Goal: Information Seeking & Learning: Compare options

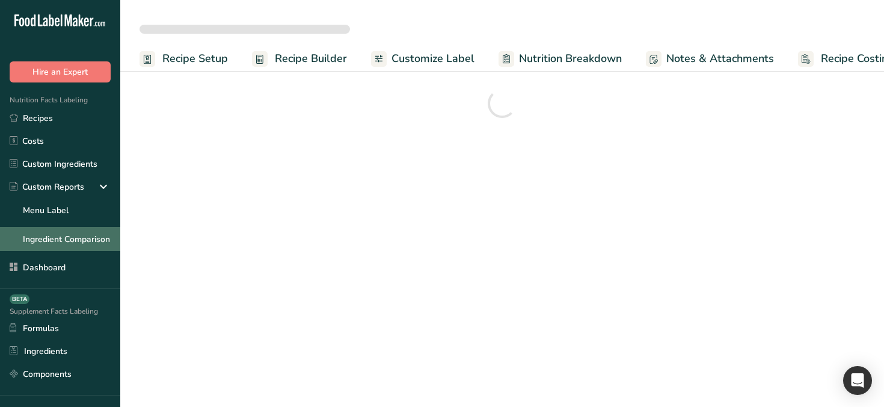
click at [66, 239] on link "Ingredient Comparison" at bounding box center [60, 239] width 120 height 24
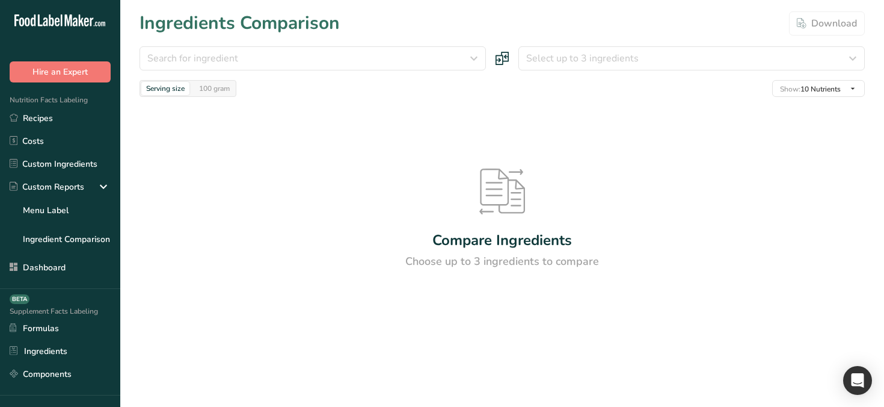
click at [218, 43] on section "Ingredients Comparison Download Search for ingredient Almond flour Milk, whole,…" at bounding box center [502, 180] width 764 height 360
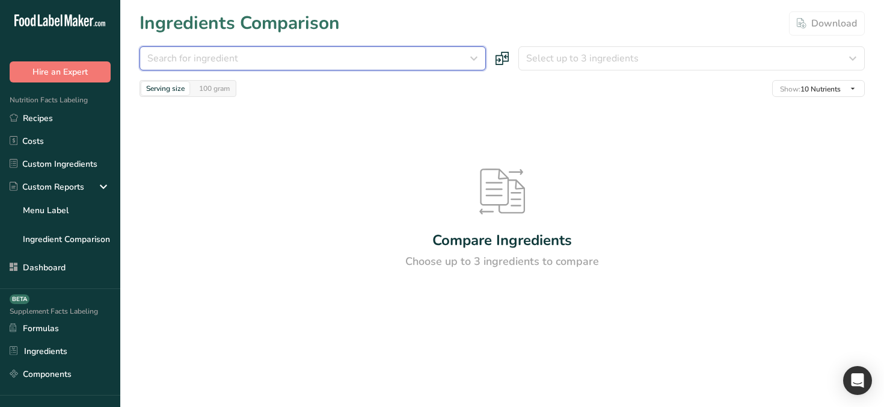
click at [219, 60] on span "Search for ingredient" at bounding box center [192, 58] width 91 height 14
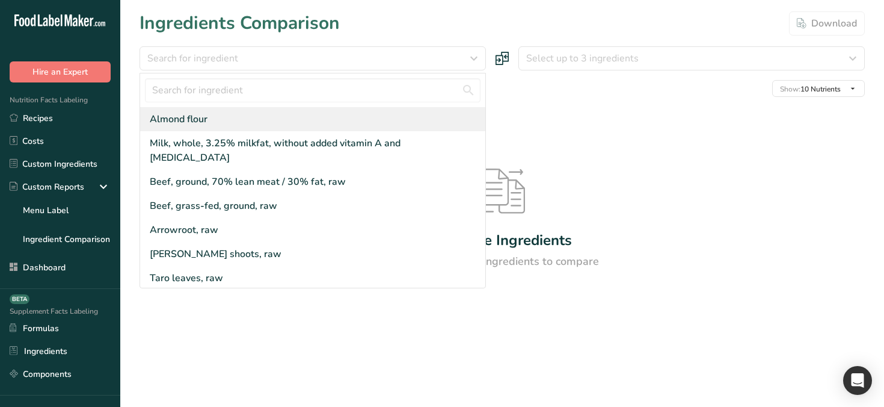
click at [226, 119] on div "Almond flour" at bounding box center [312, 119] width 345 height 24
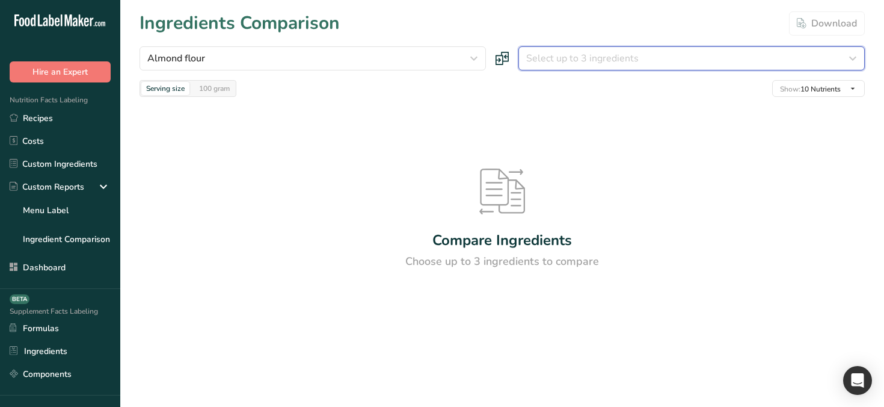
click at [564, 57] on span "Select up to 3 ingredients" at bounding box center [582, 58] width 113 height 14
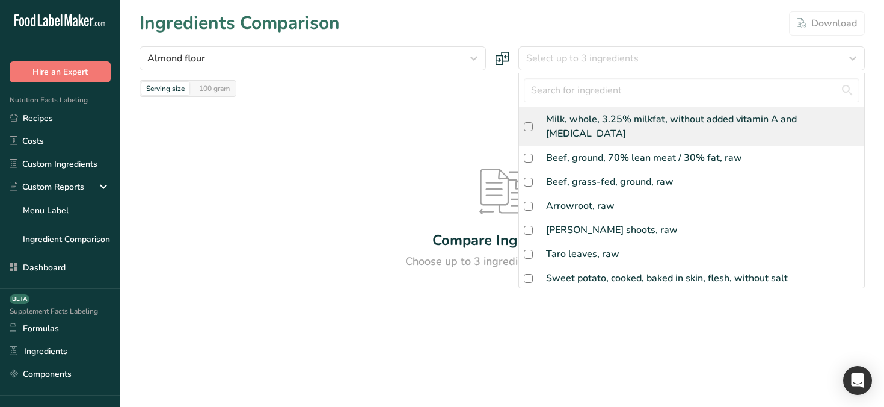
click at [594, 118] on div "Milk, whole, 3.25% milkfat, without added vitamin A and [MEDICAL_DATA]" at bounding box center [702, 126] width 313 height 29
checkbox input "true"
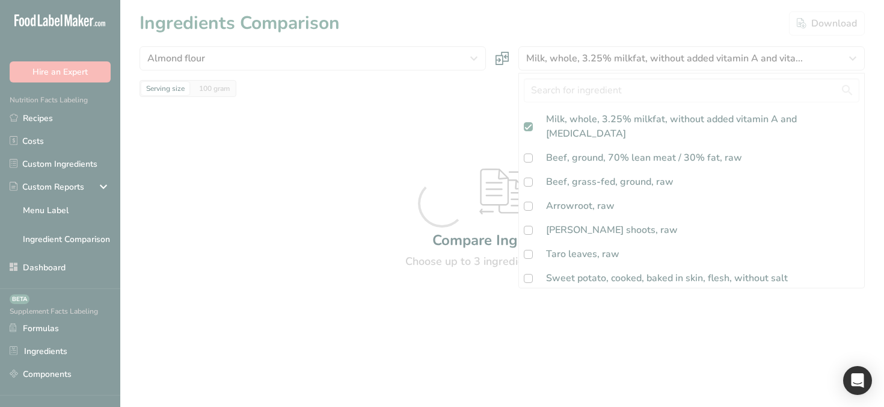
click at [493, 91] on div at bounding box center [442, 203] width 884 height 407
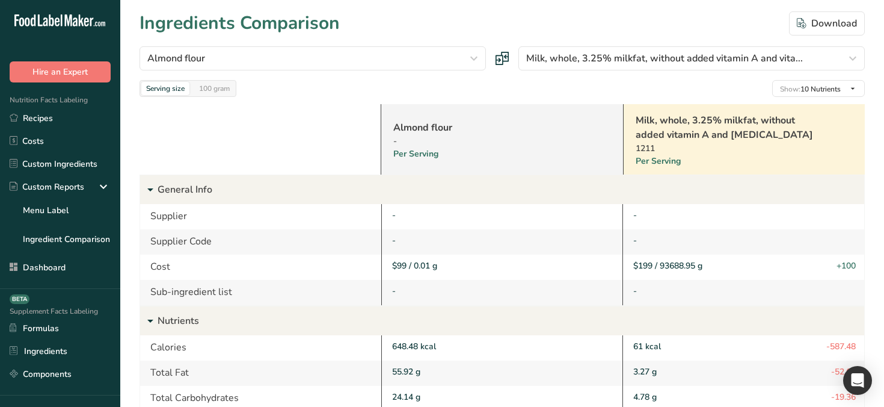
scroll to position [7, 0]
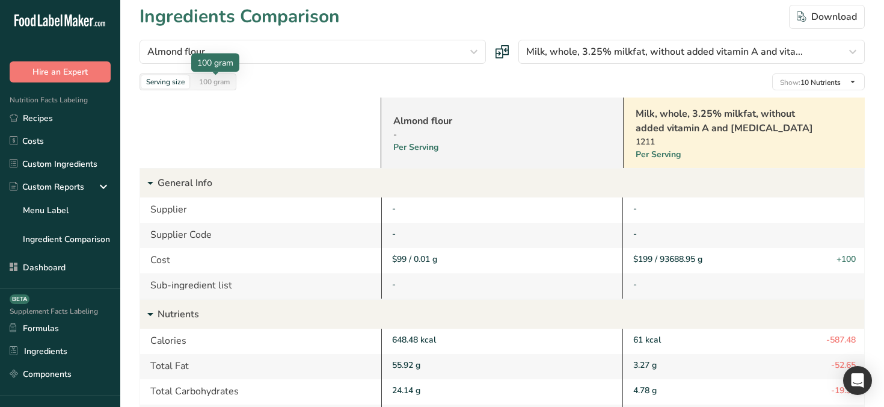
click at [212, 78] on div "100 gram" at bounding box center [214, 81] width 40 height 13
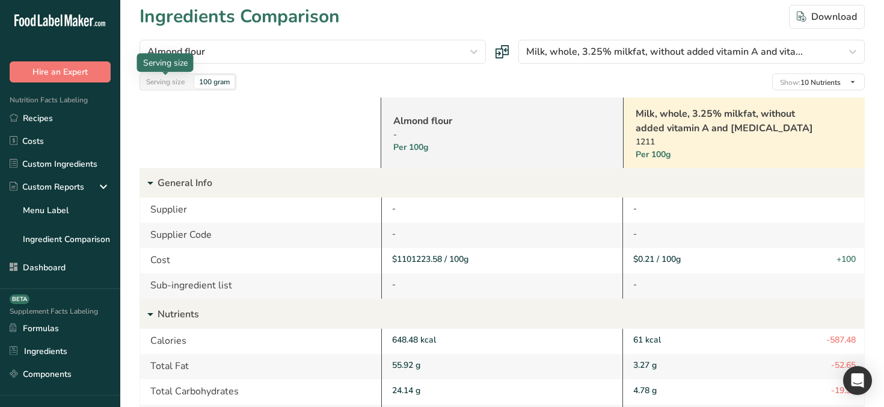
click at [169, 85] on div "Serving size" at bounding box center [165, 81] width 48 height 13
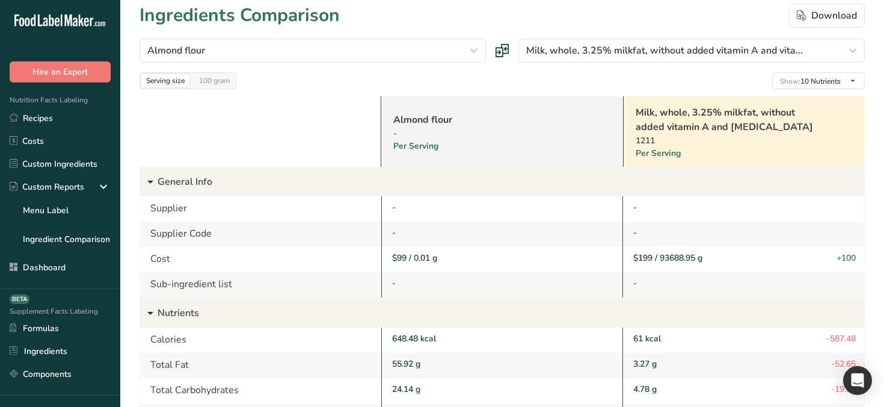
scroll to position [0, 0]
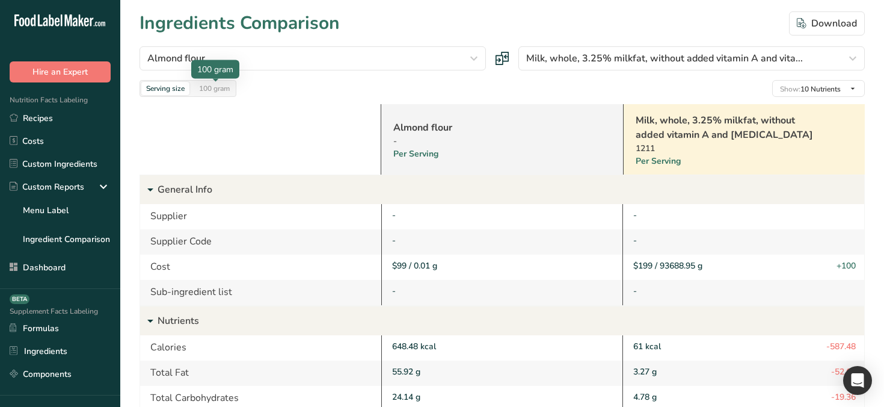
click at [217, 88] on div "100 gram" at bounding box center [214, 88] width 40 height 13
click at [421, 127] on link "Almond flour" at bounding box center [486, 127] width 186 height 14
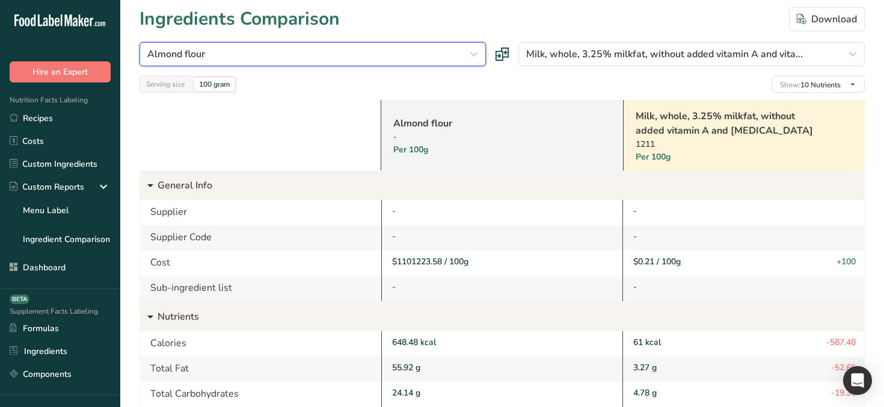
click at [442, 53] on div "Almond flour" at bounding box center [309, 54] width 324 height 14
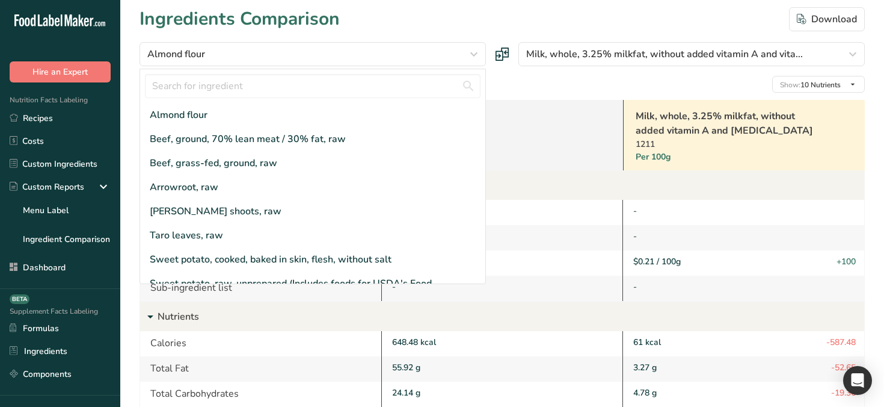
click at [520, 25] on div "Ingredients Comparison Download" at bounding box center [503, 18] width 726 height 27
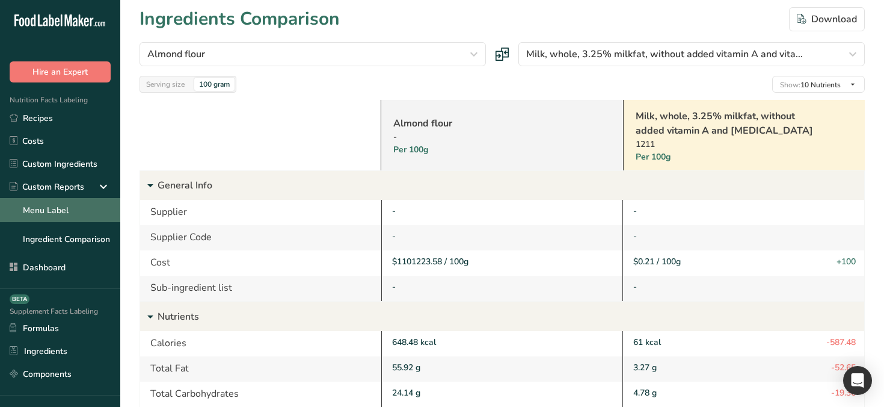
click at [63, 203] on link "Menu Label" at bounding box center [60, 210] width 120 height 24
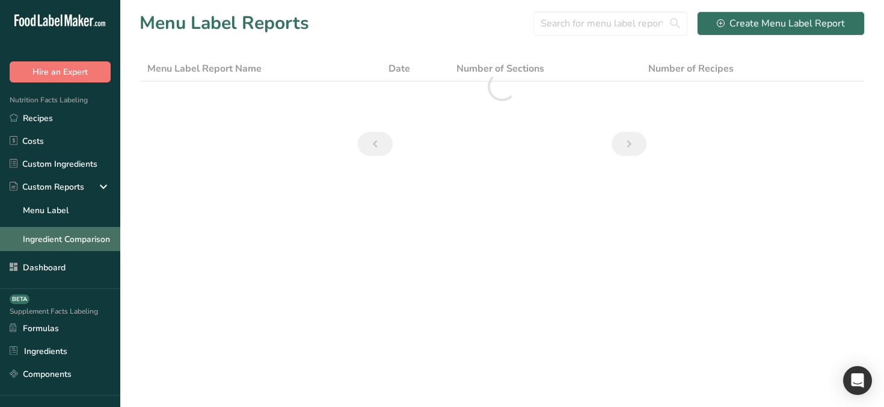
click at [100, 236] on link "Ingredient Comparison" at bounding box center [60, 239] width 120 height 24
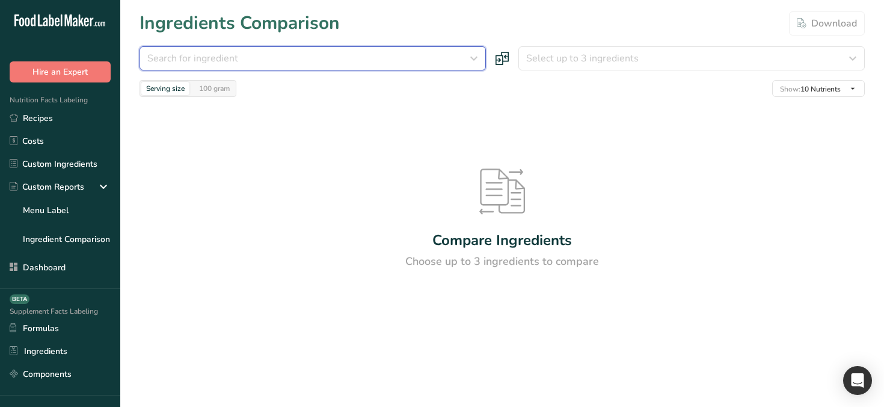
click at [478, 57] on icon "button" at bounding box center [474, 59] width 14 height 22
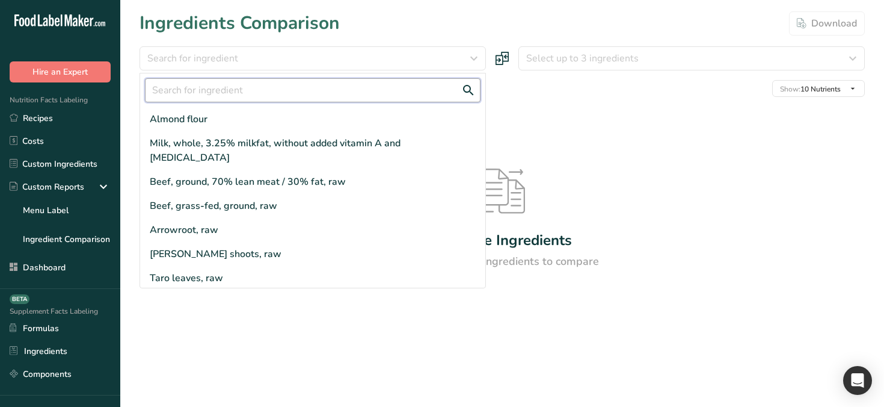
click at [350, 98] on input "text" at bounding box center [313, 90] width 336 height 24
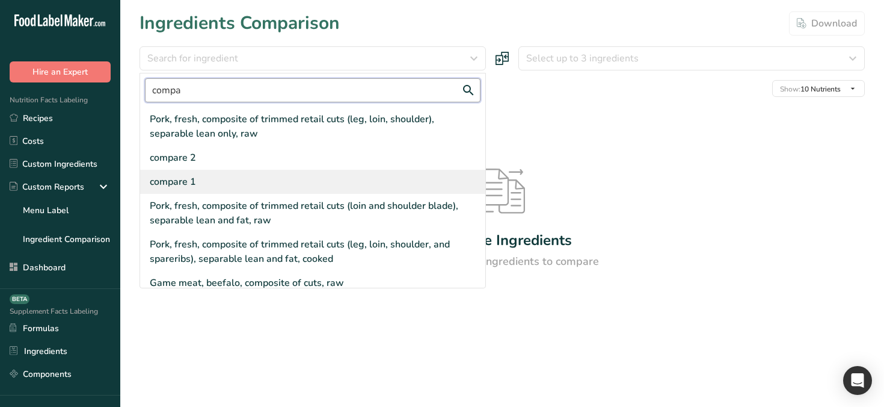
type input "compa"
click at [242, 171] on div "compare 1" at bounding box center [312, 182] width 345 height 24
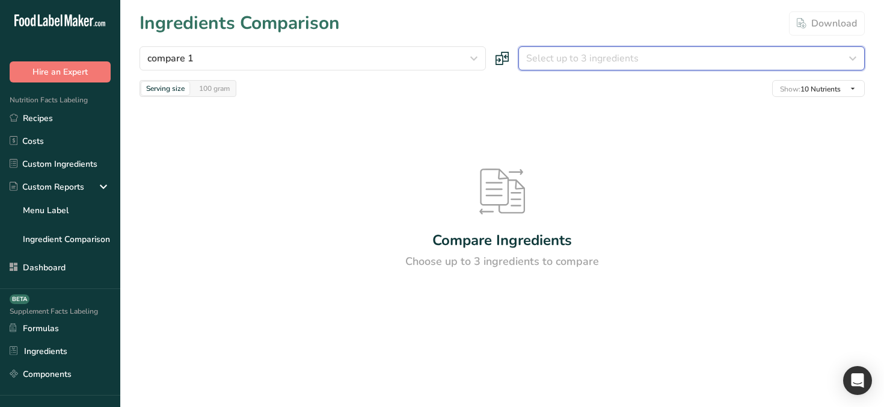
click at [595, 54] on span "Select up to 3 ingredients" at bounding box center [582, 58] width 113 height 14
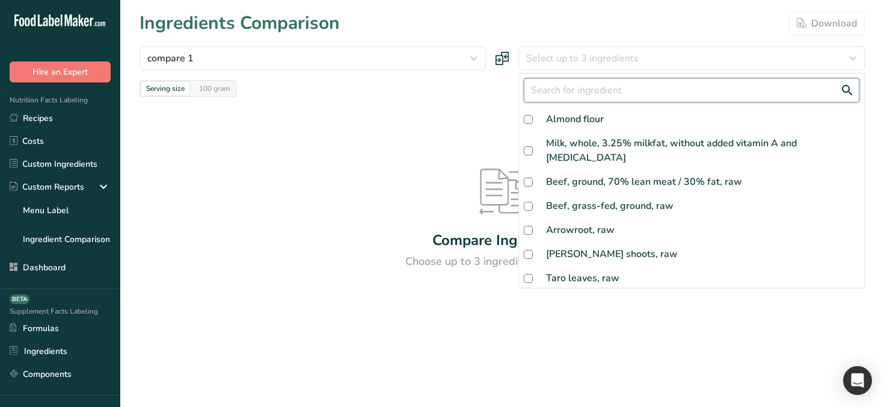
click at [587, 87] on input "text" at bounding box center [692, 90] width 336 height 24
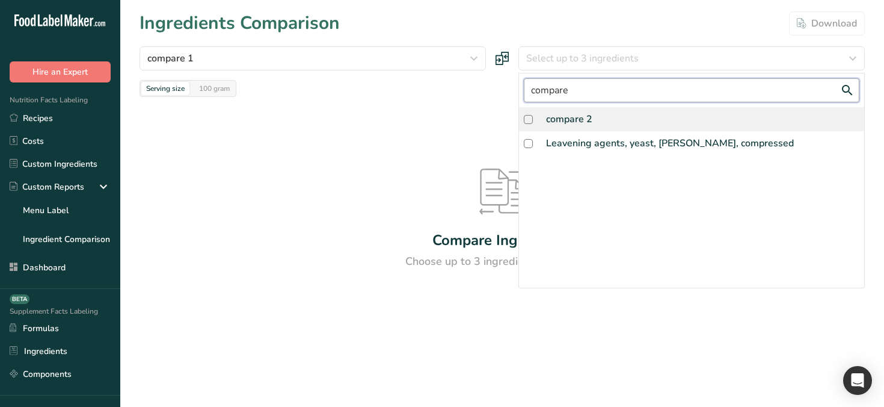
type input "compare"
click at [596, 119] on div "compare 2" at bounding box center [691, 119] width 345 height 24
checkbox input "true"
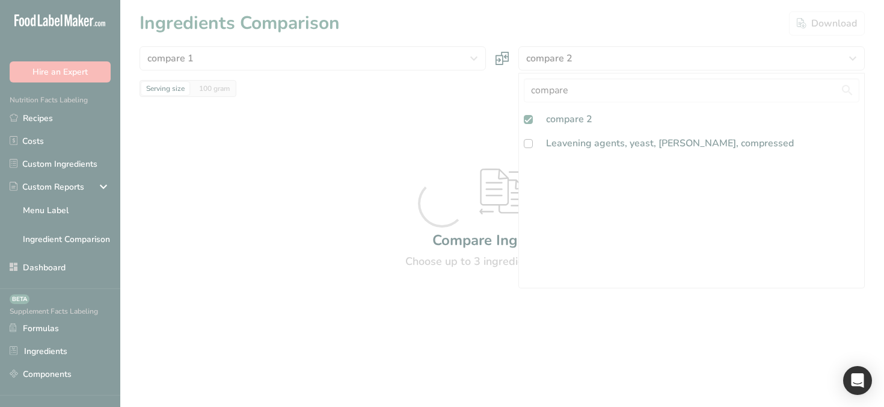
click at [507, 27] on div at bounding box center [442, 203] width 884 height 407
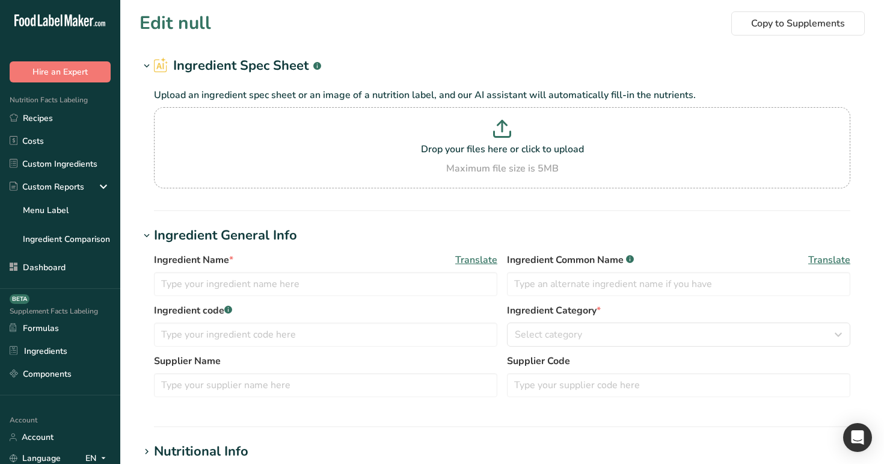
type input "Almond flour"
type input "99"
type input "8517.177"
select select "9"
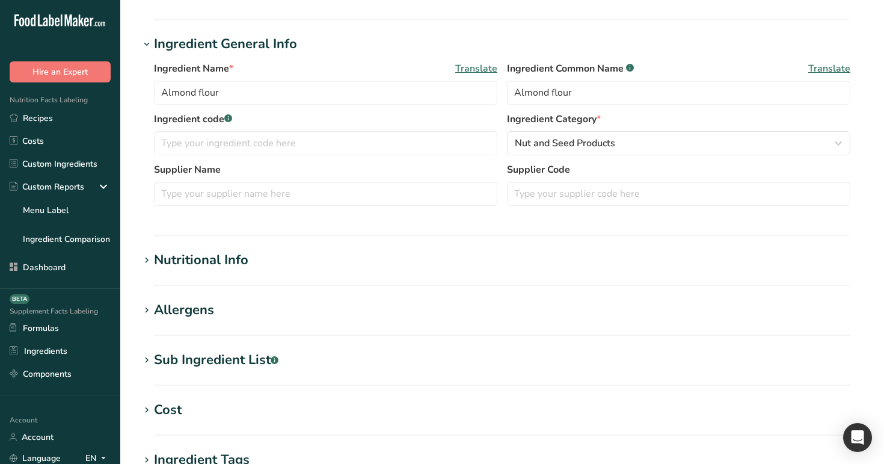
scroll to position [321, 0]
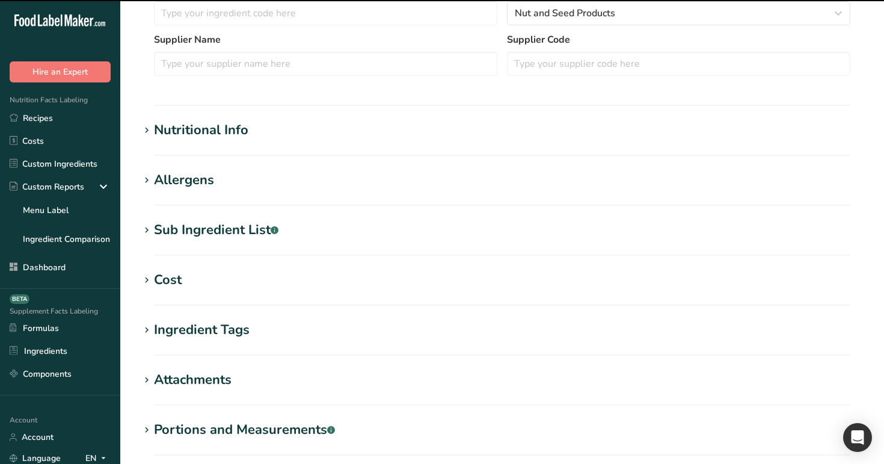
click at [183, 276] on h1 "Cost" at bounding box center [503, 280] width 726 height 20
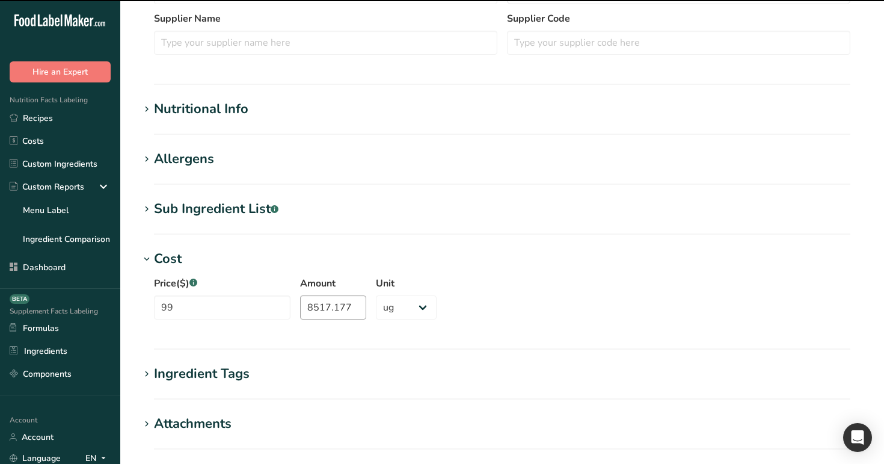
scroll to position [344, 0]
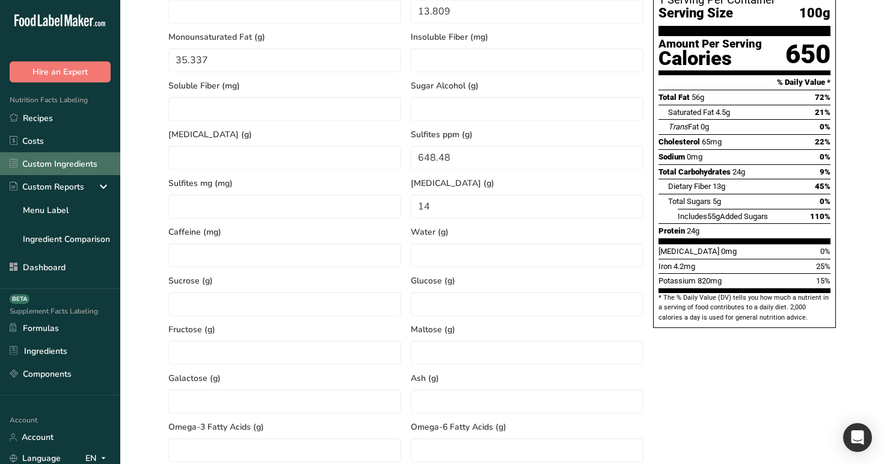
click at [58, 158] on link "Custom Ingredients" at bounding box center [60, 163] width 120 height 23
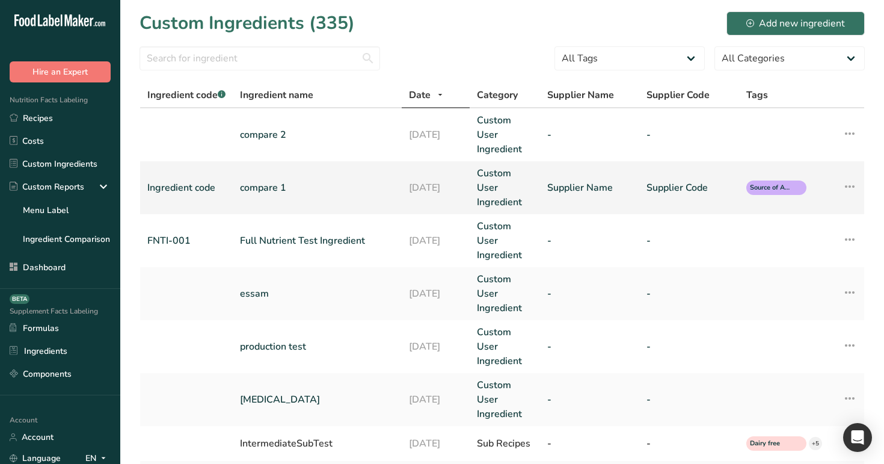
click at [317, 182] on link "compare 1" at bounding box center [317, 187] width 155 height 14
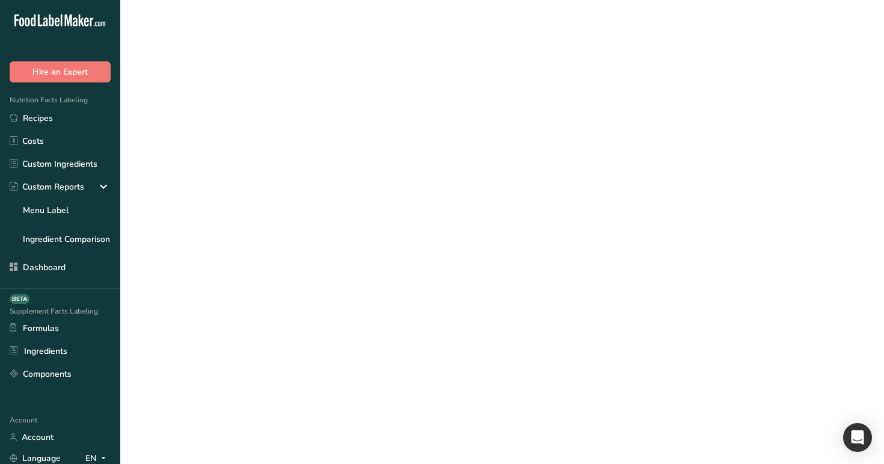
select select "9"
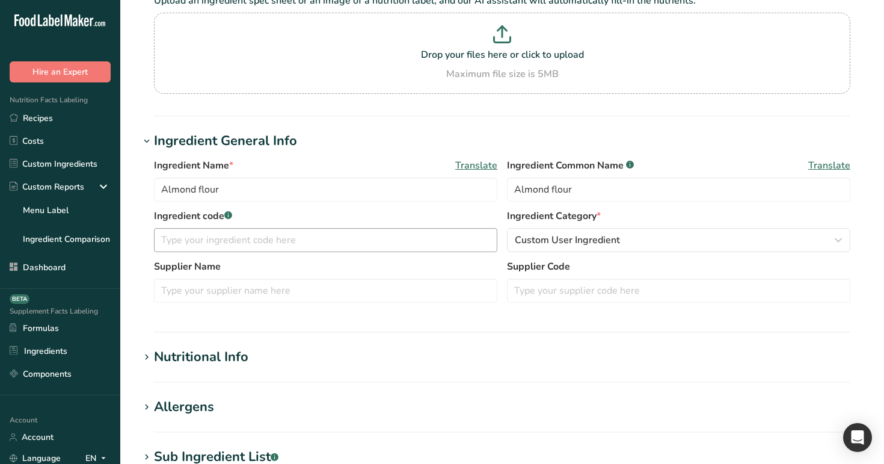
type input "compare 1"
type input "Ingredient Common Name"
type input "Ingredient code"
type input "Supplier Name"
type input "Supplier Code"
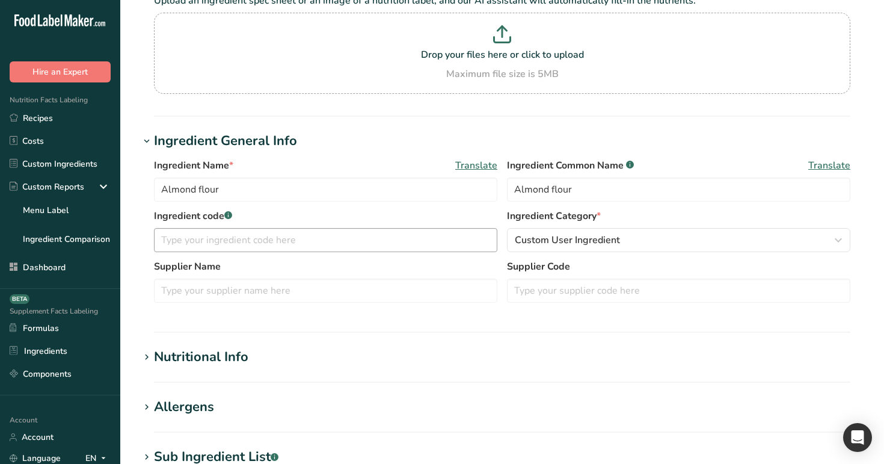
type input "100"
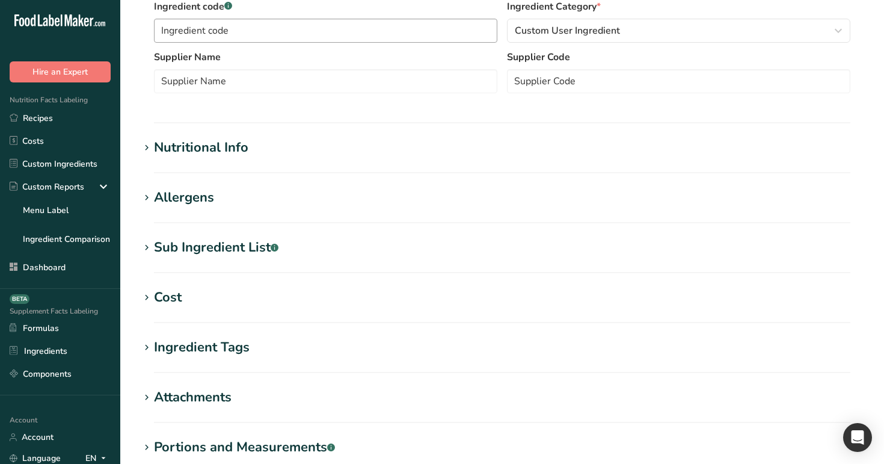
scroll to position [458, 0]
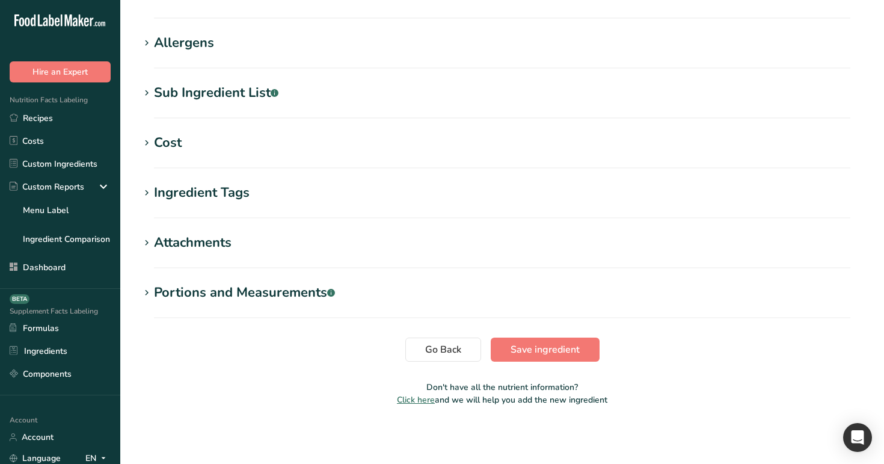
click at [168, 144] on div "Cost" at bounding box center [168, 143] width 28 height 20
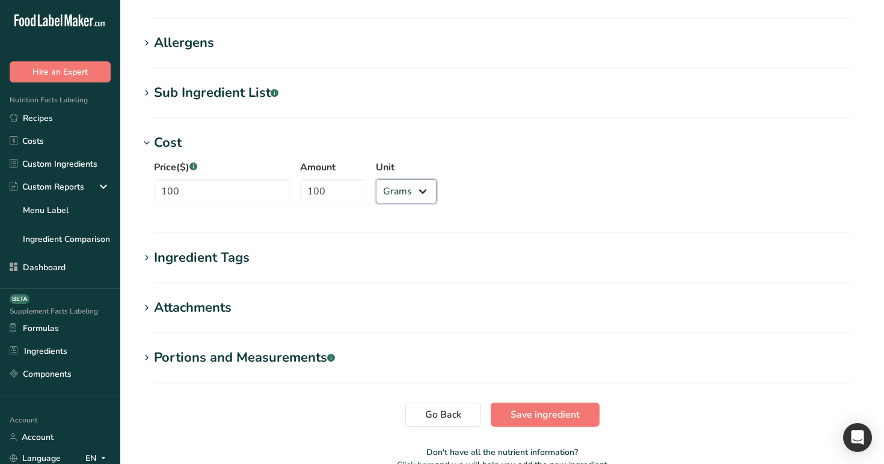
click at [376, 190] on select "Grams ppm ug kg mg mcg lb oz" at bounding box center [406, 191] width 61 height 24
select select "3"
click at [520, 411] on span "Save ingredient" at bounding box center [545, 414] width 69 height 14
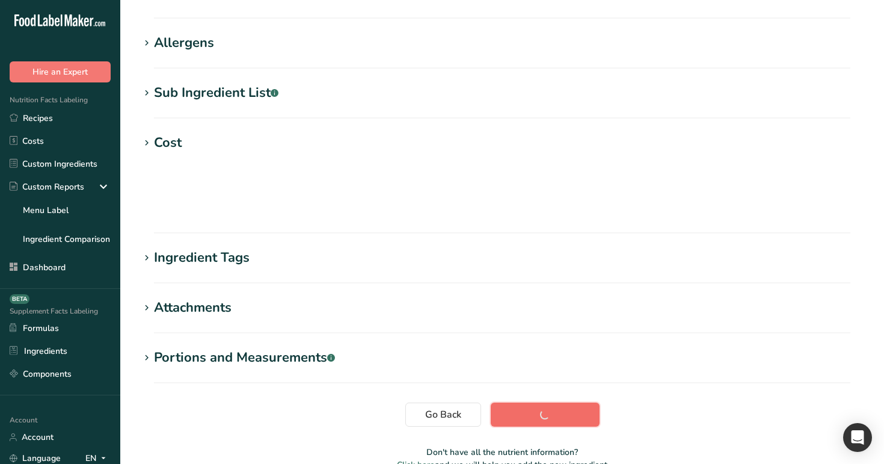
scroll to position [173, 0]
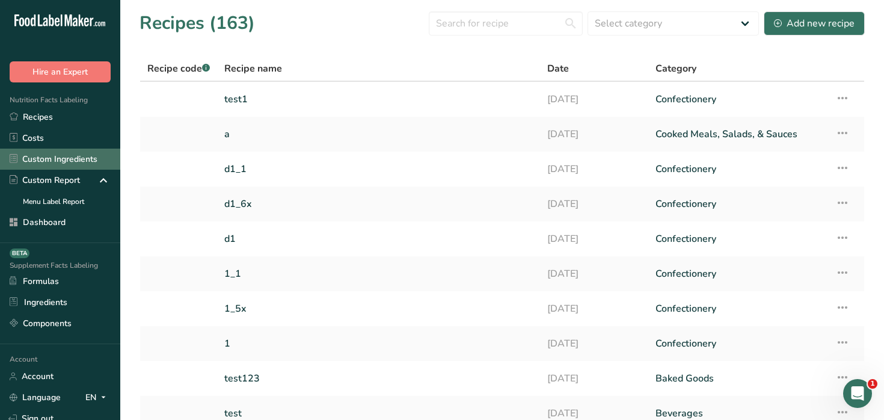
scroll to position [64, 0]
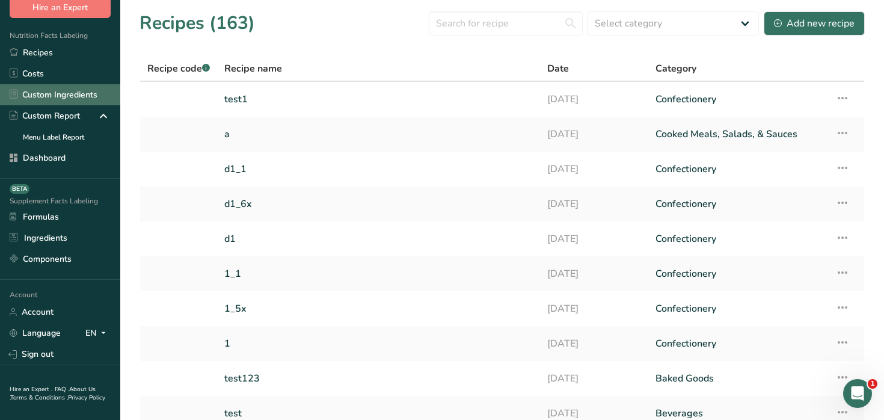
click at [91, 96] on link "Custom Ingredients" at bounding box center [60, 94] width 120 height 21
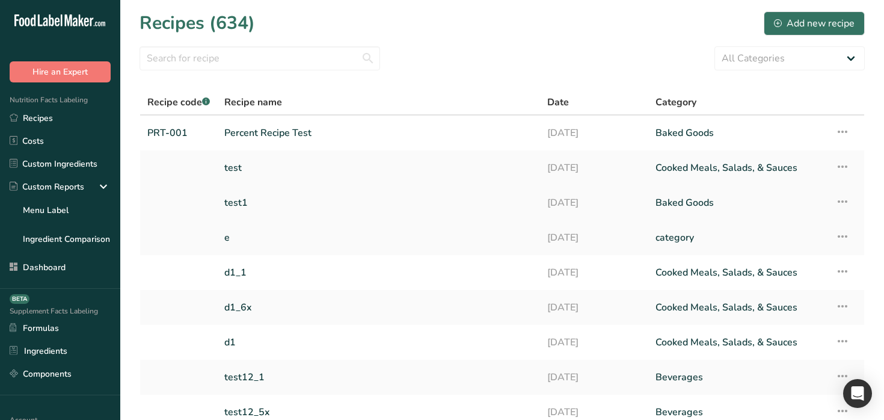
click at [260, 203] on link "test1" at bounding box center [378, 202] width 309 height 25
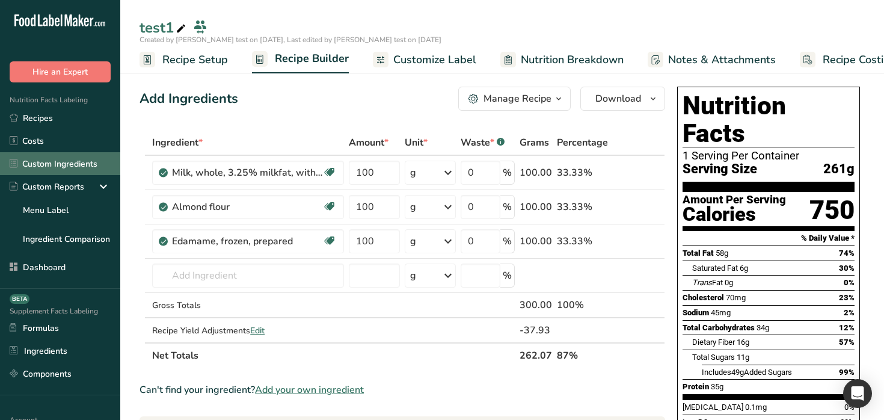
click at [61, 168] on link "Custom Ingredients" at bounding box center [60, 163] width 120 height 23
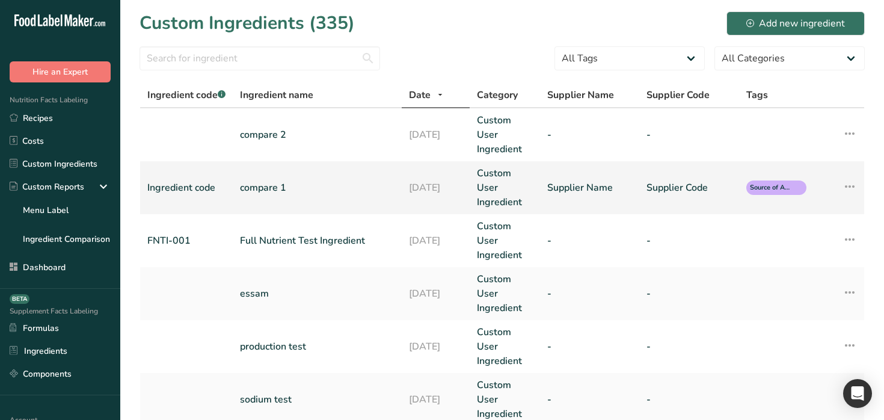
click at [272, 188] on link "compare 1" at bounding box center [317, 187] width 155 height 14
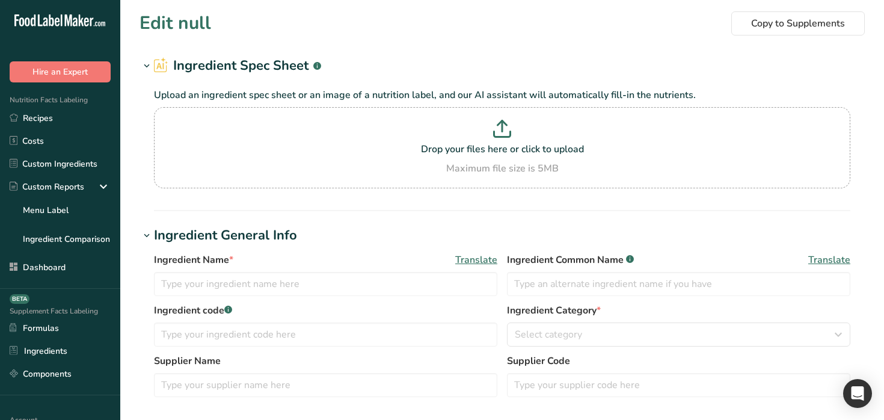
type input "compare 1"
type input "Ingredient Common Name"
type input "Ingredient code"
type input "Supplier Name"
type input "Supplier Code"
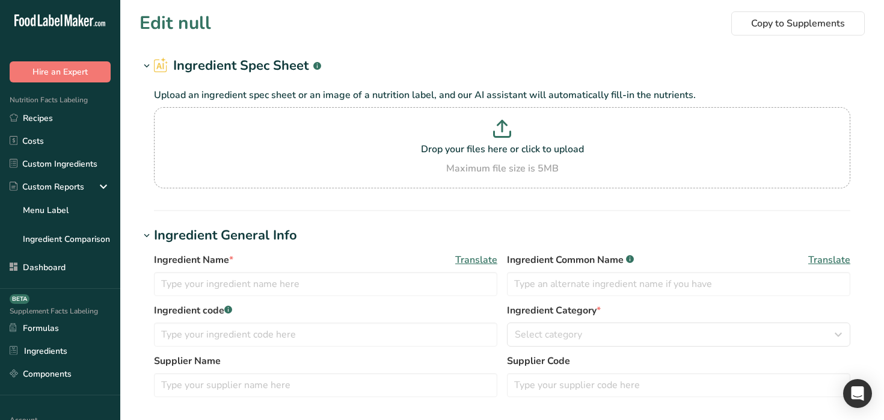
type input "100"
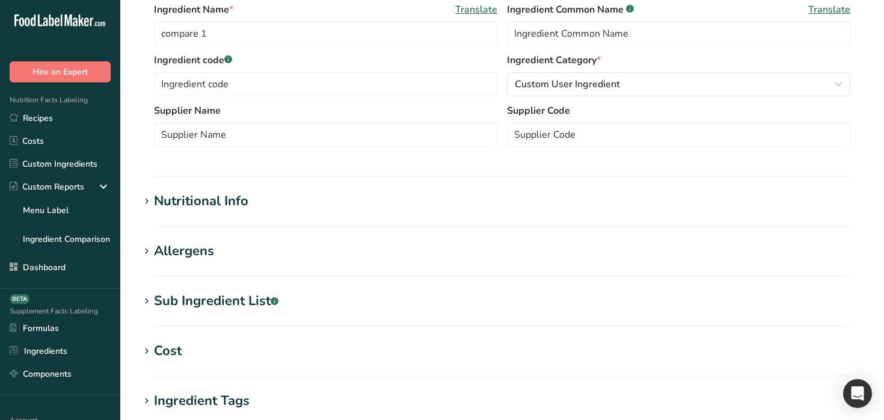
scroll to position [502, 0]
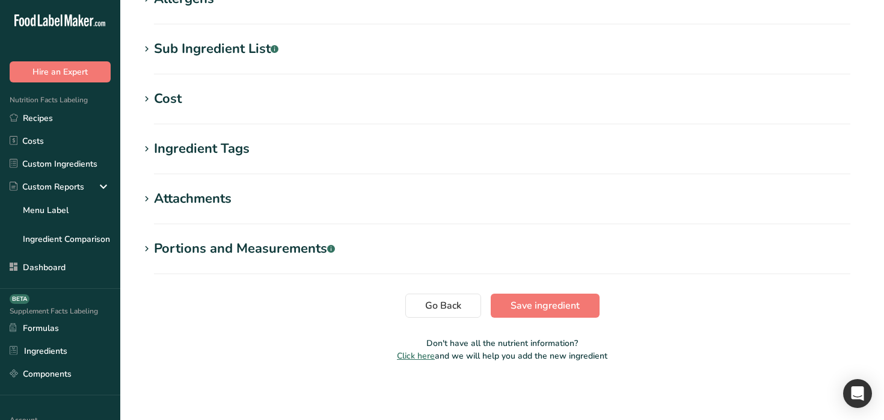
click at [201, 96] on h1 "Cost" at bounding box center [503, 99] width 726 height 20
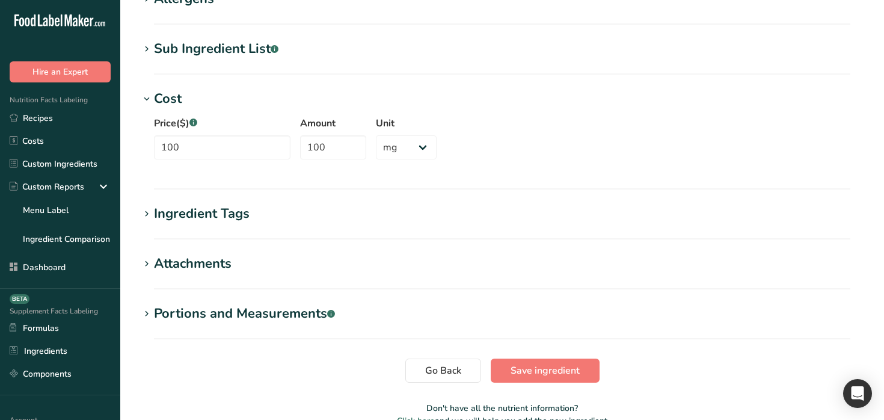
scroll to position [516, 0]
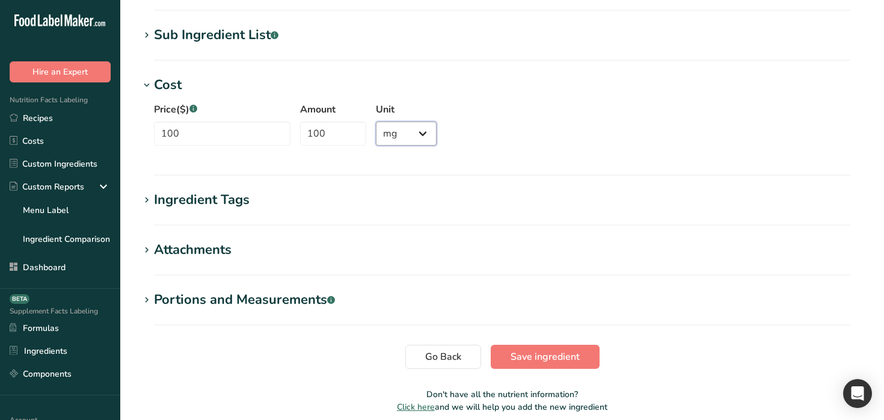
click at [393, 131] on select "Grams ppm ug kg mg mcg lb oz" at bounding box center [406, 134] width 61 height 24
select select "1"
click at [557, 353] on span "Save ingredient" at bounding box center [545, 357] width 69 height 14
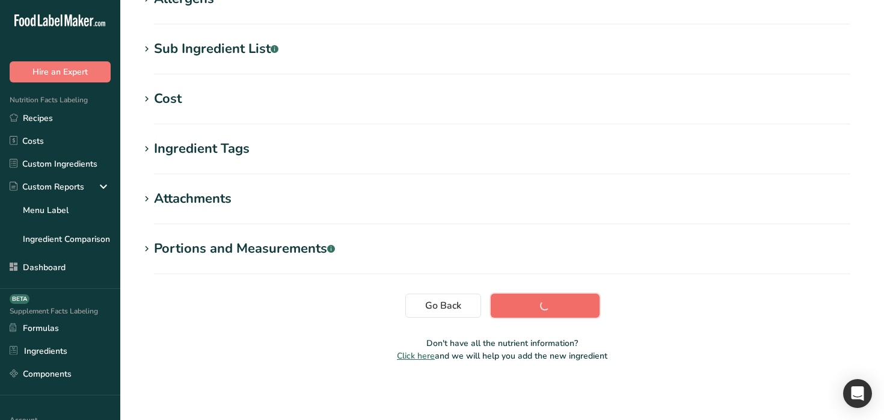
scroll to position [217, 0]
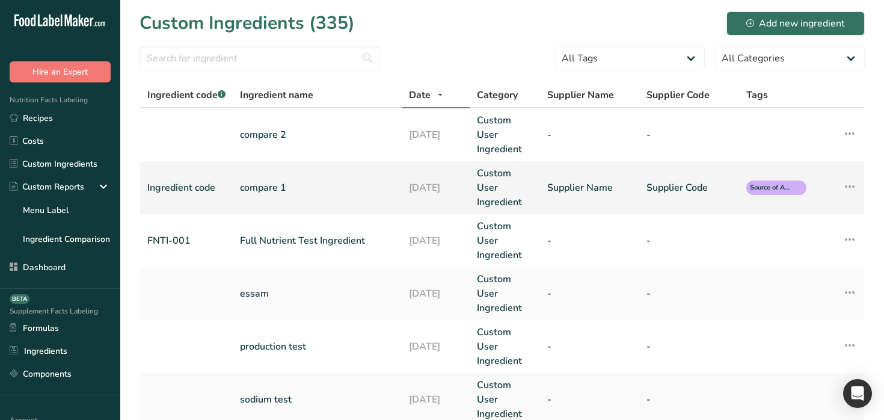
click at [303, 181] on link "compare 1" at bounding box center [317, 187] width 155 height 14
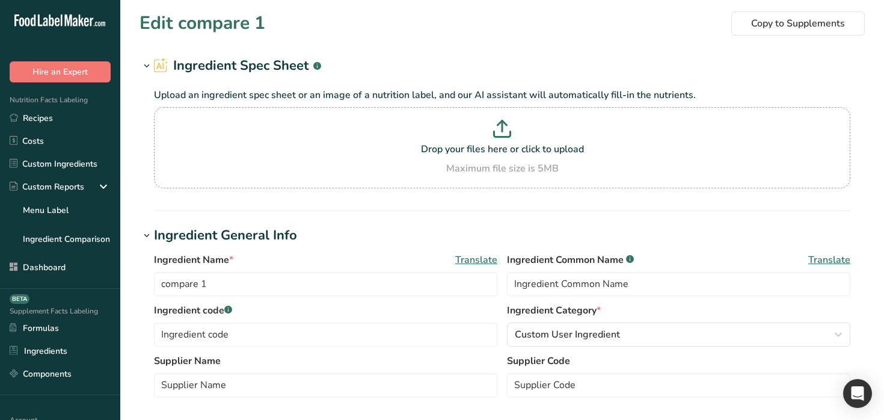
scroll to position [502, 0]
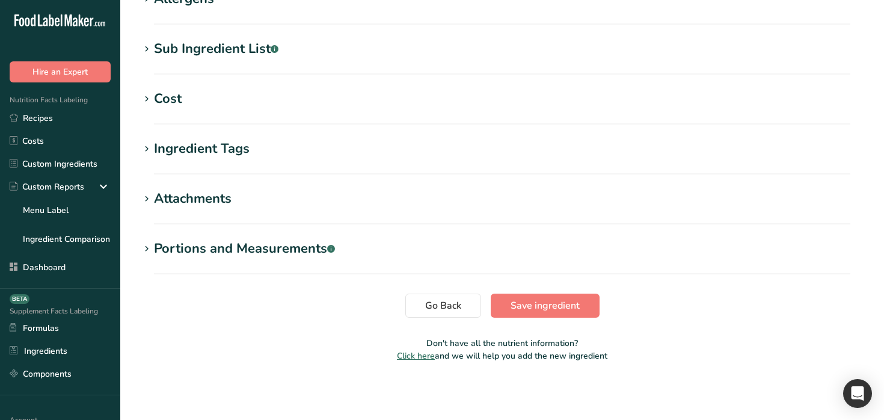
click at [245, 99] on h1 "Cost" at bounding box center [503, 99] width 726 height 20
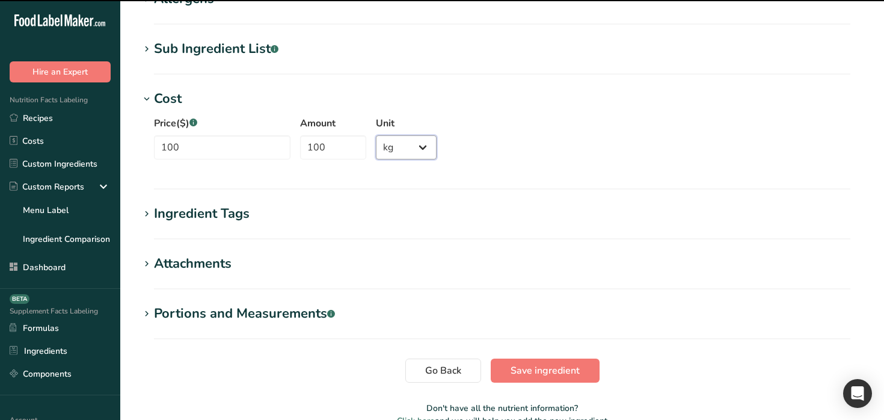
click at [378, 144] on select "Grams ppm ug kg mg mcg lb oz" at bounding box center [406, 147] width 61 height 24
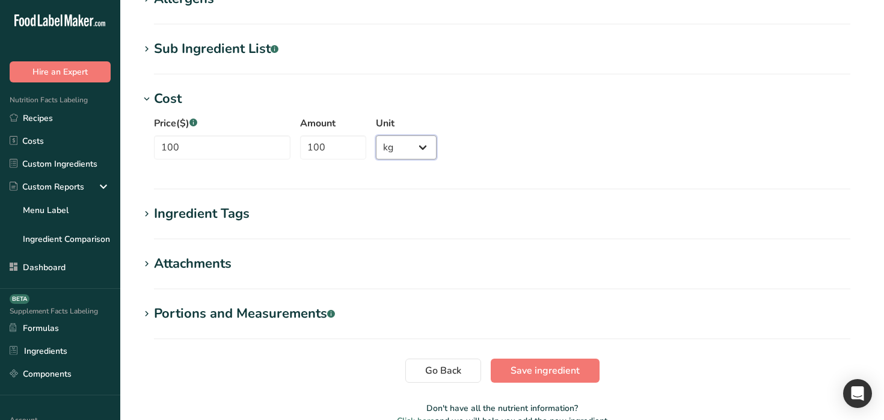
select select "9"
click at [552, 371] on span "Save ingredient" at bounding box center [545, 370] width 69 height 14
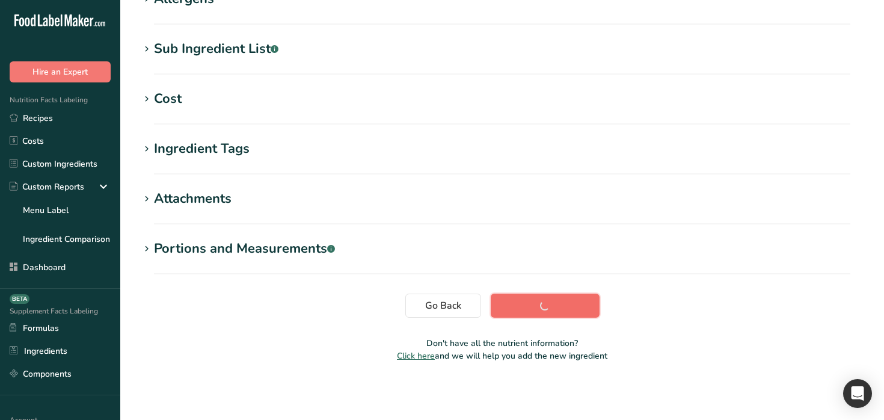
scroll to position [217, 0]
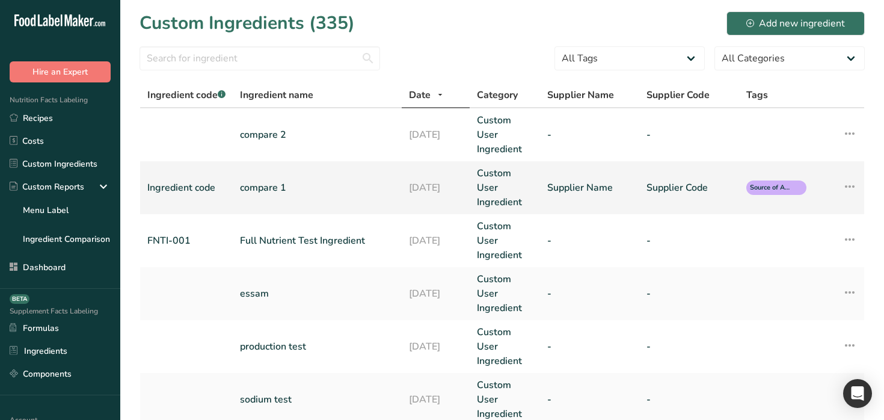
click at [354, 188] on link "compare 1" at bounding box center [317, 187] width 155 height 14
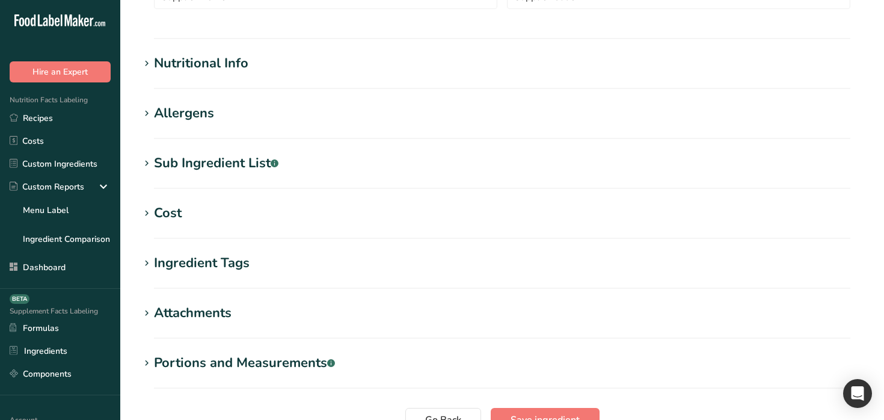
scroll to position [502, 0]
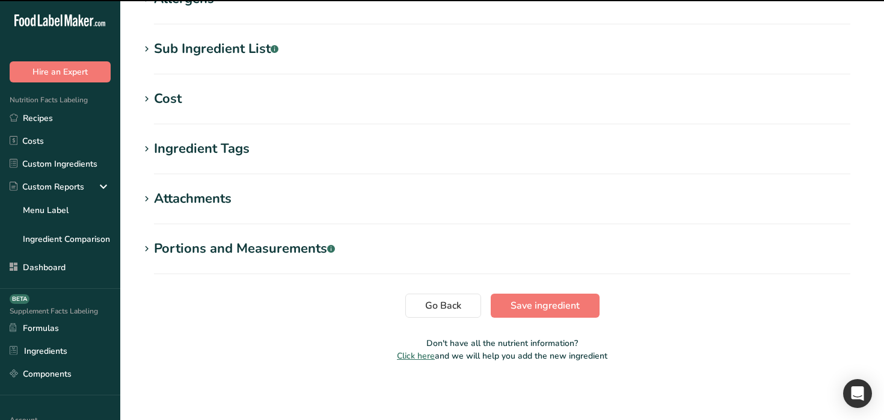
click at [213, 94] on h1 "Cost" at bounding box center [503, 99] width 726 height 20
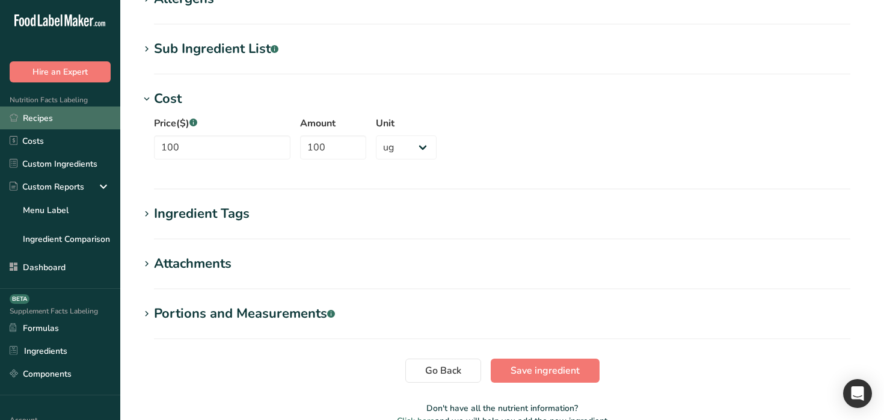
click at [52, 119] on link "Recipes" at bounding box center [60, 117] width 120 height 23
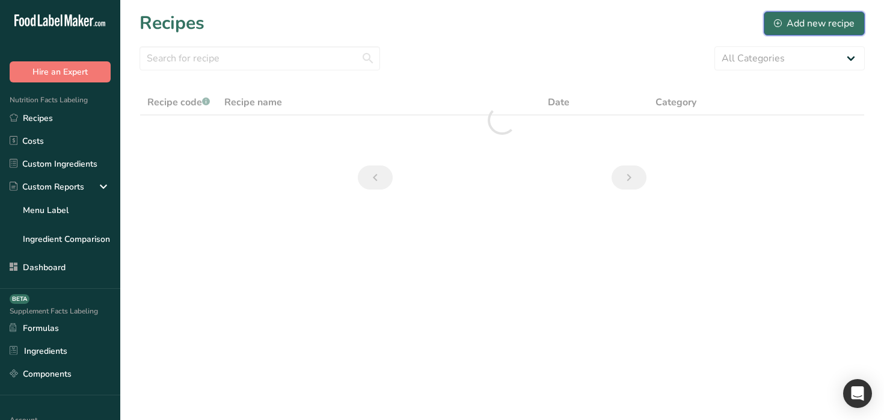
click at [827, 25] on div "Add new recipe" at bounding box center [814, 23] width 81 height 14
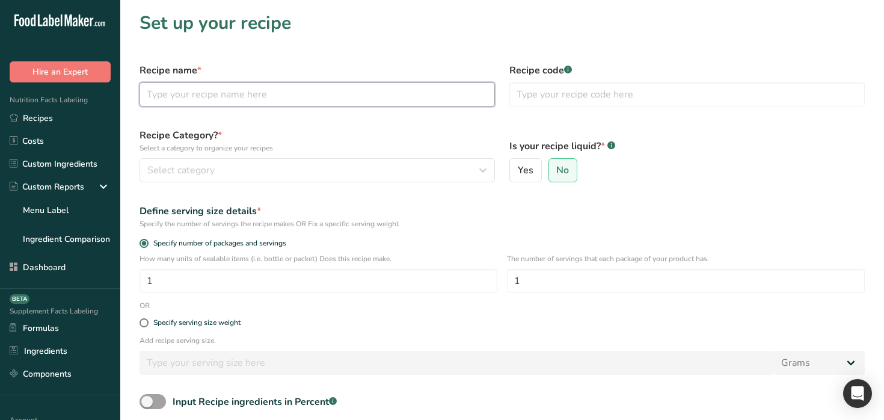
click at [258, 86] on input "text" at bounding box center [318, 94] width 356 height 24
type input "z"
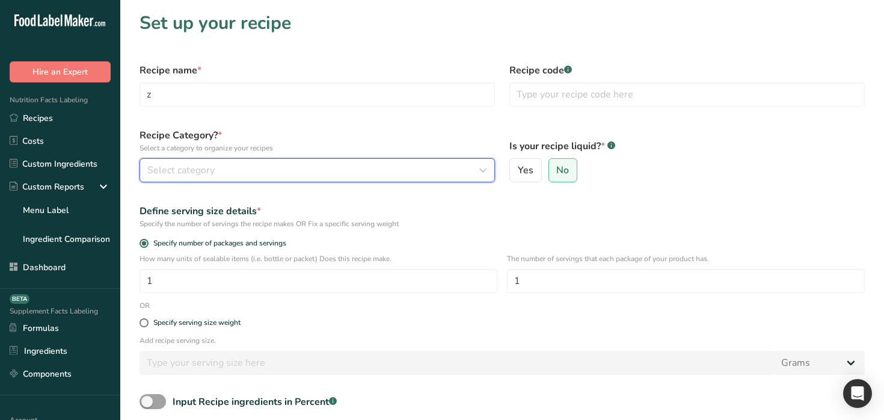
click at [241, 173] on div "Select category" at bounding box center [313, 170] width 333 height 14
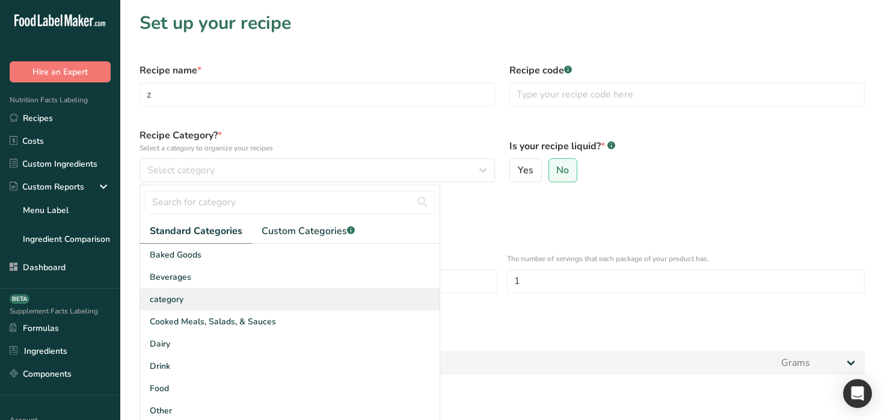
click at [256, 304] on div "category" at bounding box center [290, 299] width 300 height 22
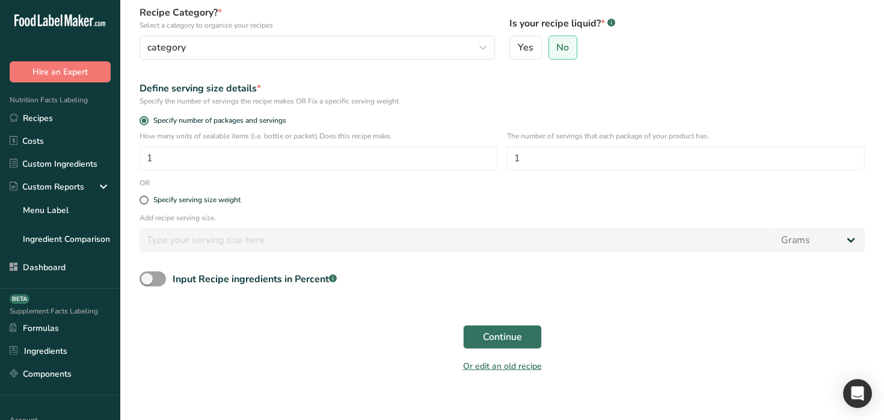
scroll to position [134, 0]
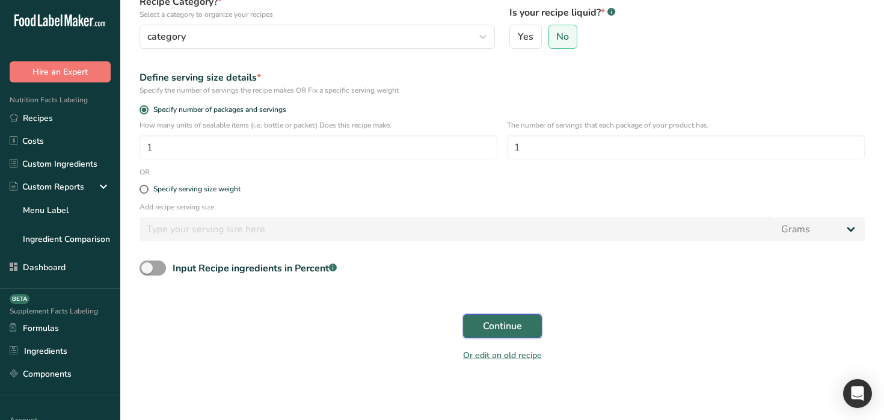
click at [498, 314] on button "Continue" at bounding box center [502, 326] width 79 height 24
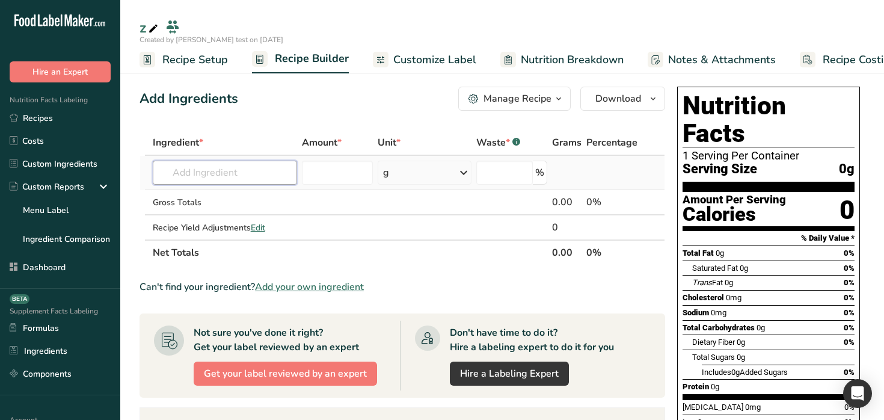
click at [220, 164] on input "text" at bounding box center [225, 173] width 145 height 24
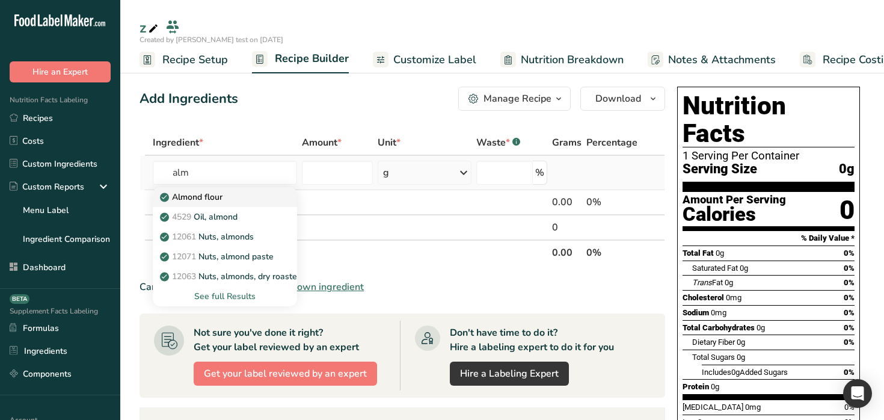
click at [218, 194] on p "Almond flour" at bounding box center [192, 197] width 60 height 13
type input "Almond flour"
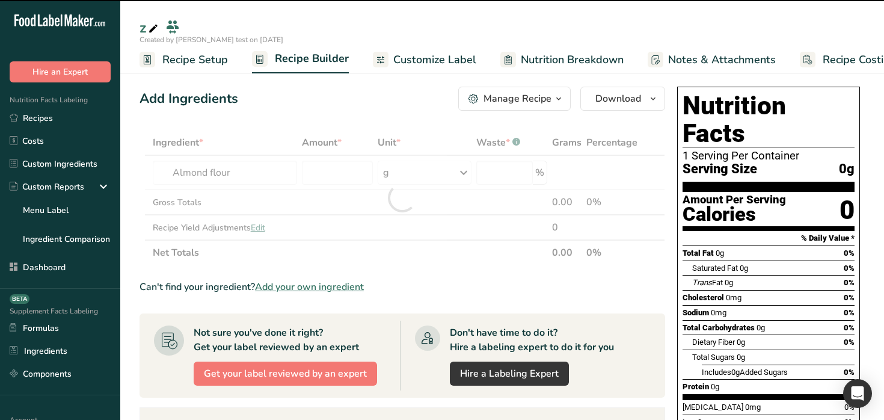
type input "0"
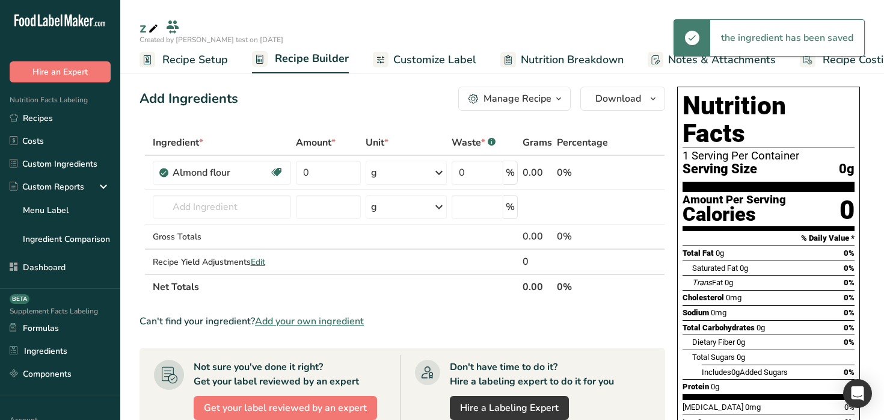
click at [851, 65] on span "Recipe Costing" at bounding box center [859, 60] width 73 height 16
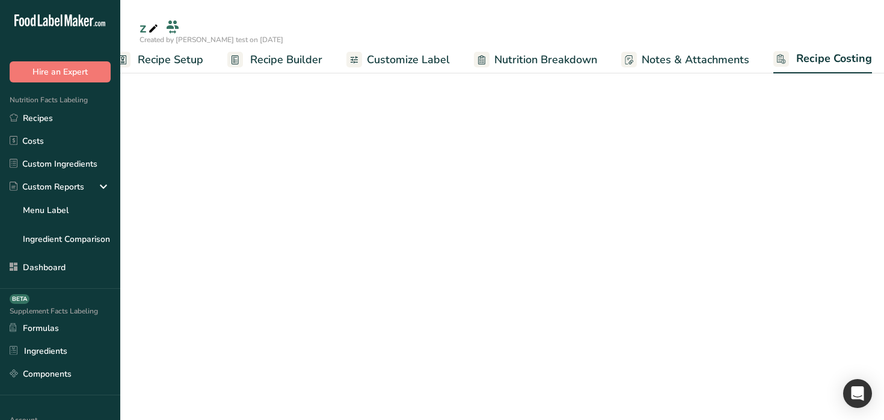
scroll to position [0, 31]
select select "17"
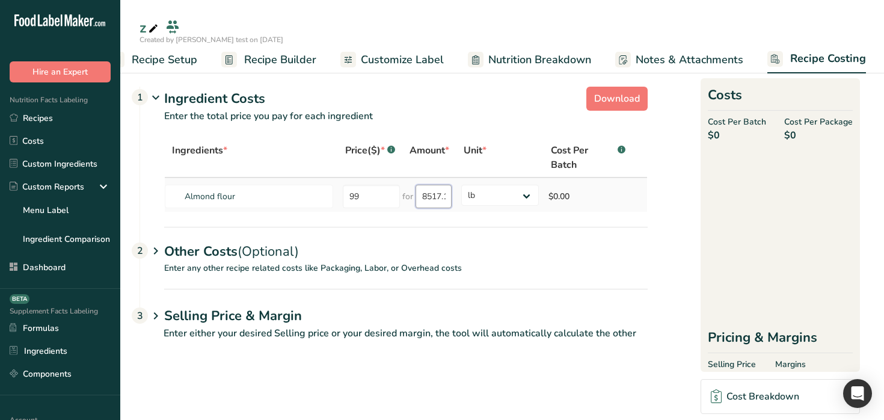
click at [434, 204] on input "8517.177" at bounding box center [434, 196] width 36 height 23
click at [287, 60] on span "Recipe Builder" at bounding box center [280, 60] width 72 height 16
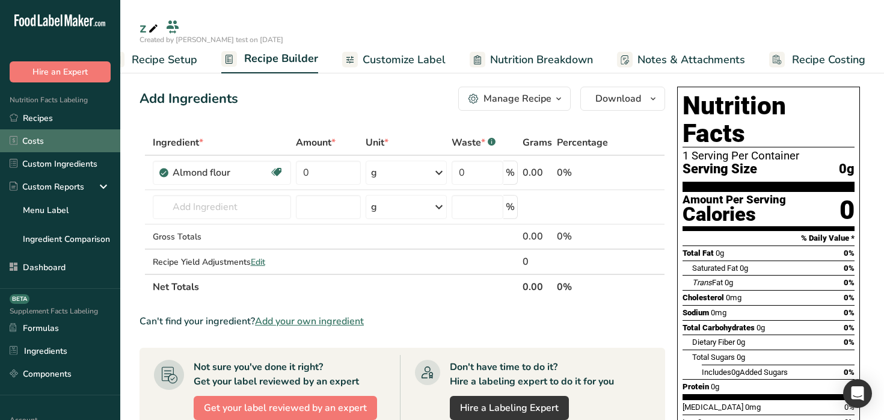
click at [82, 133] on link "Costs" at bounding box center [60, 140] width 120 height 23
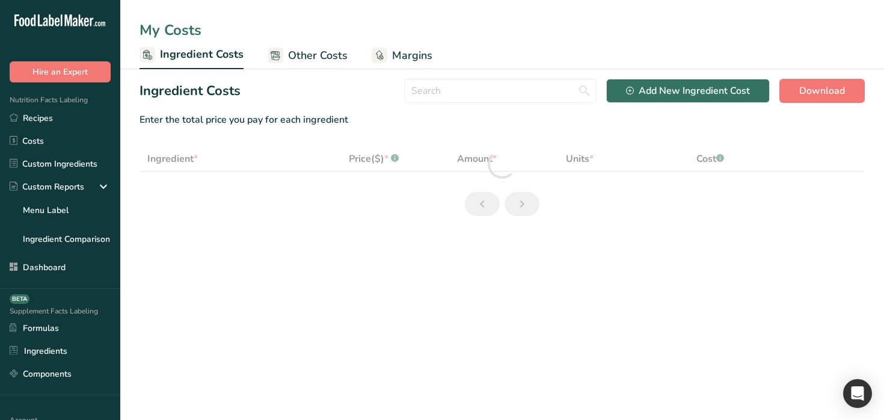
select select "9"
select select
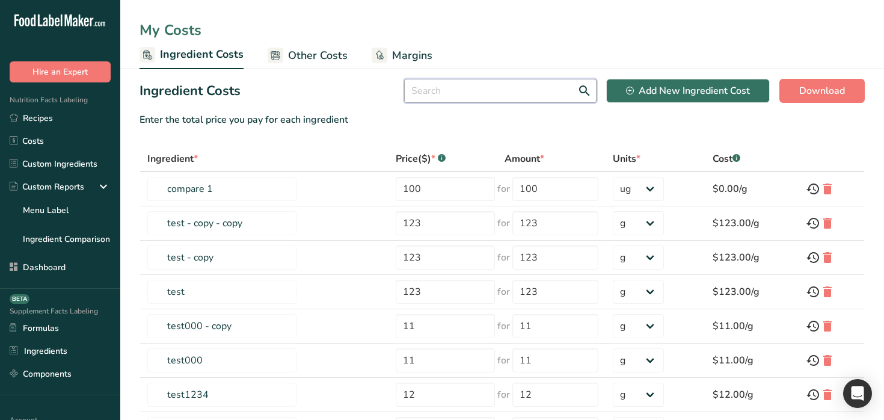
click at [481, 87] on input "text" at bounding box center [500, 91] width 193 height 24
type input "c"
select select
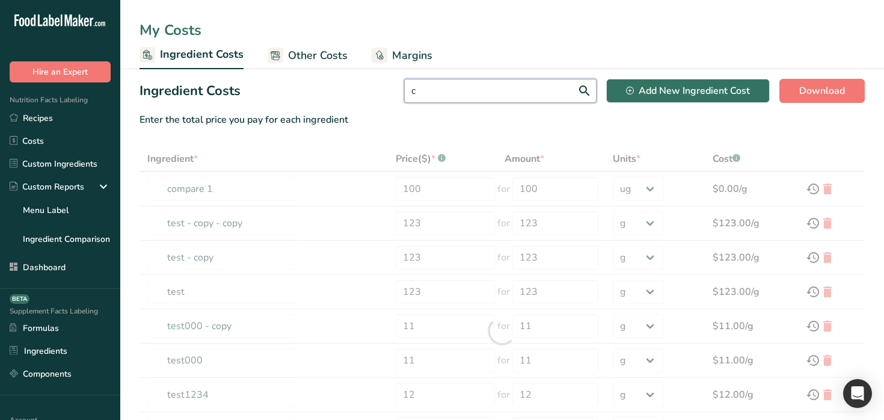
select select
type input "a"
select select
type input "test000 - copy"
type input "11"
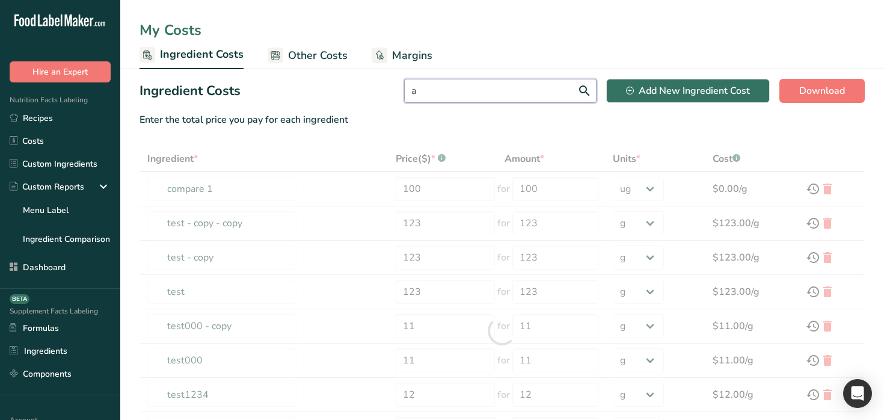
type input "11"
type input "ingredient test auto activity"
type input "123"
type input "Character Counter is a 100% free online character count calculator that's simpl…"
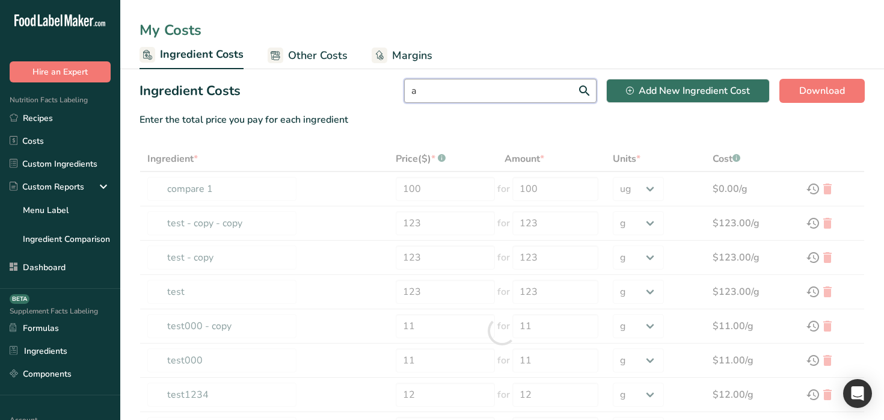
type input "112"
type input "Soymilk (all flavors), nonfat, with added calcium, vitamins A and D"
type input "121"
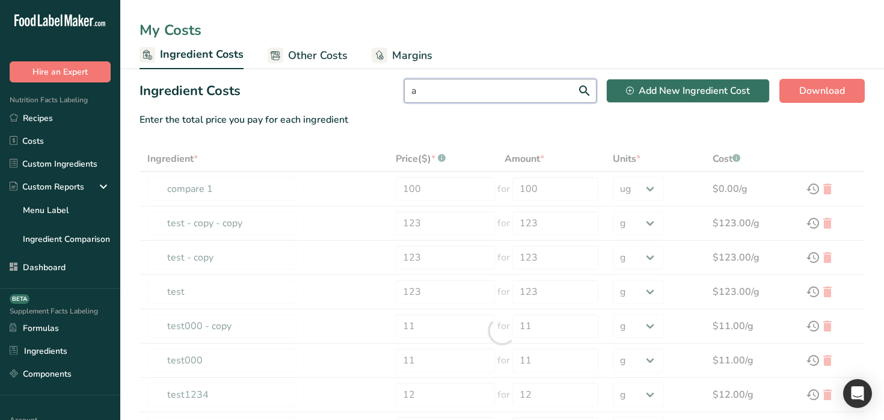
type input "Beans, kidney, red, mature seeds, canned, solids and liquids"
type input "1"
type input "Soymilk (All flavors), enhanced"
type input "111"
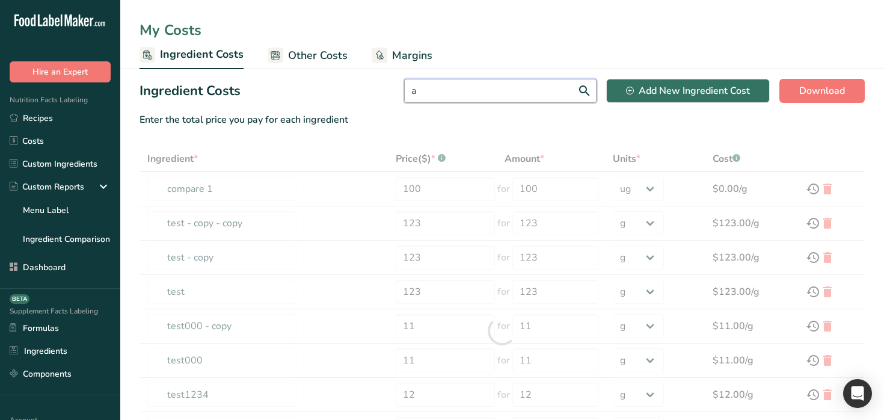
type input "111"
type input "Egg, whole, cooked, hard-boiled"
type input "222"
select select "-1"
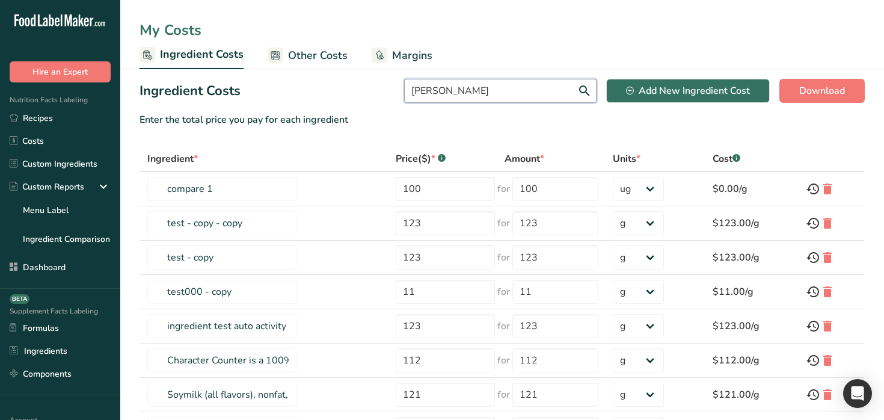
type input "almond"
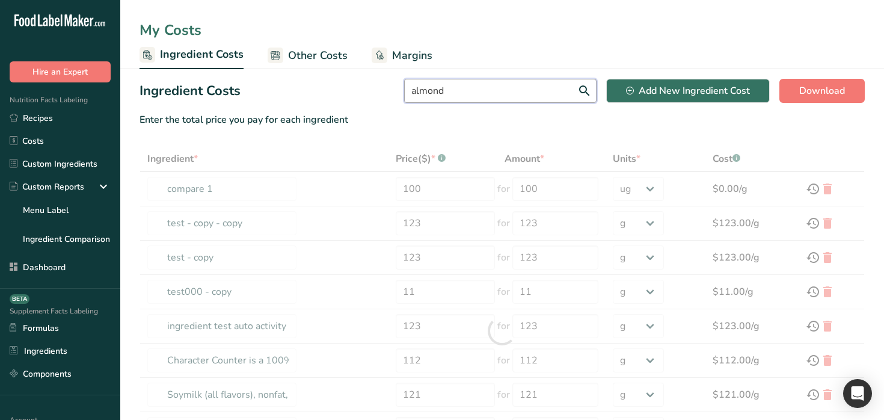
type input "Almond flour"
type input "99"
type input "8517.177"
select select "17"
type input "Almond flour"
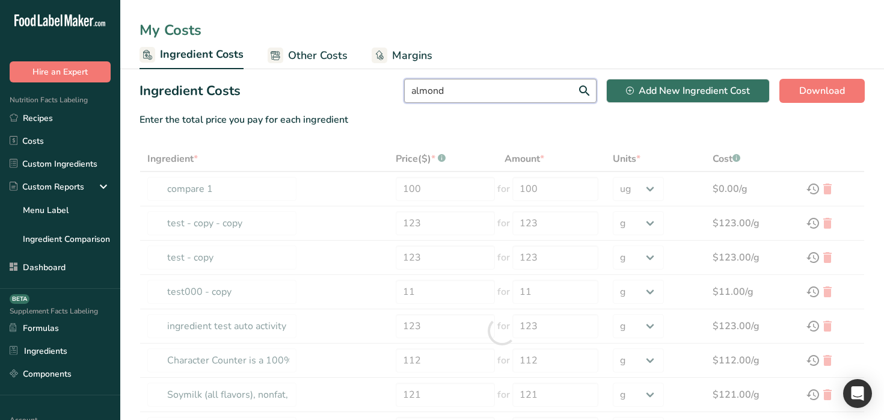
type input "99"
type input "8517.177"
select select "9"
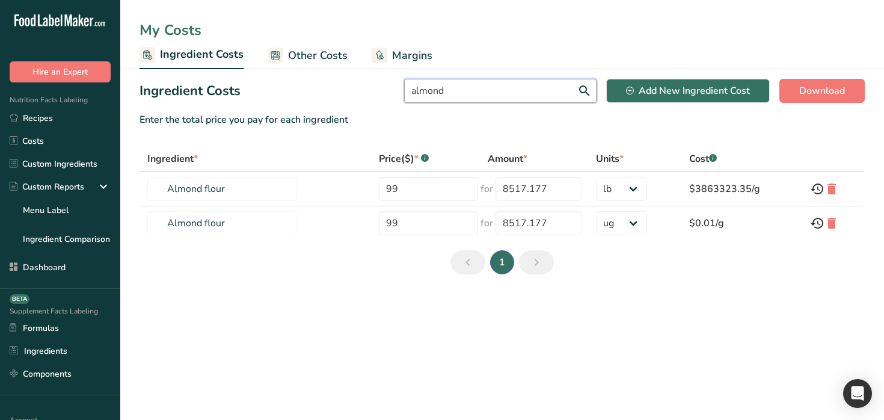
type input "almond"
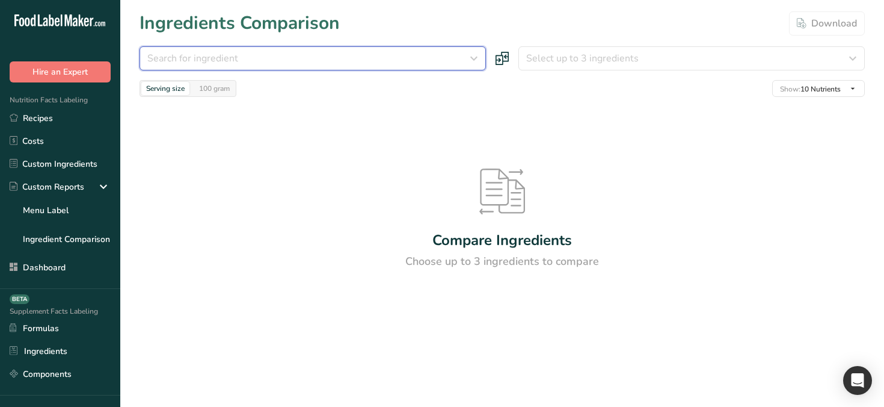
click at [314, 62] on div "Search for ingredient" at bounding box center [309, 58] width 324 height 14
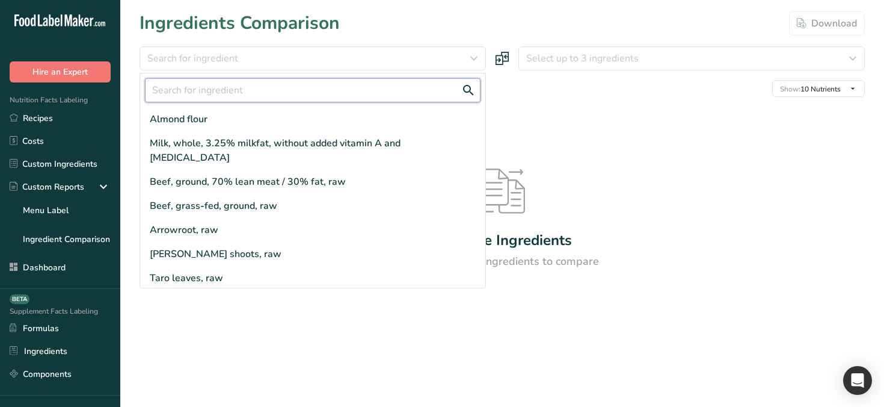
click at [298, 90] on input "text" at bounding box center [313, 90] width 336 height 24
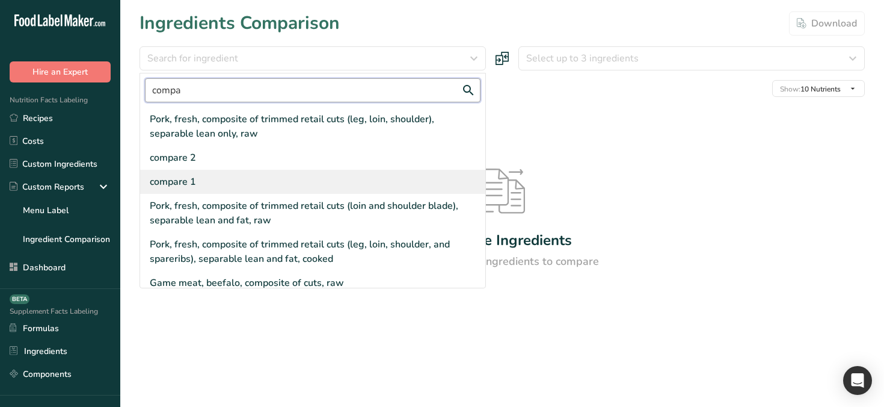
type input "compa"
click at [280, 181] on div "compare 1" at bounding box center [312, 182] width 345 height 24
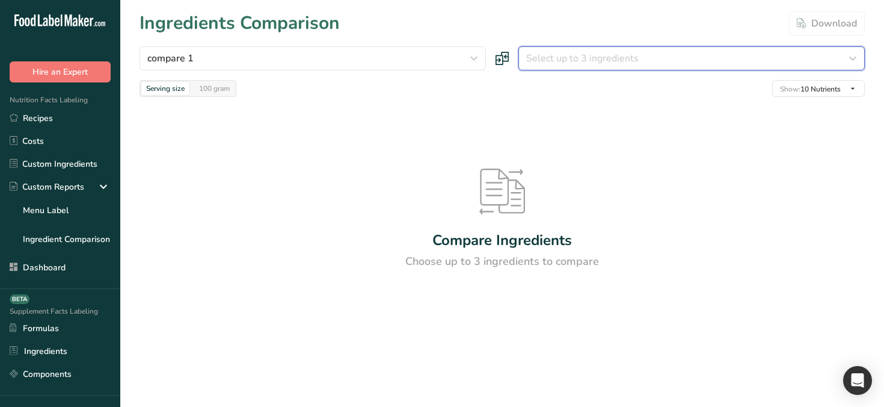
click at [576, 67] on button "Select up to 3 ingredients" at bounding box center [692, 58] width 347 height 24
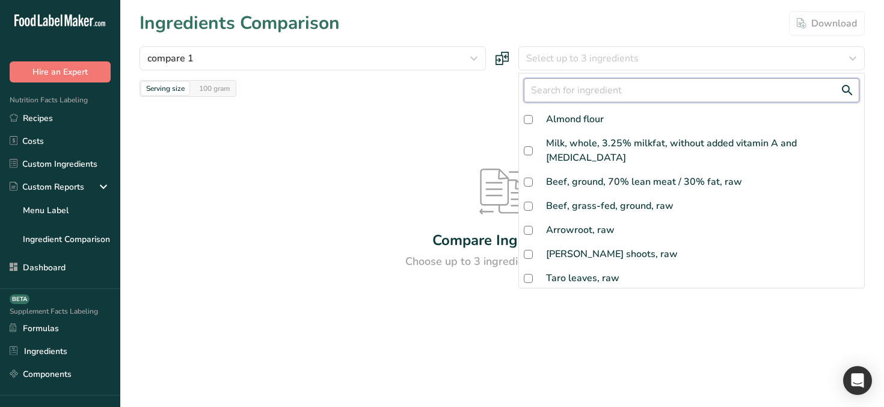
click at [573, 85] on input "text" at bounding box center [692, 90] width 336 height 24
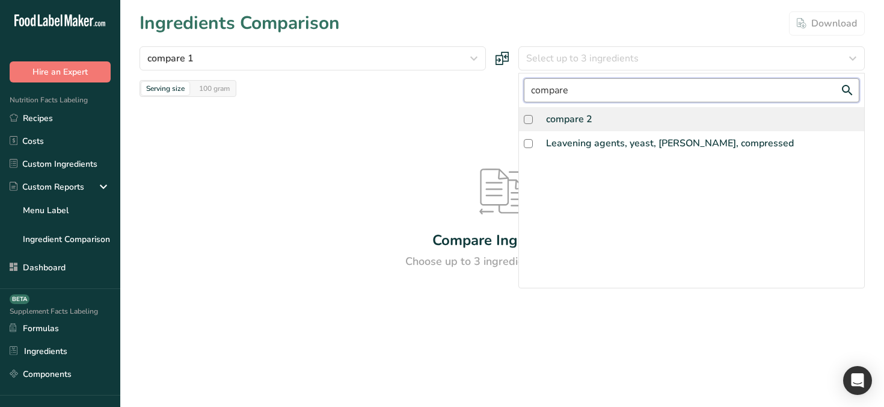
type input "compare"
click at [607, 110] on div "compare 2" at bounding box center [691, 119] width 345 height 24
checkbox input "true"
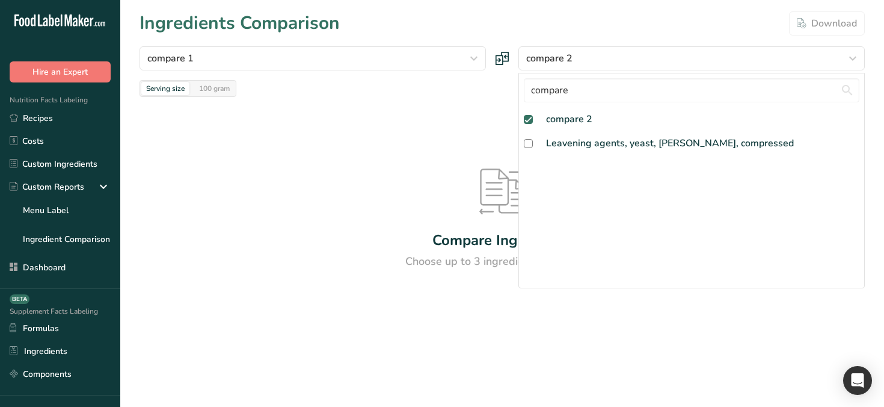
click at [590, 24] on div "Ingredients Comparison Download" at bounding box center [503, 23] width 726 height 27
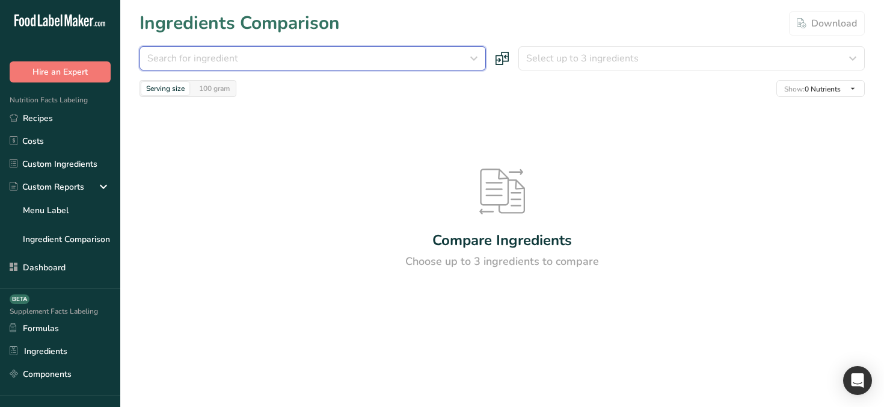
click at [305, 61] on div "Search for ingredient" at bounding box center [309, 58] width 324 height 14
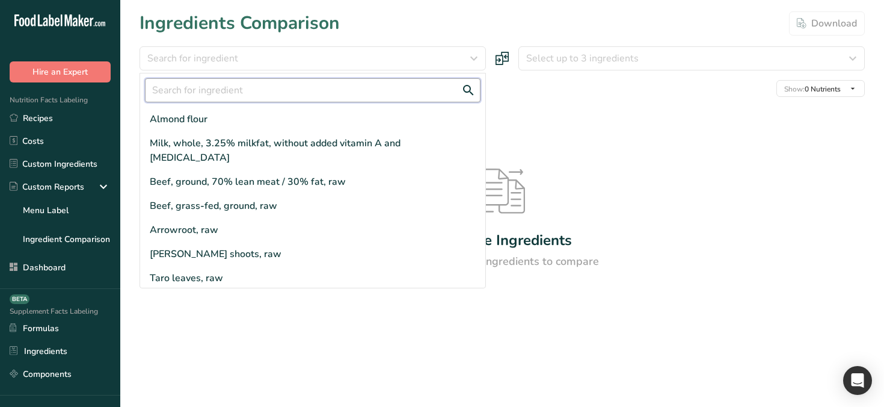
click at [306, 84] on input "text" at bounding box center [313, 90] width 336 height 24
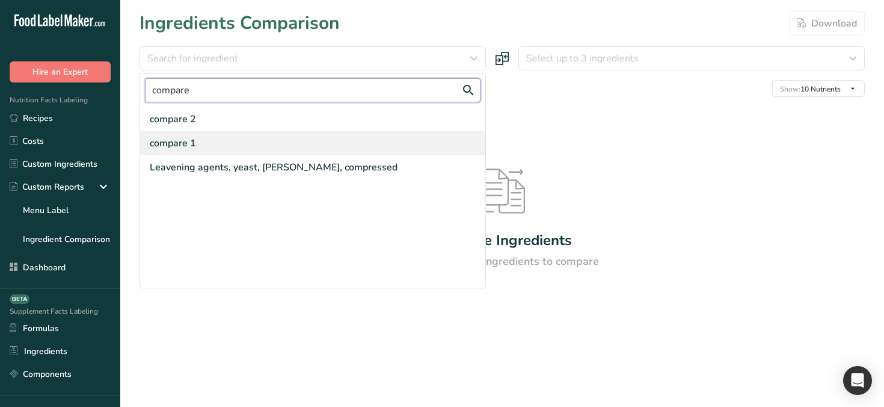
type input "compare"
click at [261, 140] on div "compare 1" at bounding box center [312, 143] width 345 height 24
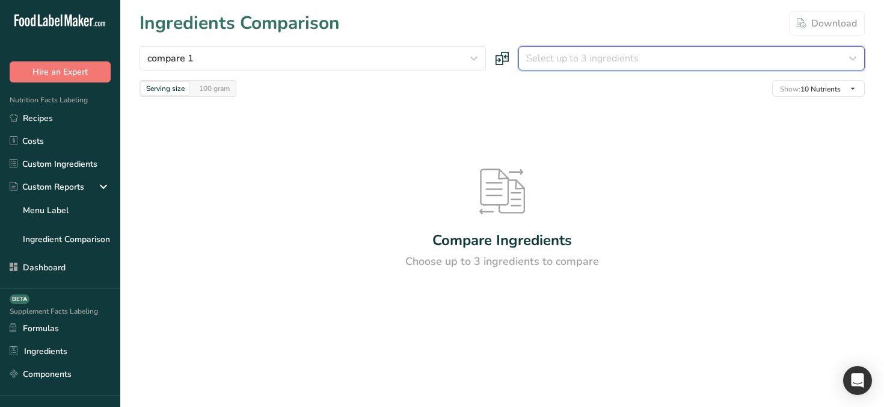
click at [594, 54] on span "Select up to 3 ingredients" at bounding box center [582, 58] width 113 height 14
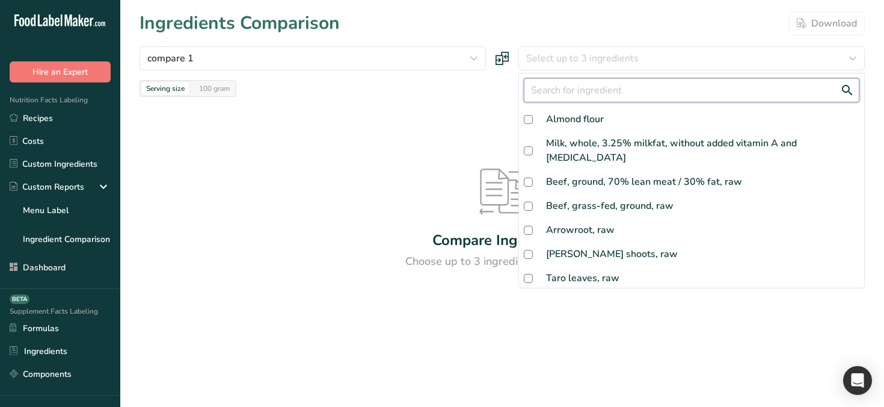
click at [589, 93] on input "text" at bounding box center [692, 90] width 336 height 24
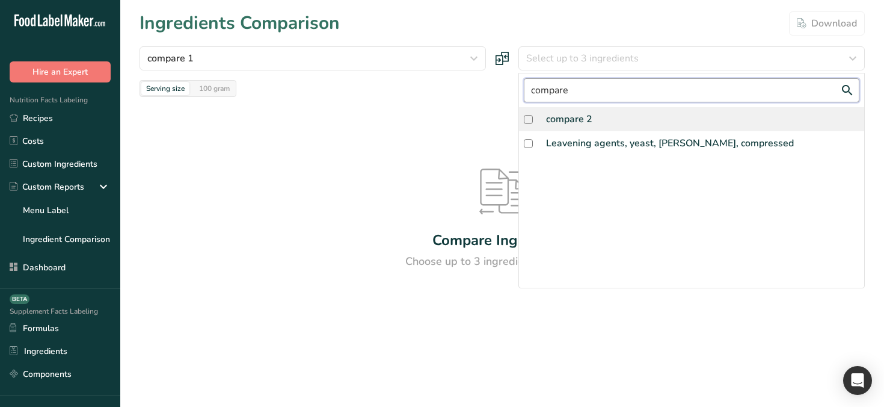
type input "compare"
click at [596, 117] on div "compare 2" at bounding box center [691, 119] width 345 height 24
checkbox input "true"
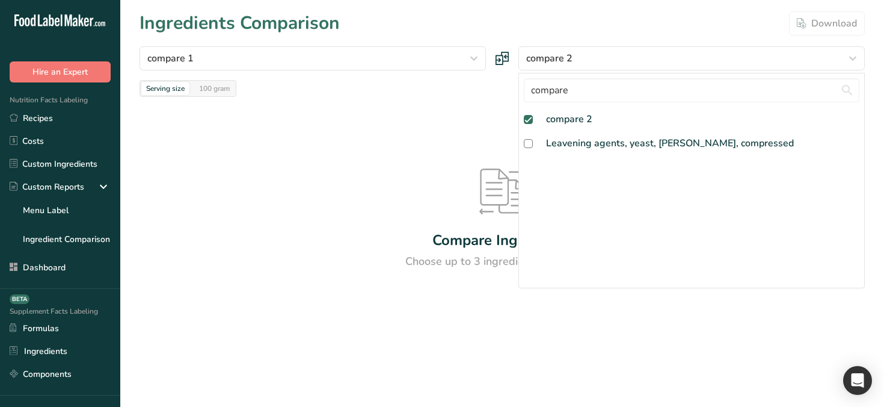
click at [564, 24] on div "Ingredients Comparison Download" at bounding box center [503, 23] width 726 height 27
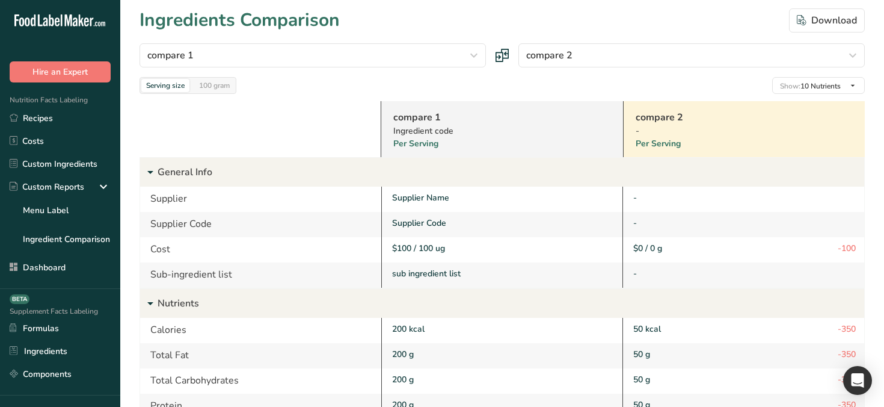
scroll to position [4, 0]
drag, startPoint x: 401, startPoint y: 250, endPoint x: 467, endPoint y: 250, distance: 66.2
click at [467, 250] on div "$100 / 100 ug" at bounding box center [503, 247] width 223 height 13
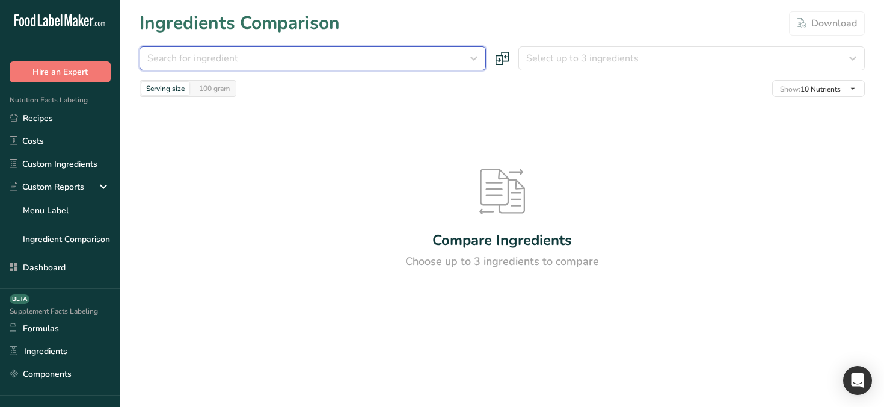
click at [337, 58] on div "Search for ingredient" at bounding box center [309, 58] width 324 height 14
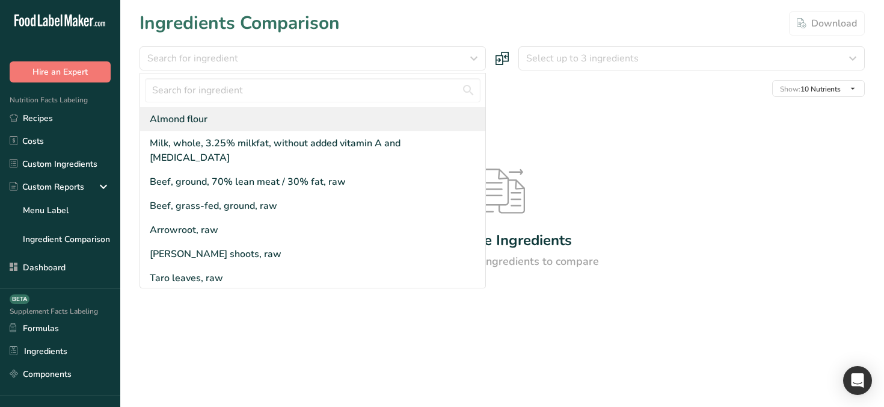
click at [306, 120] on div "Almond flour" at bounding box center [312, 119] width 345 height 24
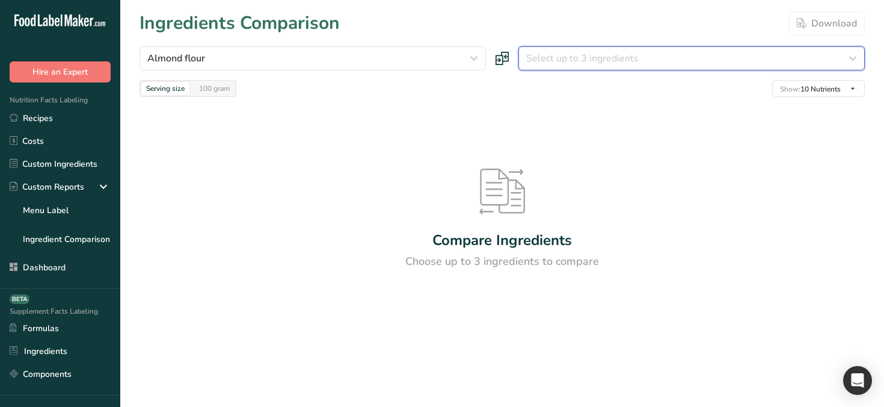
click at [557, 62] on span "Select up to 3 ingredients" at bounding box center [582, 58] width 113 height 14
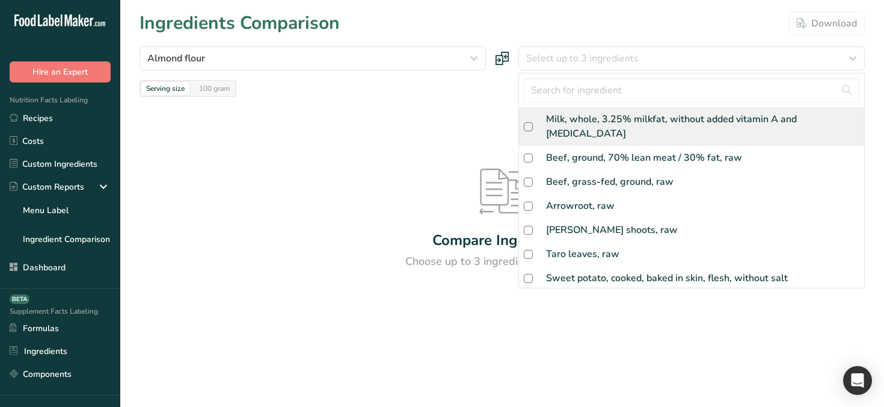
click at [573, 125] on div "Milk, whole, 3.25% milkfat, without added vitamin A and [MEDICAL_DATA]" at bounding box center [702, 126] width 313 height 29
checkbox input "true"
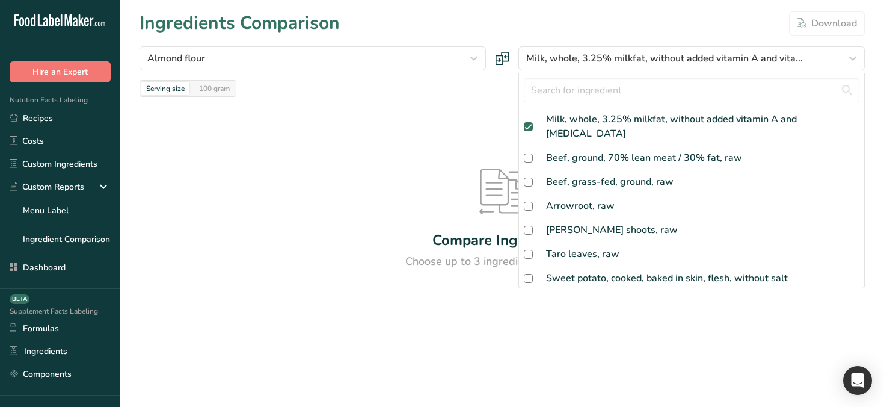
click at [495, 151] on section "Ingredients Comparison Download Almond flour Almond flour Beef, ground, 70% lea…" at bounding box center [502, 180] width 764 height 360
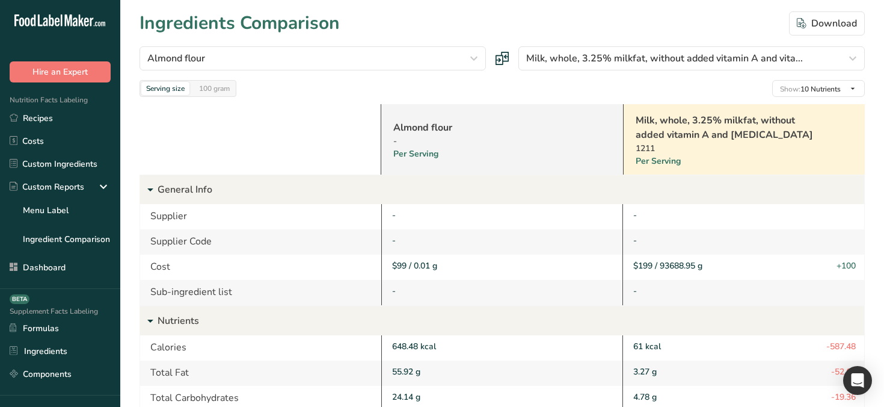
drag, startPoint x: 385, startPoint y: 272, endPoint x: 443, endPoint y: 267, distance: 58.0
click at [443, 267] on div "$99 / 0.01 g" at bounding box center [502, 266] width 242 height 25
click at [417, 129] on link "Almond flour" at bounding box center [486, 127] width 186 height 14
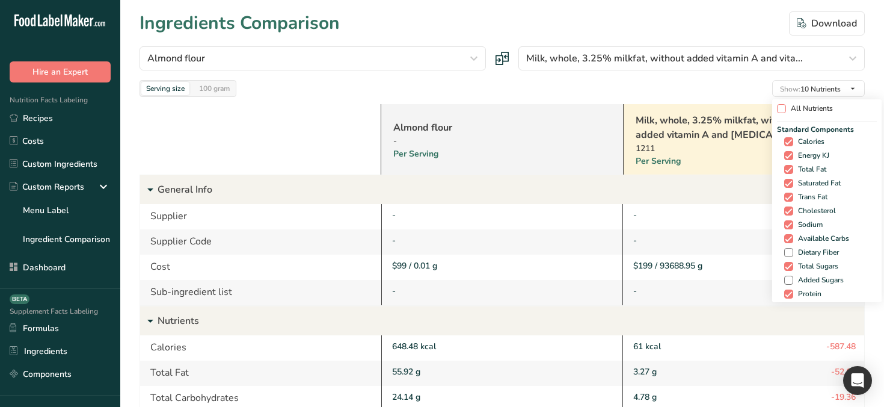
click at [786, 107] on span "All Nutrients" at bounding box center [809, 108] width 47 height 9
click at [783, 107] on input "All Nutrients" at bounding box center [781, 109] width 8 height 8
checkbox input "true"
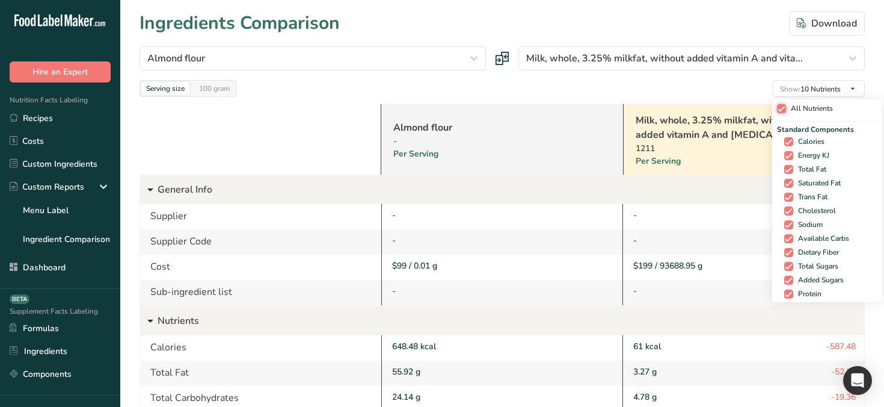
checkbox input "true"
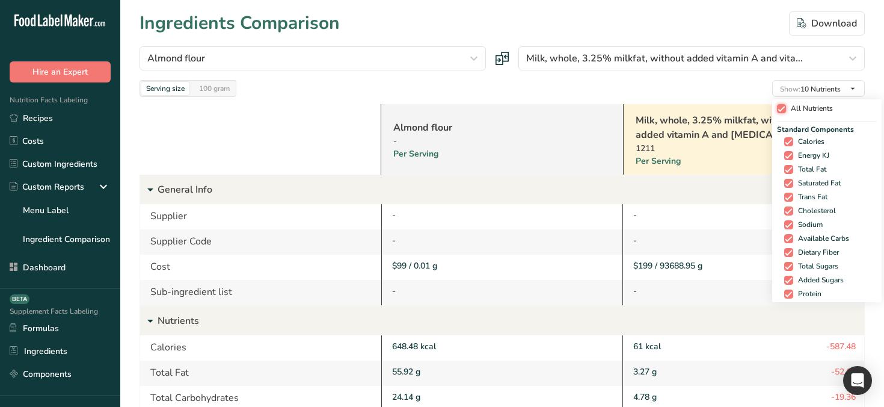
checkbox input "true"
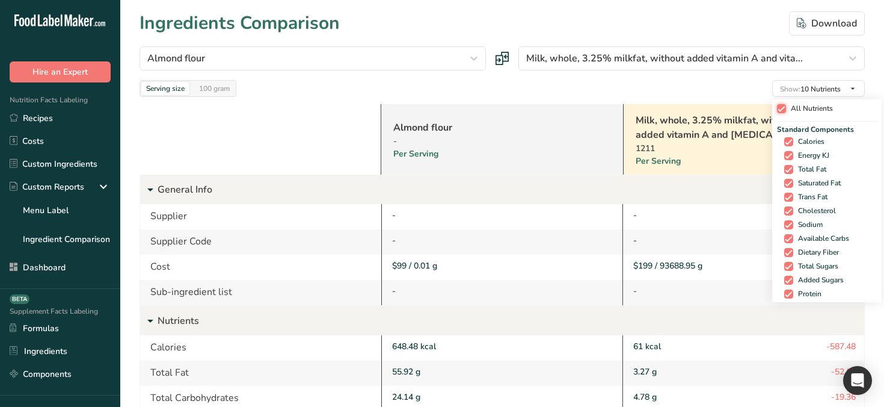
checkbox input "true"
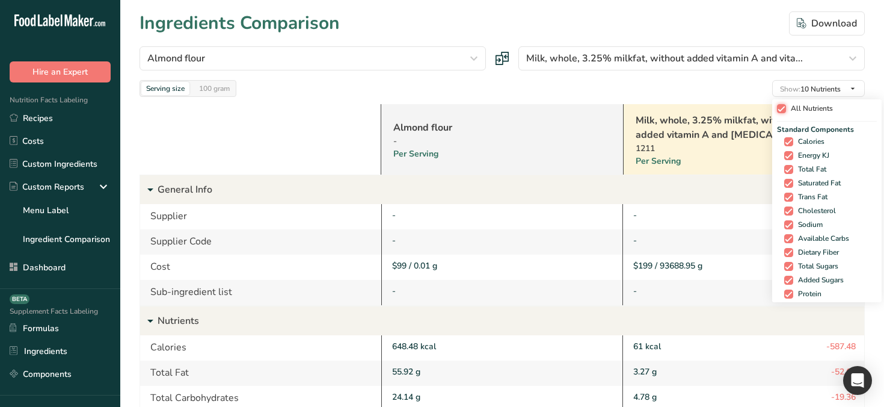
checkbox input "true"
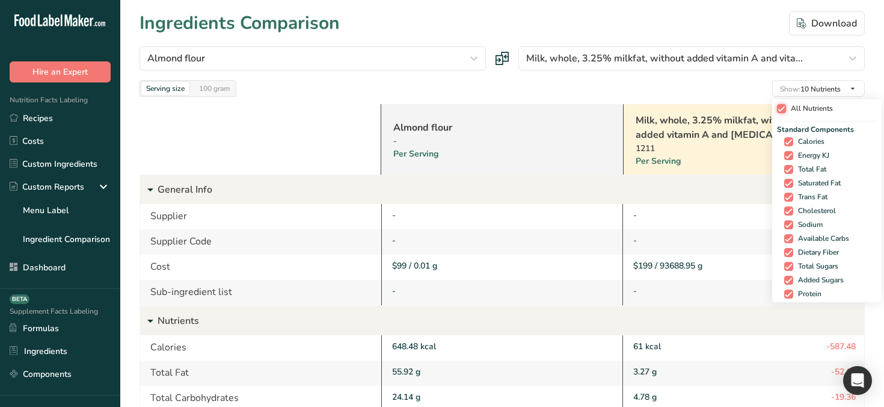
checkbox input "true"
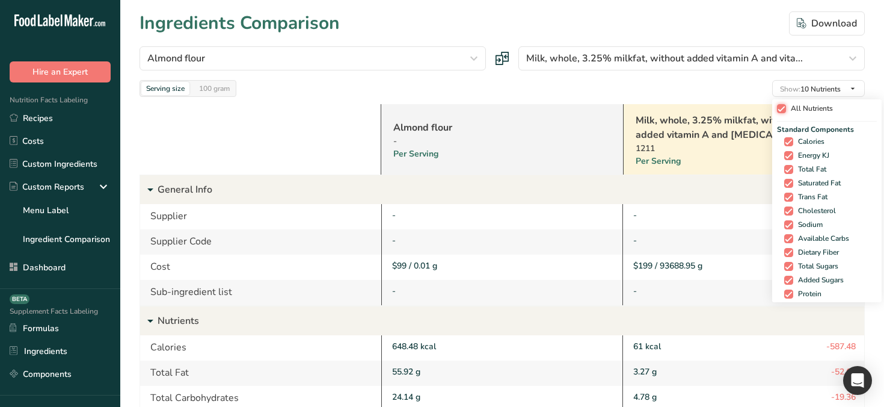
checkbox input "true"
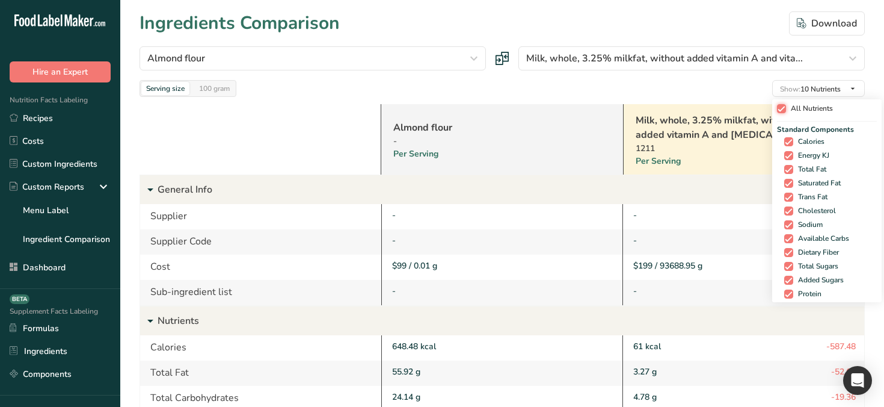
checkbox input "true"
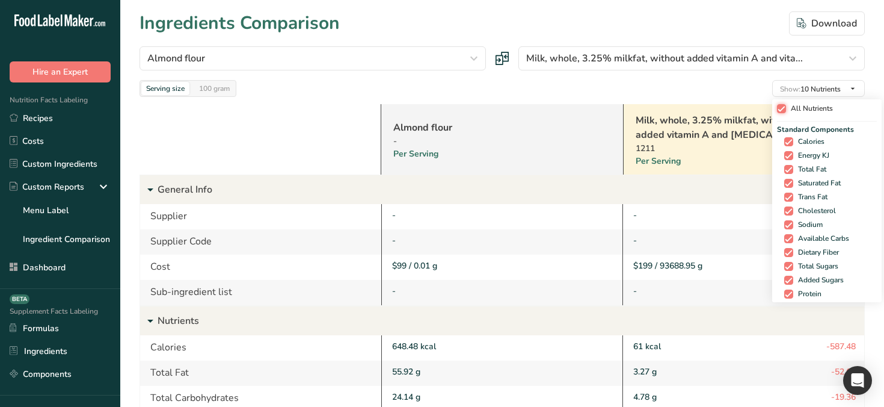
checkbox input "true"
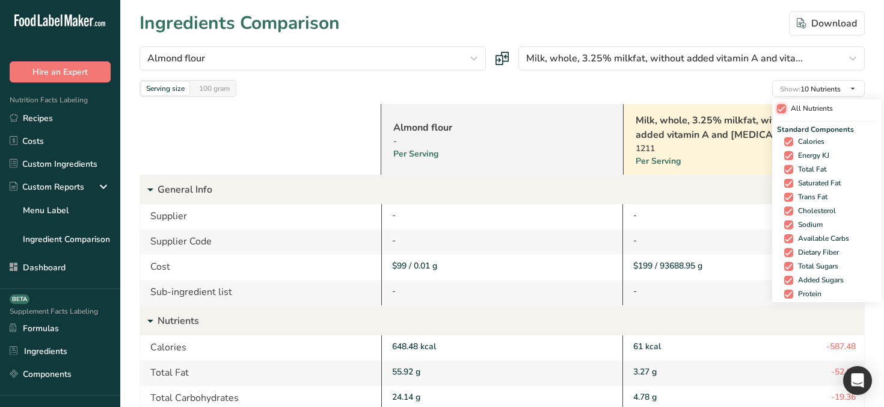
checkbox input "true"
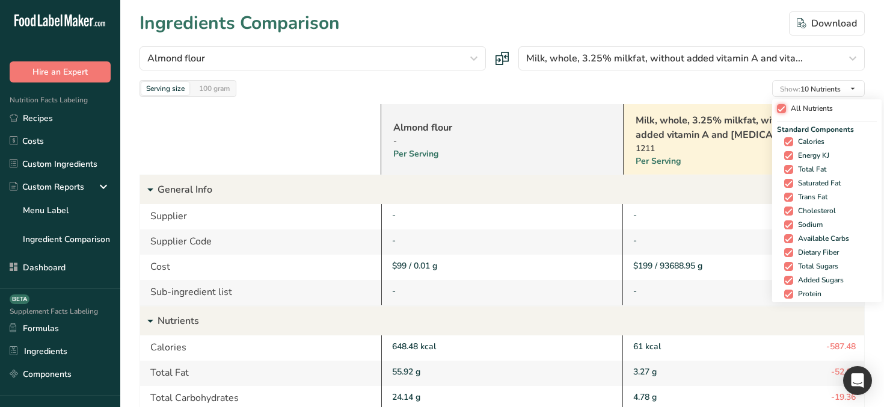
checkbox input "true"
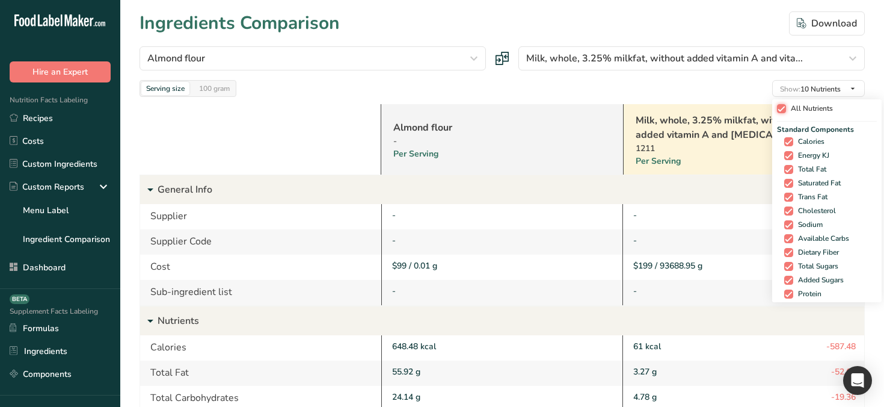
checkbox input "true"
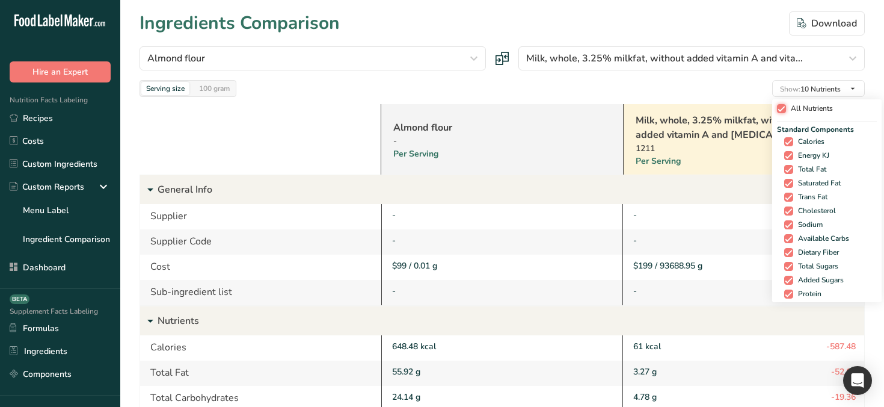
checkbox input "true"
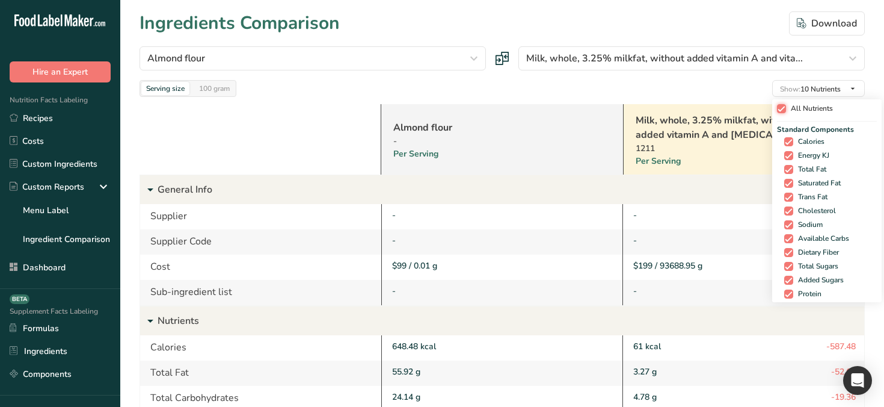
checkbox input "true"
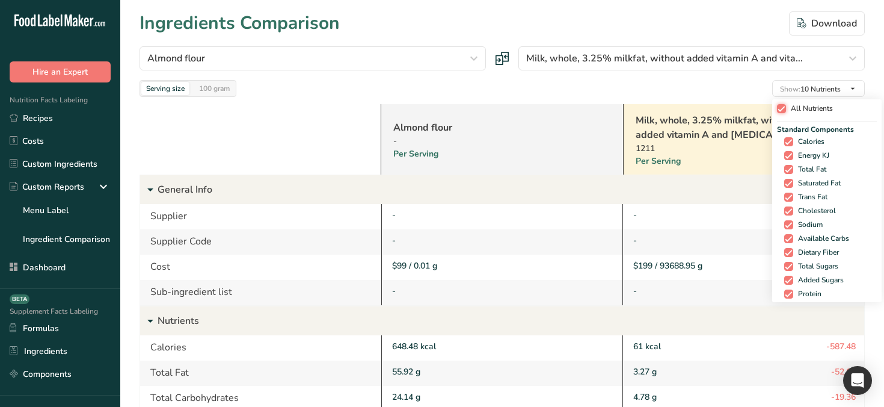
checkbox input "true"
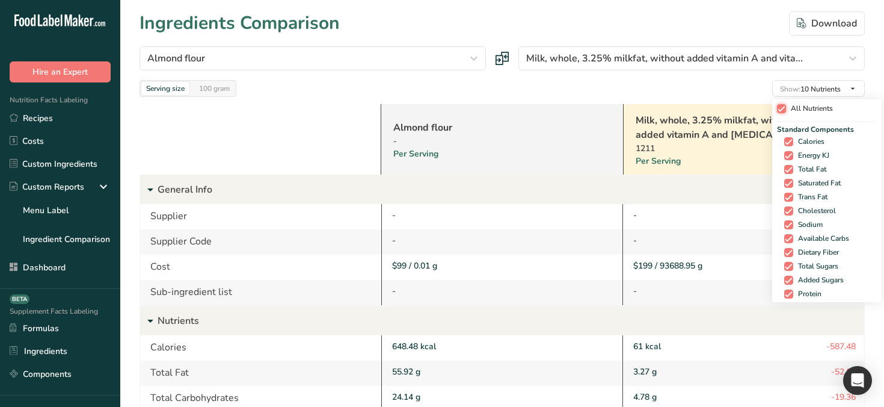
checkbox input "true"
click at [783, 107] on span "All Nutrients" at bounding box center [805, 108] width 47 height 9
click at [781, 107] on input "All Nutrients" at bounding box center [777, 109] width 8 height 8
checkbox input "false"
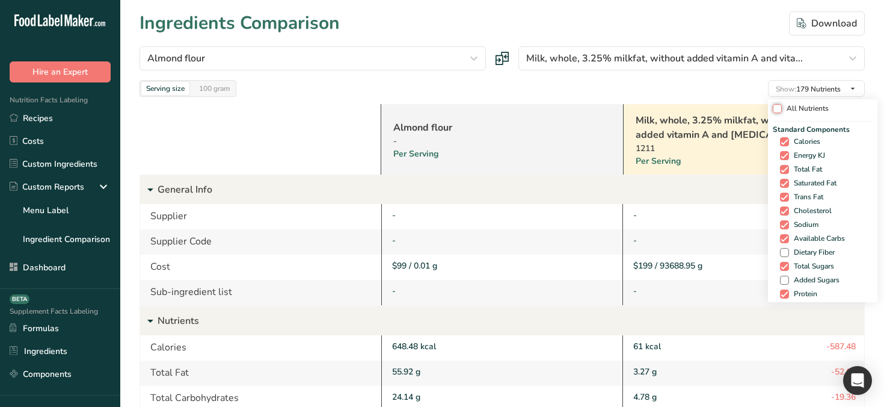
checkbox input "false"
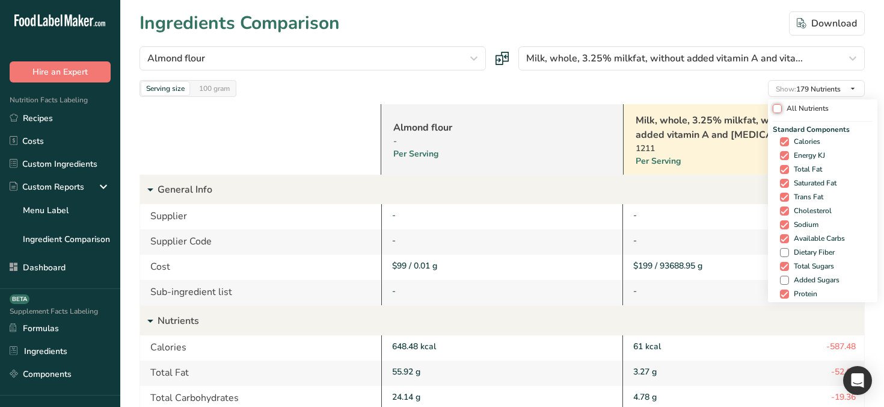
checkbox input "false"
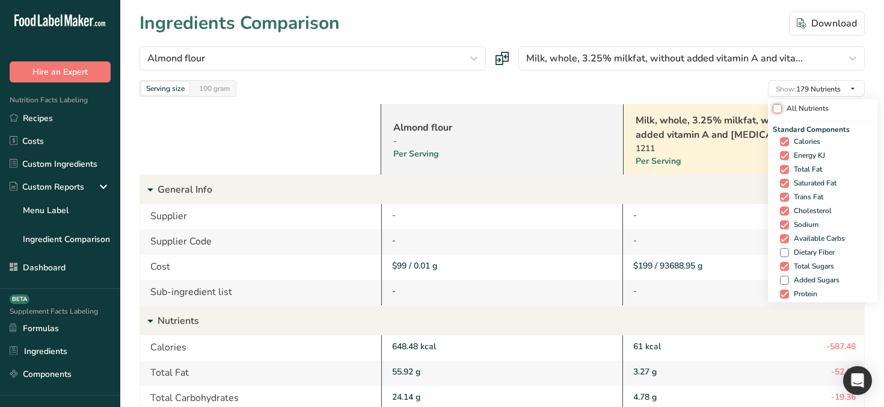
checkbox input "false"
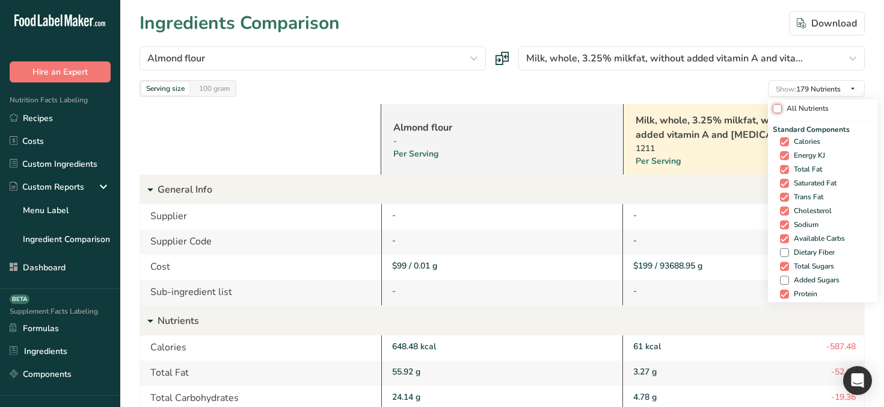
checkbox input "false"
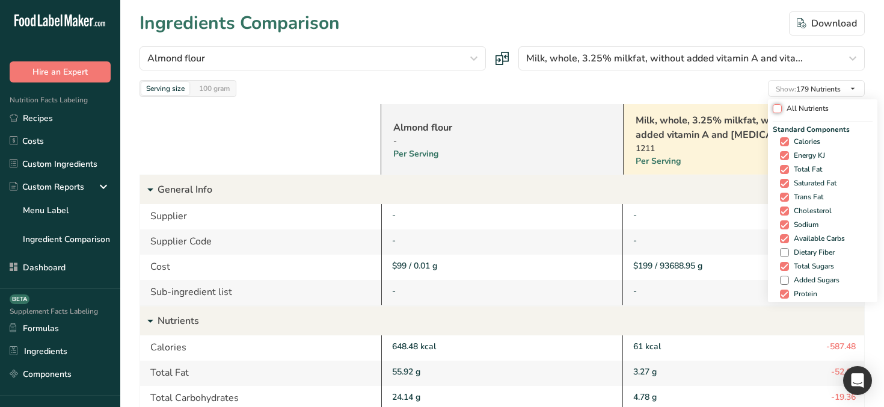
checkbox input "false"
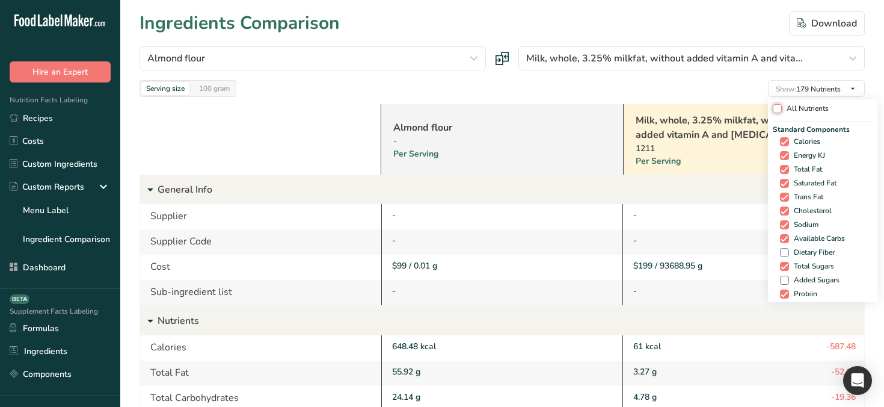
checkbox input "false"
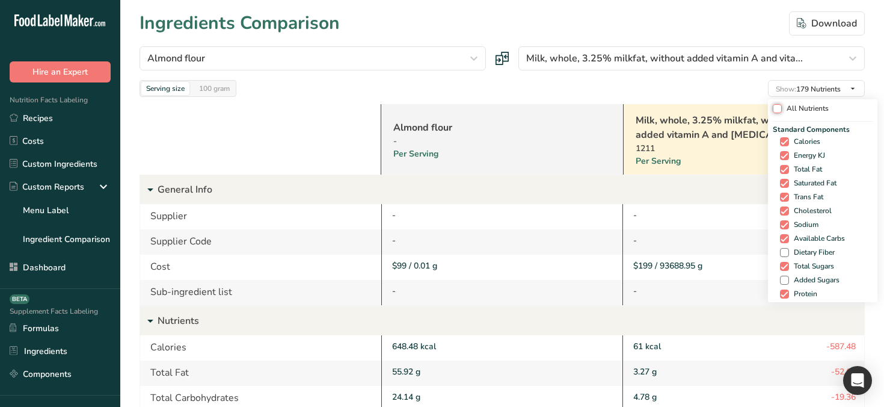
checkbox input "false"
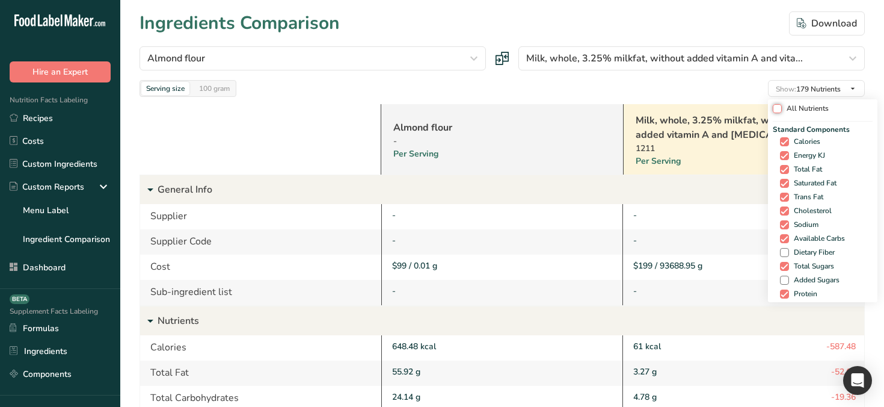
checkbox input "false"
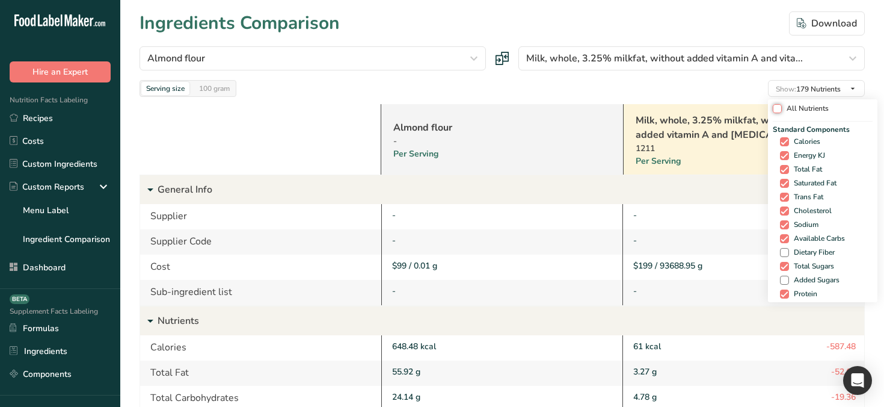
checkbox input "false"
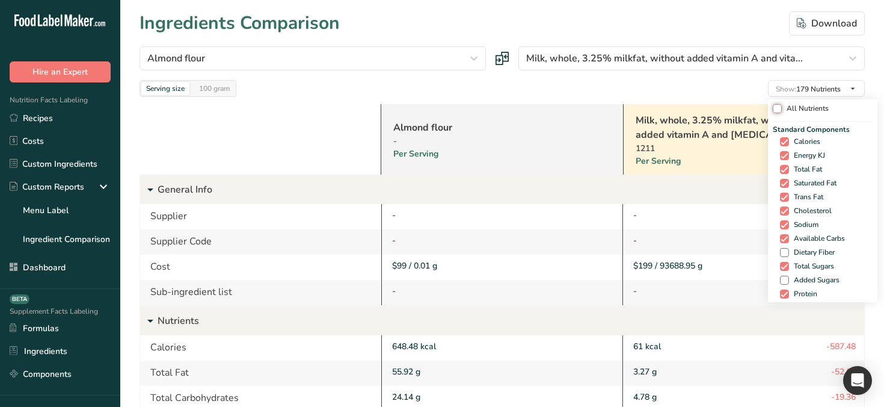
checkbox input "false"
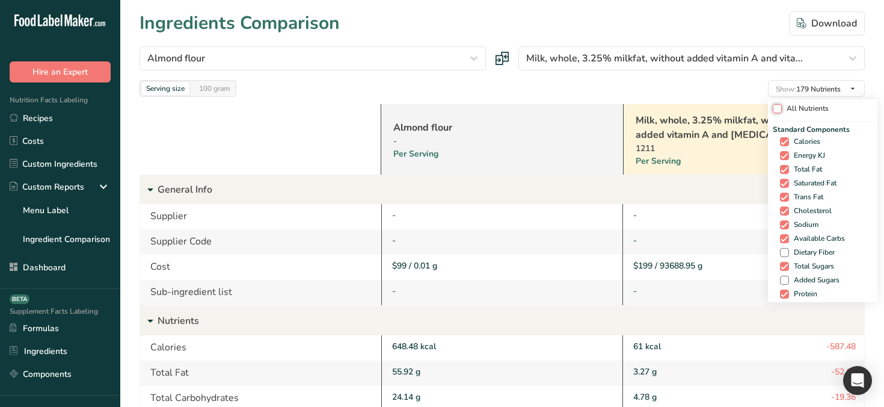
checkbox input "false"
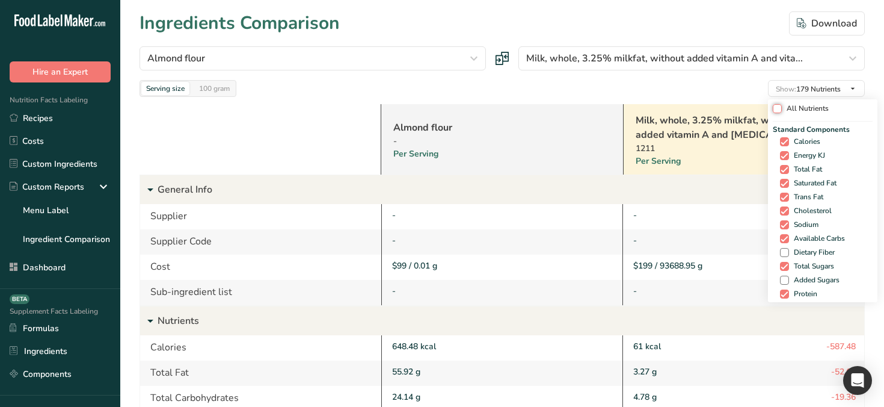
checkbox input "false"
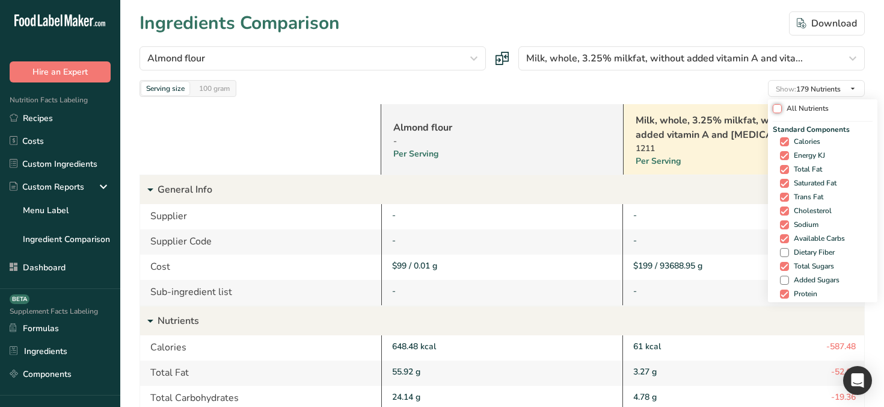
checkbox input "false"
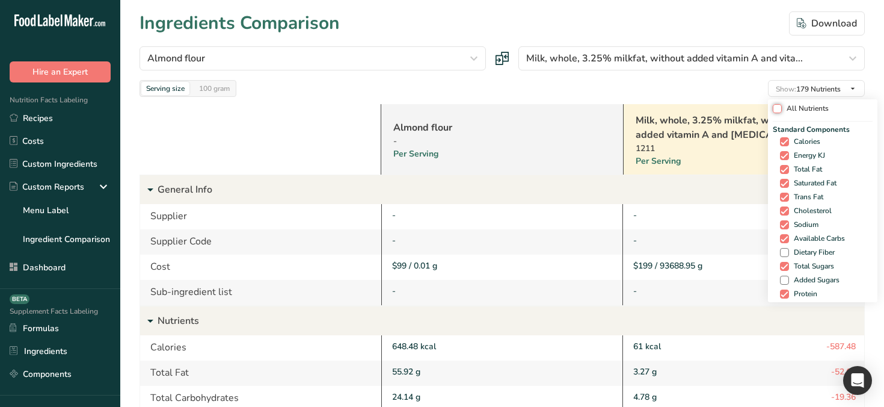
checkbox input "false"
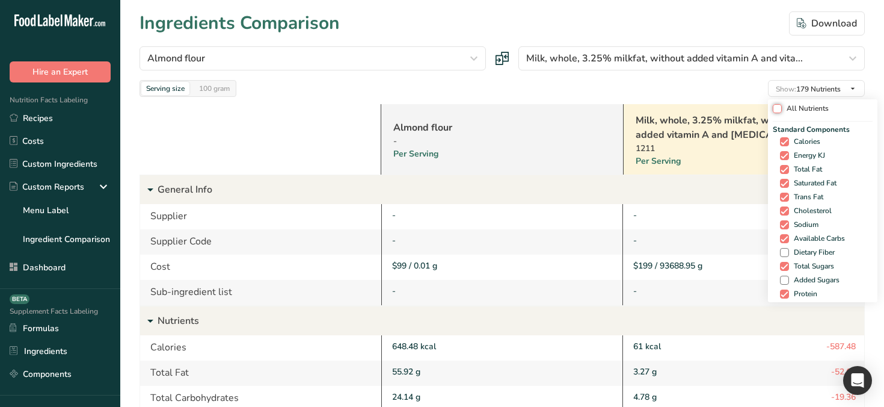
checkbox input "false"
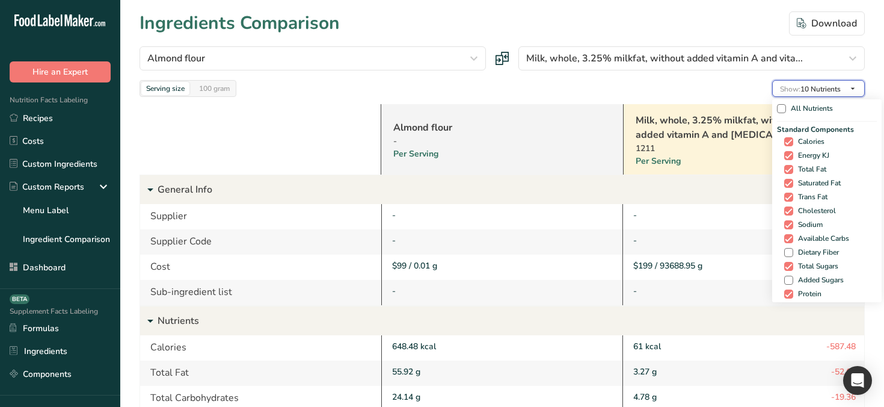
click at [795, 84] on span "Show:" at bounding box center [790, 89] width 20 height 10
click at [786, 106] on span "All Nutrients" at bounding box center [809, 108] width 47 height 9
click at [783, 106] on input "All Nutrients" at bounding box center [781, 109] width 8 height 8
checkbox input "true"
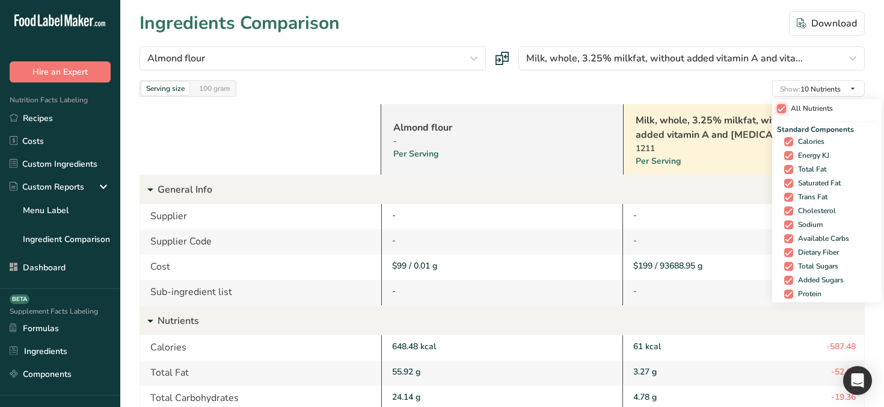
checkbox input "true"
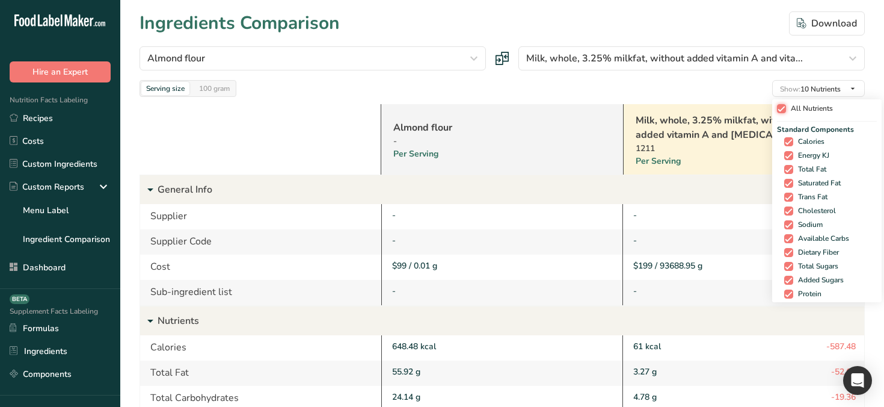
checkbox input "true"
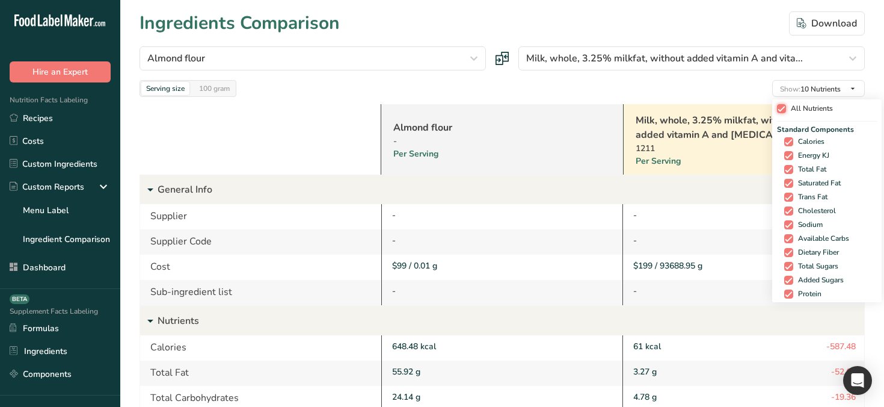
checkbox input "true"
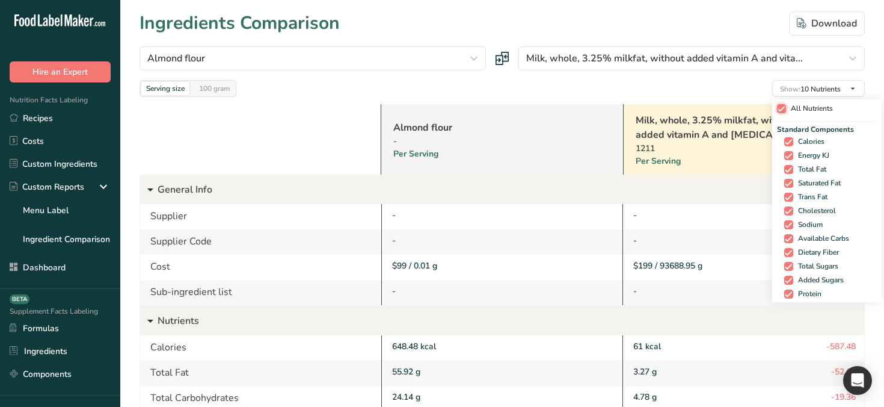
checkbox input "true"
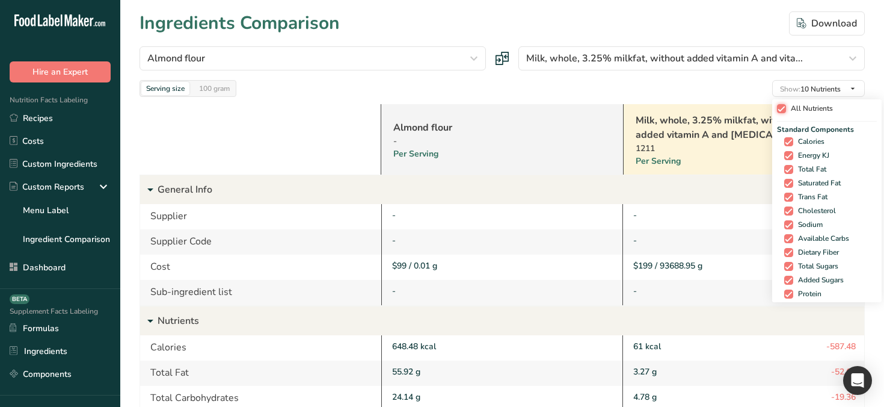
checkbox input "true"
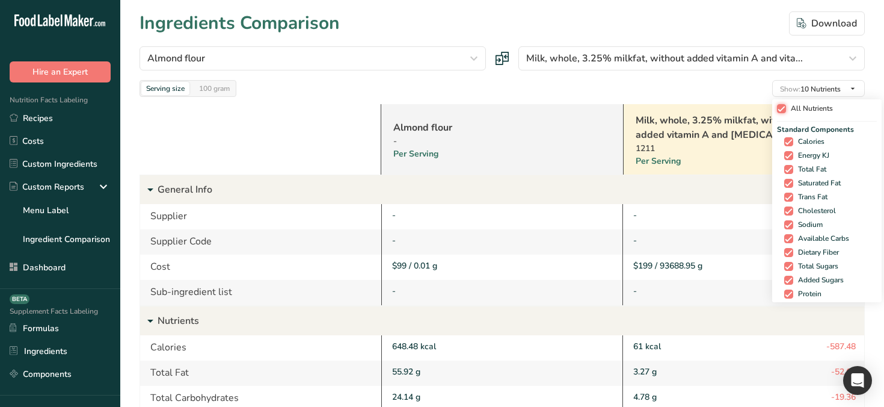
checkbox input "true"
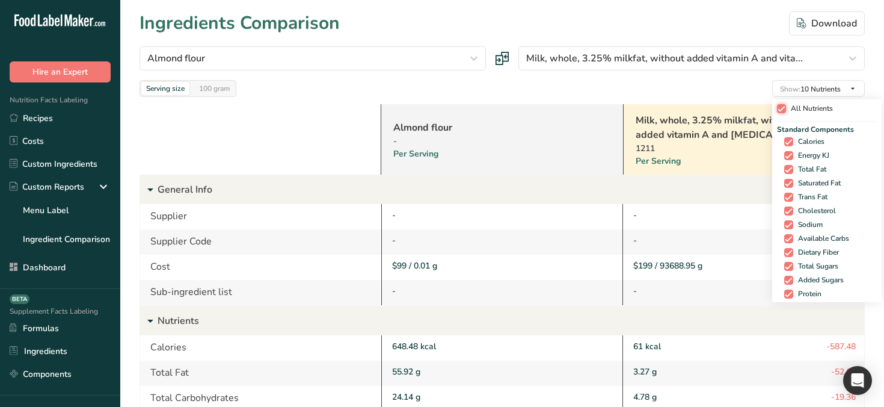
checkbox input "true"
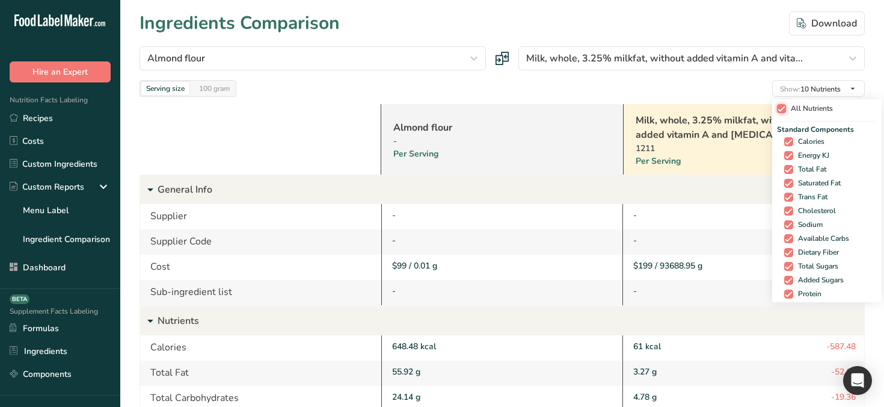
checkbox input "true"
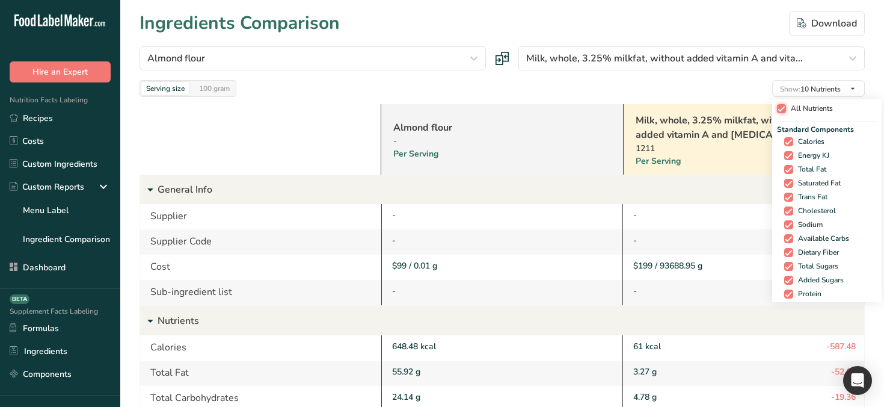
checkbox input "true"
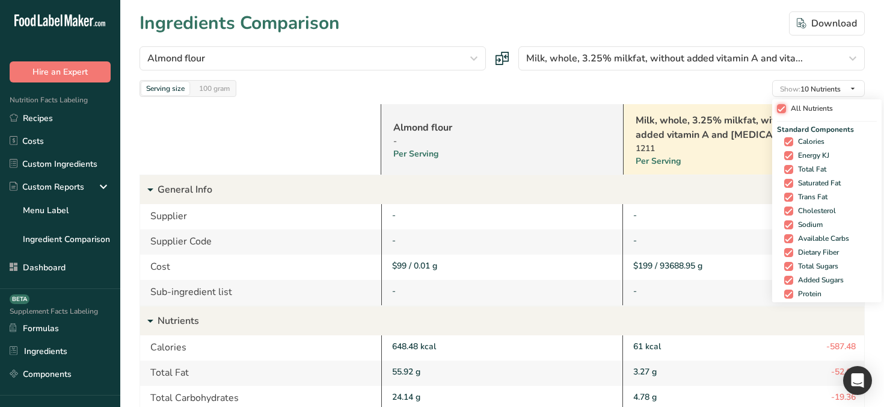
checkbox input "true"
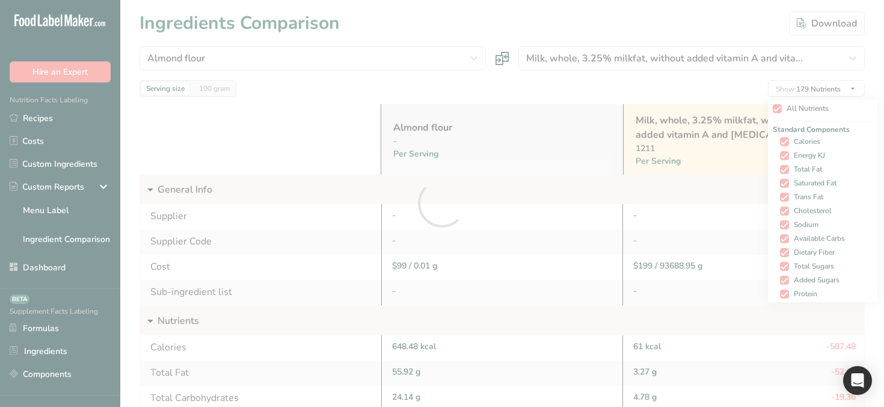
click at [783, 106] on div at bounding box center [442, 203] width 884 height 407
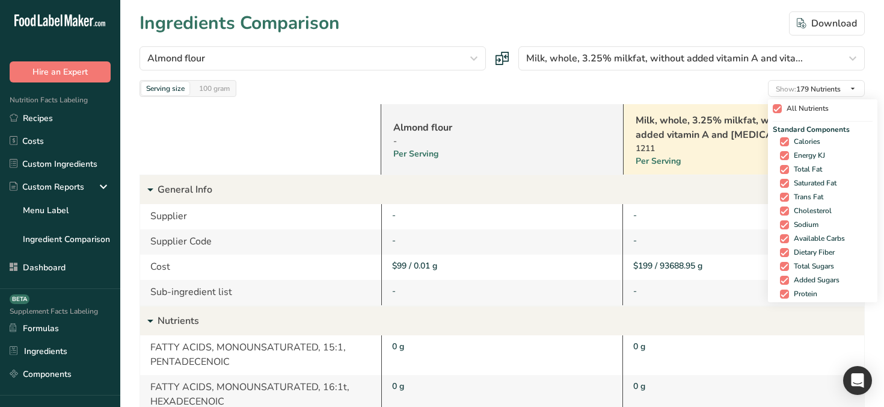
click at [791, 109] on span "All Nutrients" at bounding box center [805, 108] width 47 height 9
click at [781, 109] on input "All Nutrients" at bounding box center [777, 109] width 8 height 8
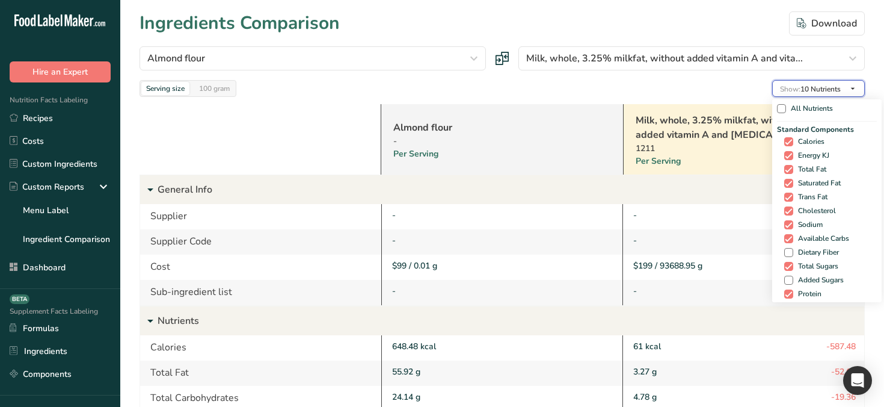
click at [805, 88] on span "Show: 10 Nutrients" at bounding box center [810, 89] width 61 height 10
click at [800, 112] on span "All Nutrients" at bounding box center [809, 108] width 47 height 9
click at [785, 112] on input "All Nutrients" at bounding box center [781, 109] width 8 height 8
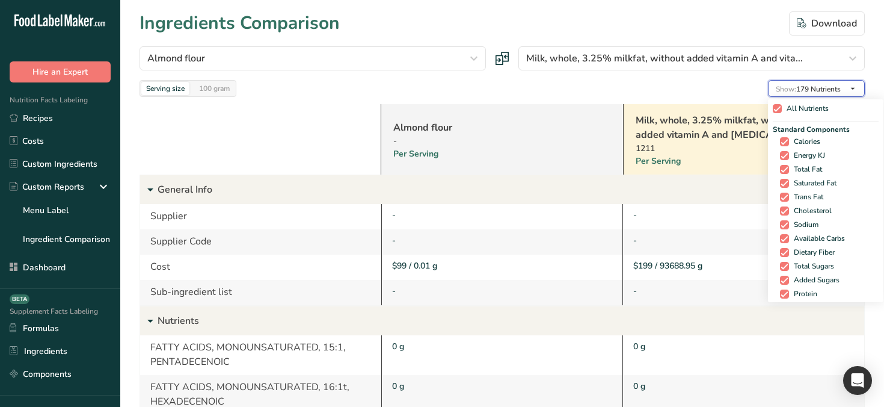
click at [809, 95] on span "Show: 179 Nutrients" at bounding box center [808, 88] width 65 height 14
click at [808, 111] on span "All Nutrients" at bounding box center [805, 108] width 47 height 9
click at [781, 111] on input "All Nutrients" at bounding box center [777, 109] width 8 height 8
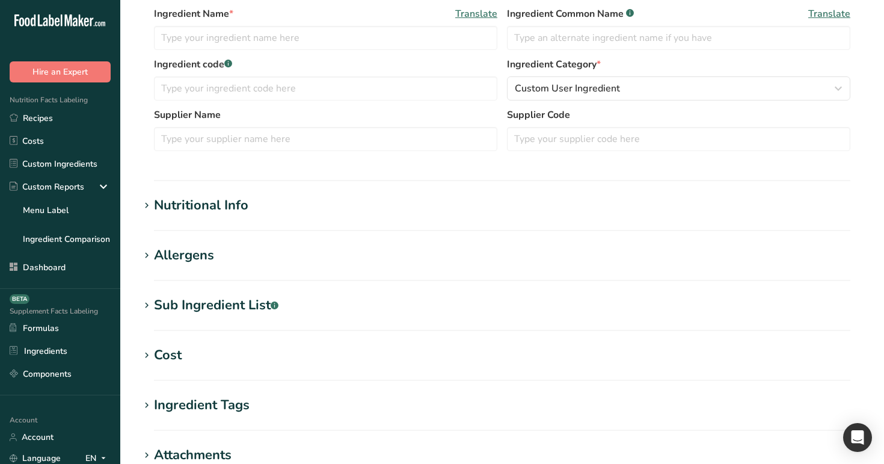
scroll to position [271, 0]
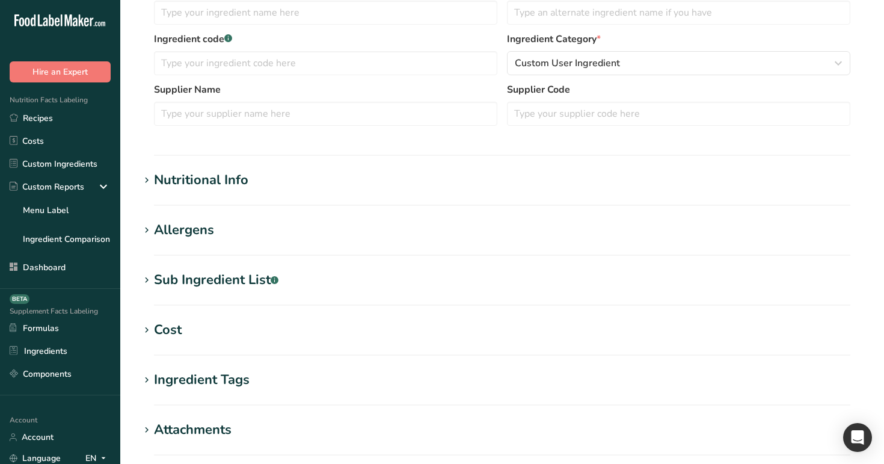
type input "Almond flour"
type input "99"
type input "8517.177"
select select "9"
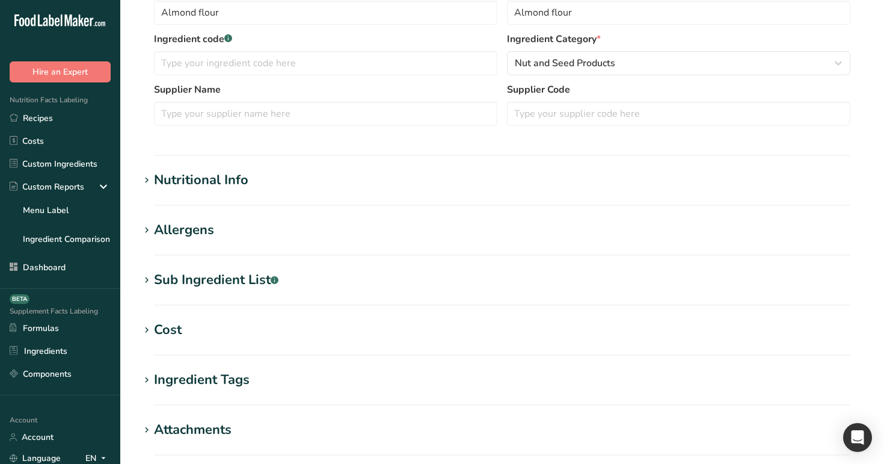
click at [173, 331] on div "Cost" at bounding box center [168, 330] width 28 height 20
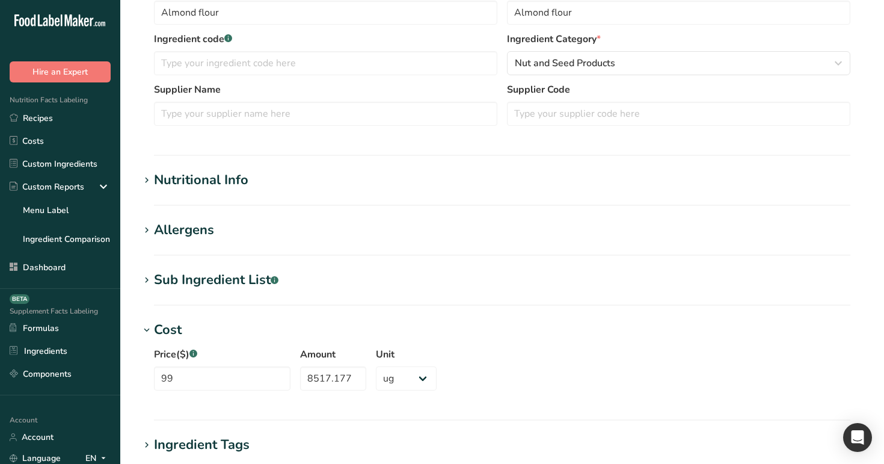
scroll to position [300, 0]
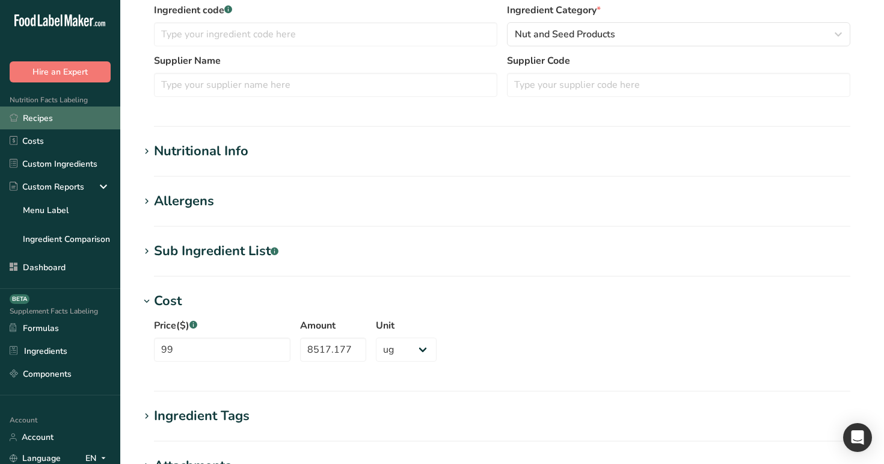
click at [62, 114] on link "Recipes" at bounding box center [60, 117] width 120 height 23
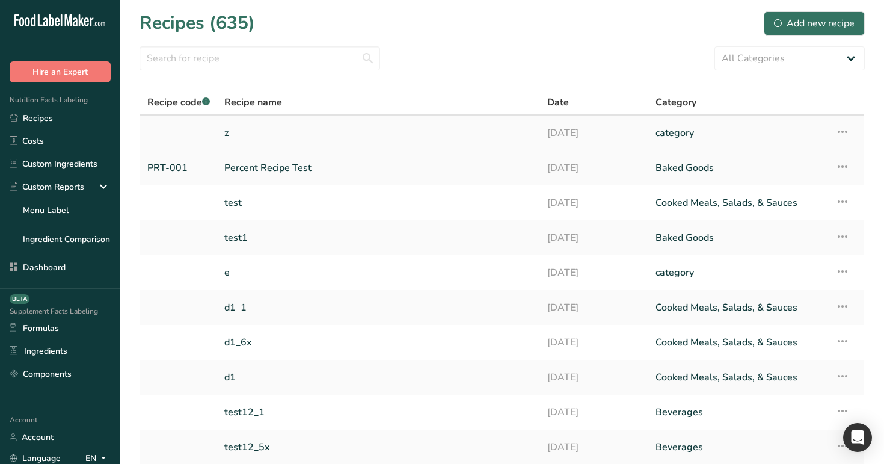
click at [270, 134] on link "z" at bounding box center [378, 132] width 309 height 25
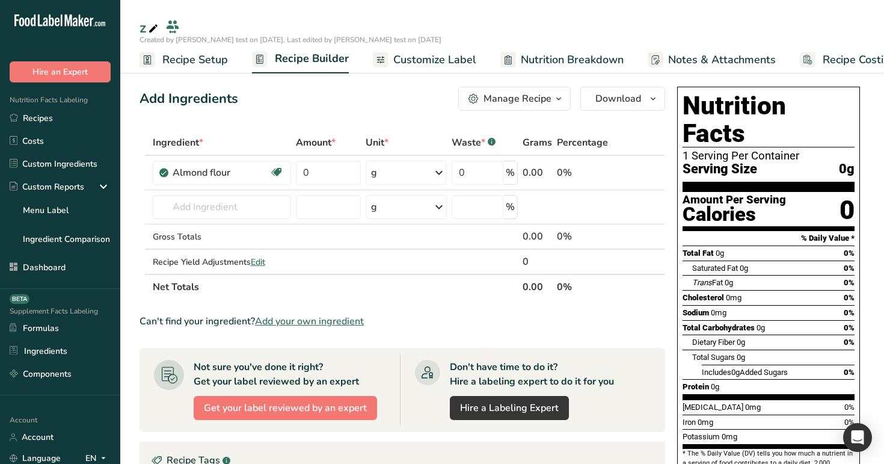
click at [581, 60] on span "Nutrition Breakdown" at bounding box center [572, 60] width 103 height 16
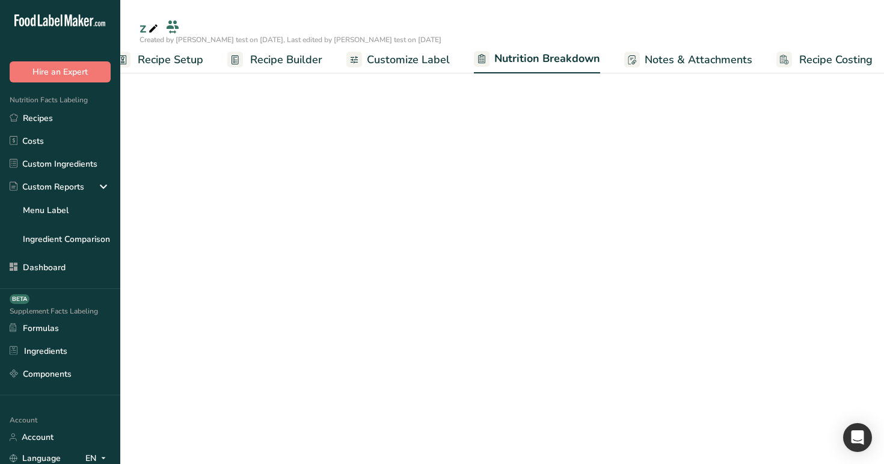
select select "Calories"
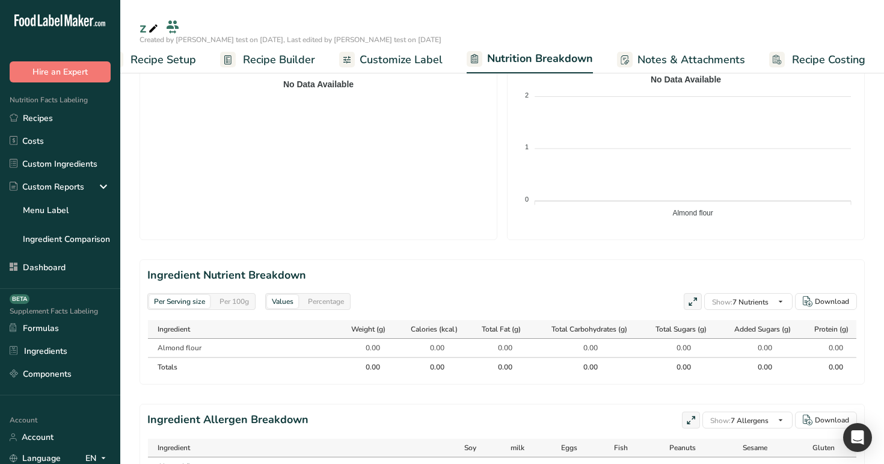
scroll to position [413, 0]
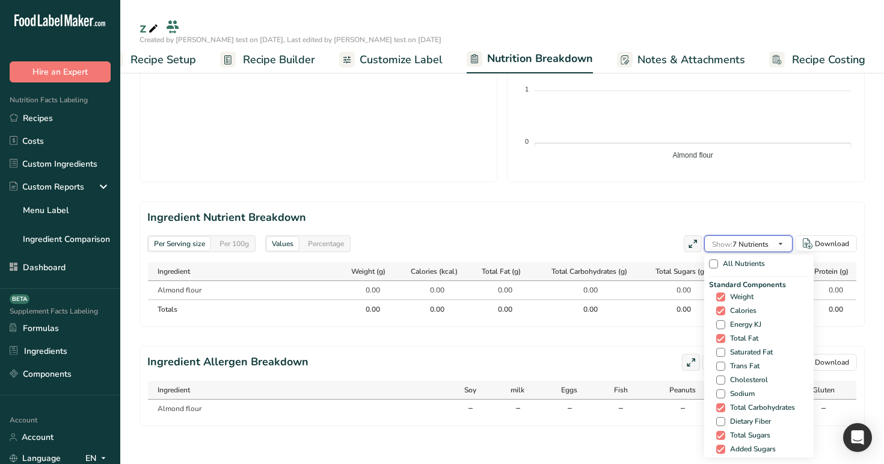
click at [760, 247] on span "Show: 7 Nutrients" at bounding box center [740, 244] width 57 height 10
click at [738, 264] on span "All Nutrients" at bounding box center [741, 263] width 47 height 9
click at [717, 264] on input "All Nutrients" at bounding box center [713, 264] width 8 height 8
checkbox input "true"
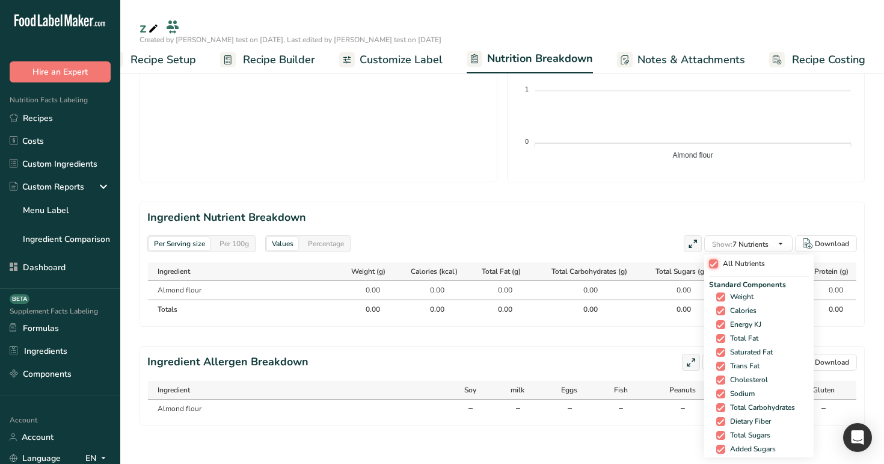
checkbox input "true"
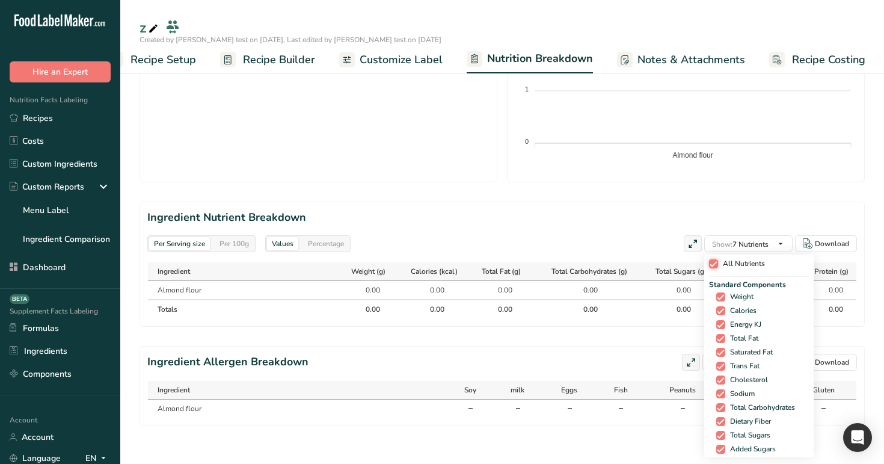
checkbox input "true"
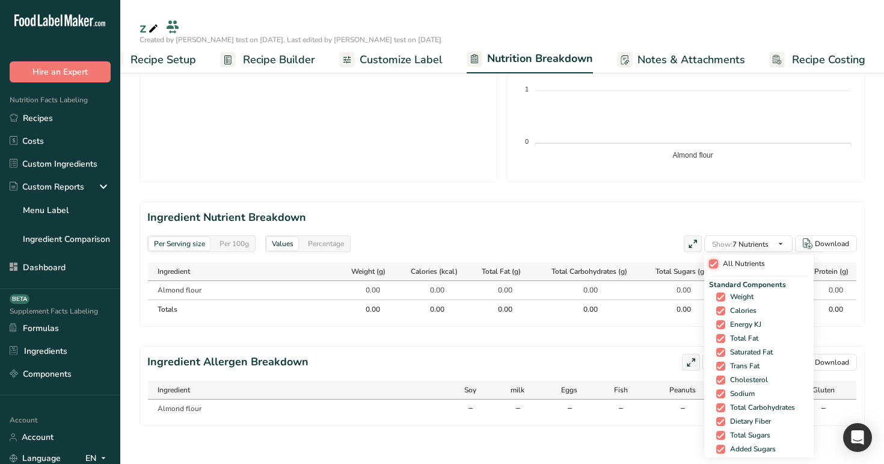
checkbox input "true"
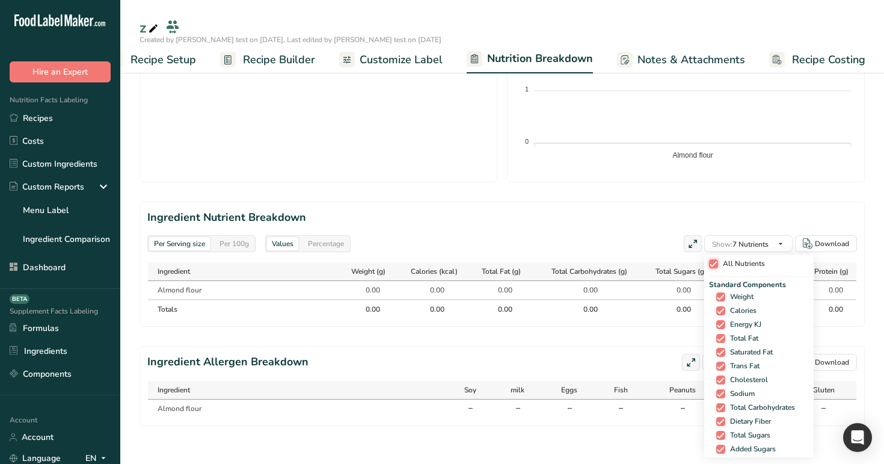
checkbox input "true"
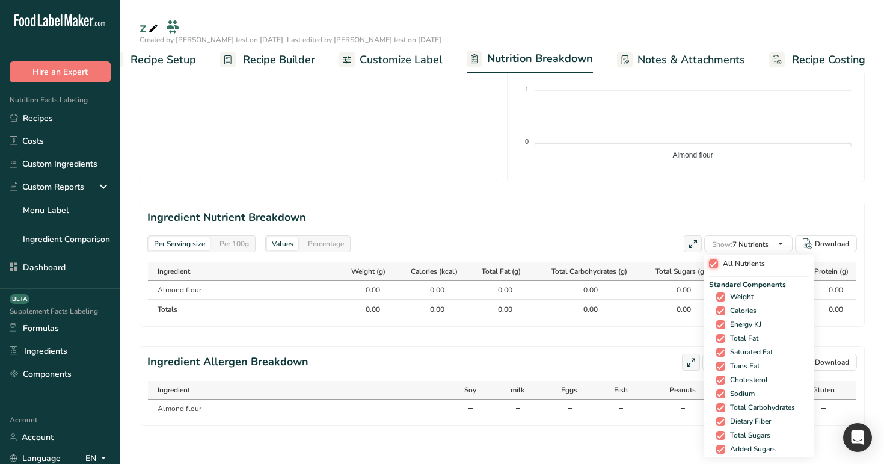
checkbox input "true"
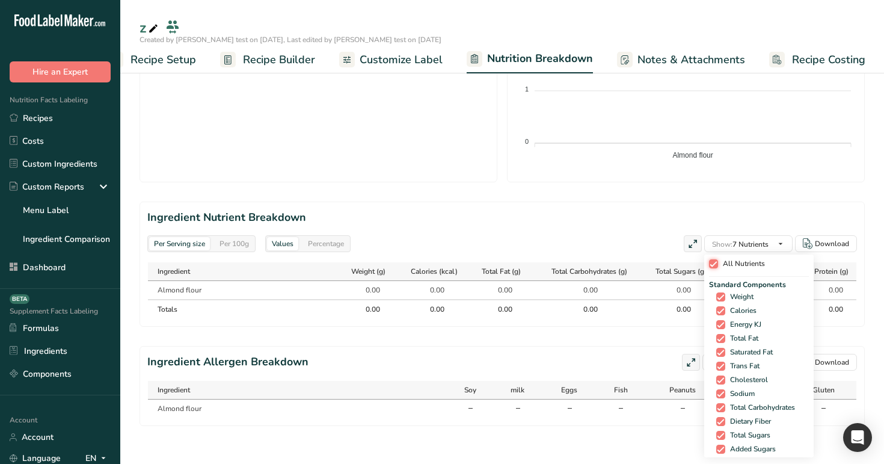
checkbox input "true"
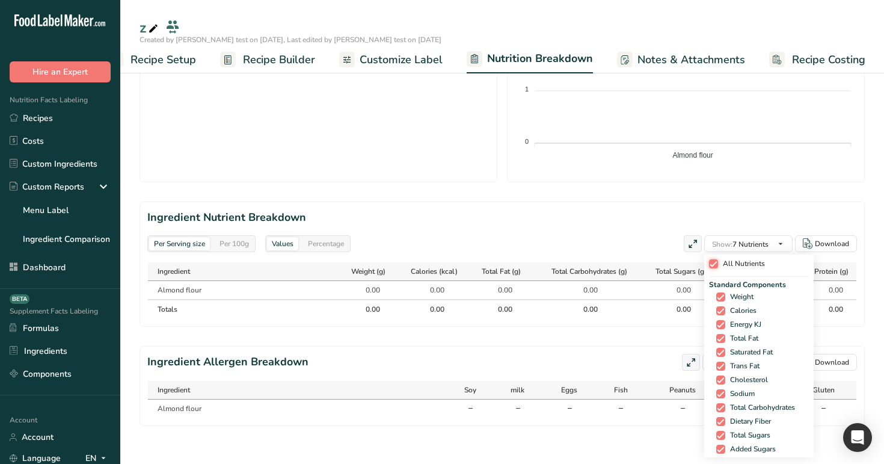
checkbox input "true"
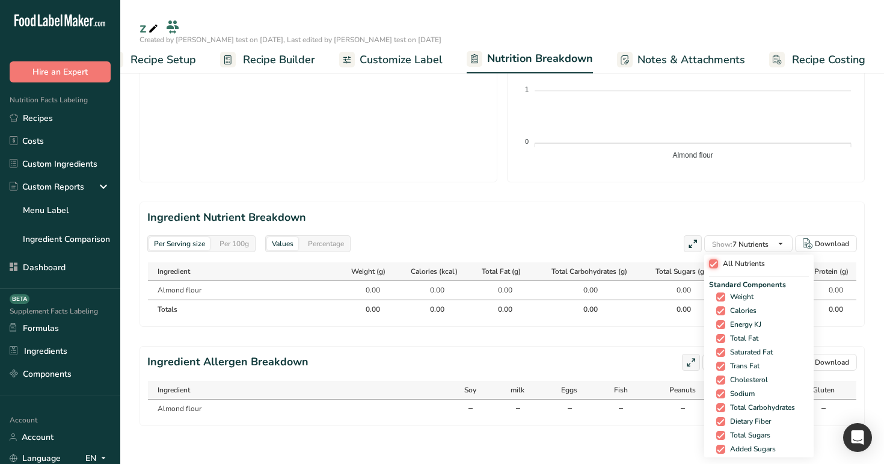
checkbox input "true"
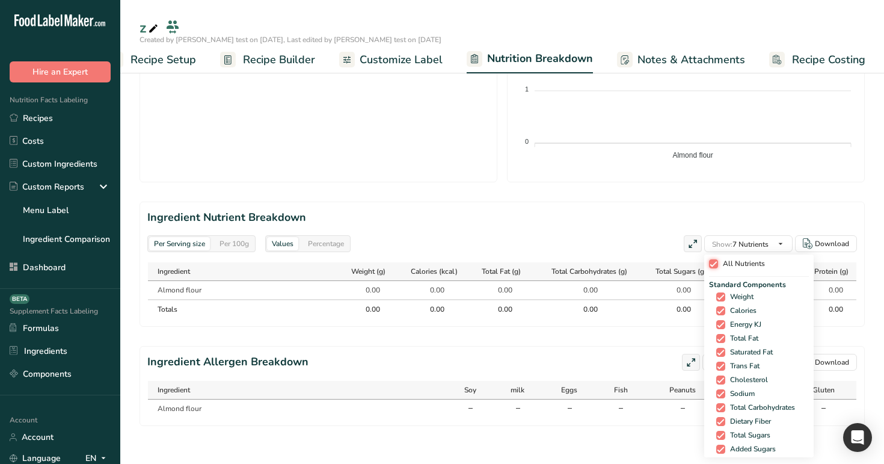
checkbox input "true"
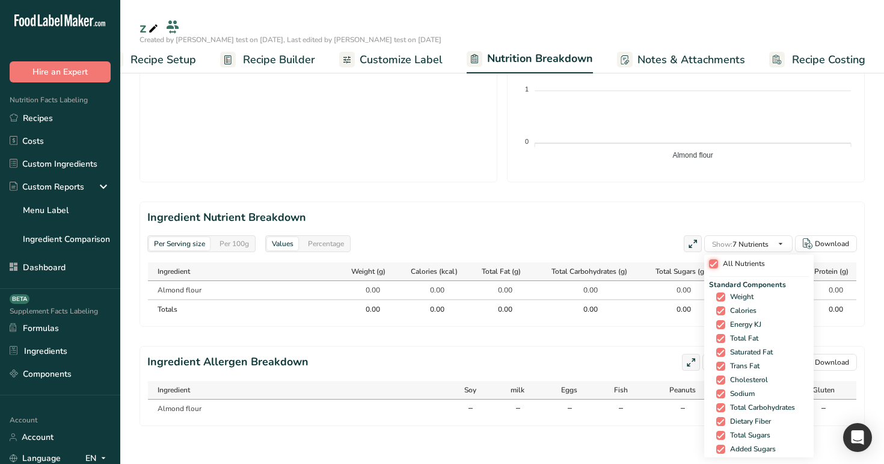
checkbox input "true"
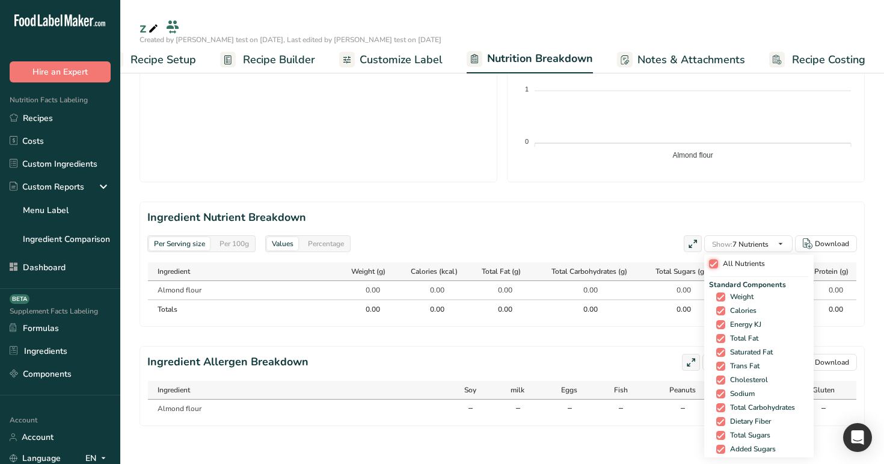
checkbox input "true"
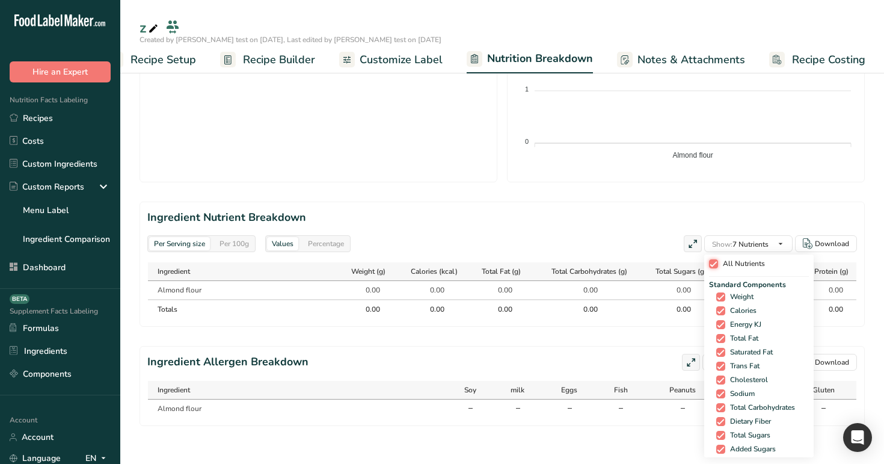
checkbox input "true"
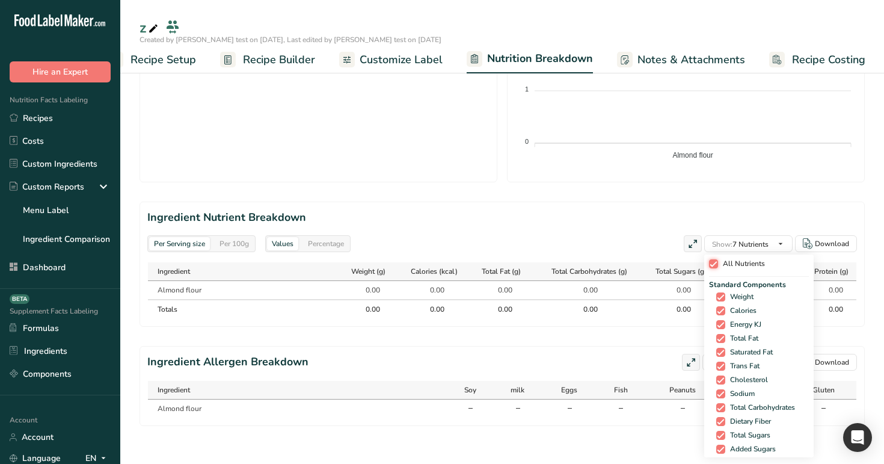
checkbox input "true"
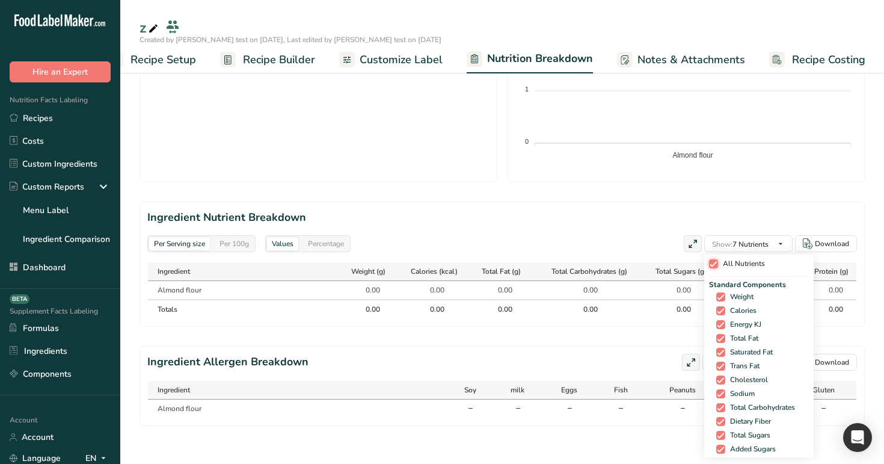
checkbox input "true"
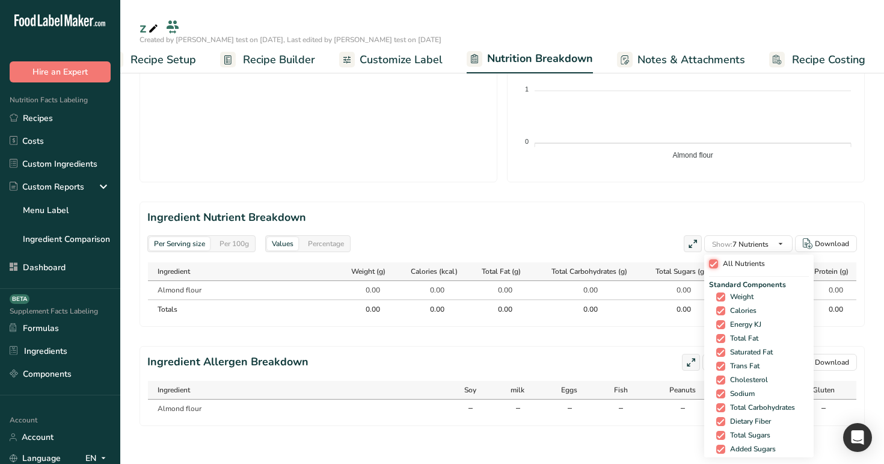
checkbox input "true"
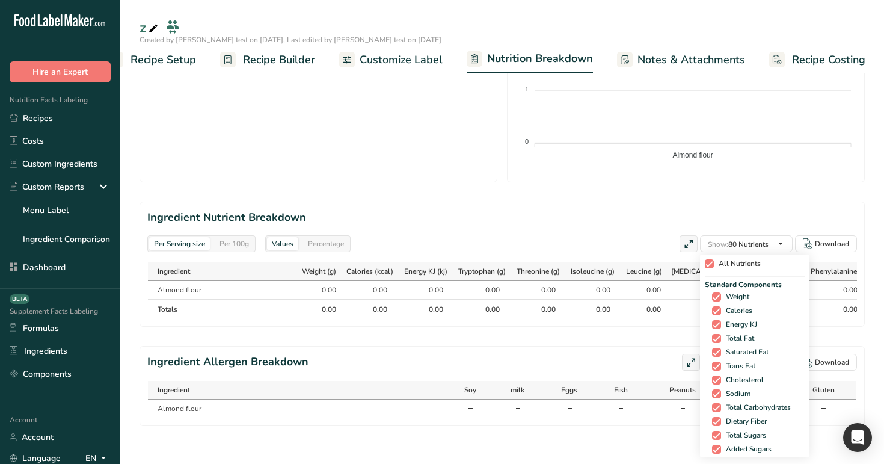
click at [738, 264] on span "All Nutrients" at bounding box center [737, 263] width 47 height 9
click at [713, 264] on input "All Nutrients" at bounding box center [709, 264] width 8 height 8
checkbox input "false"
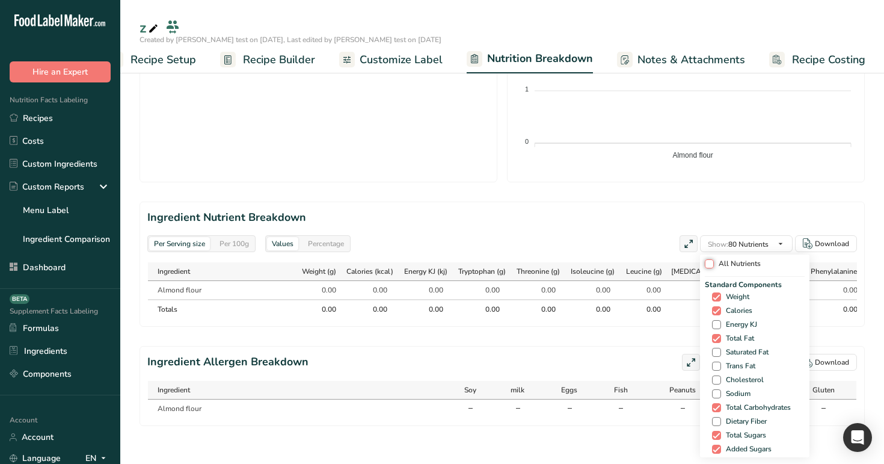
checkbox input "false"
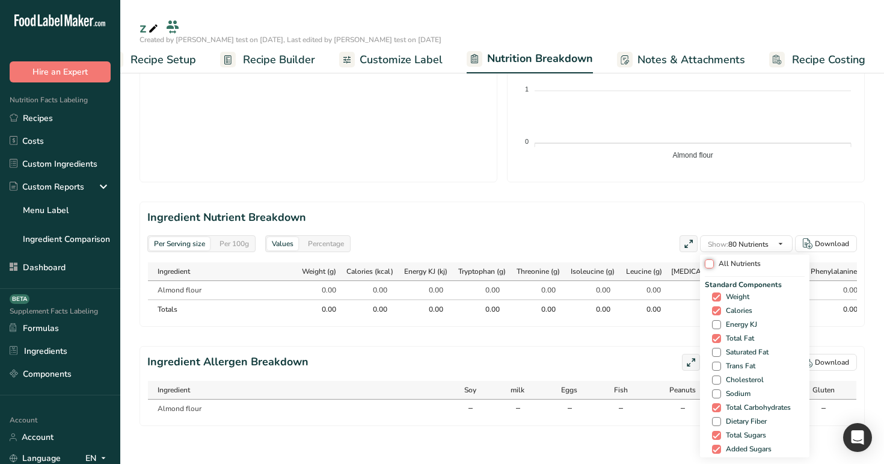
checkbox input "false"
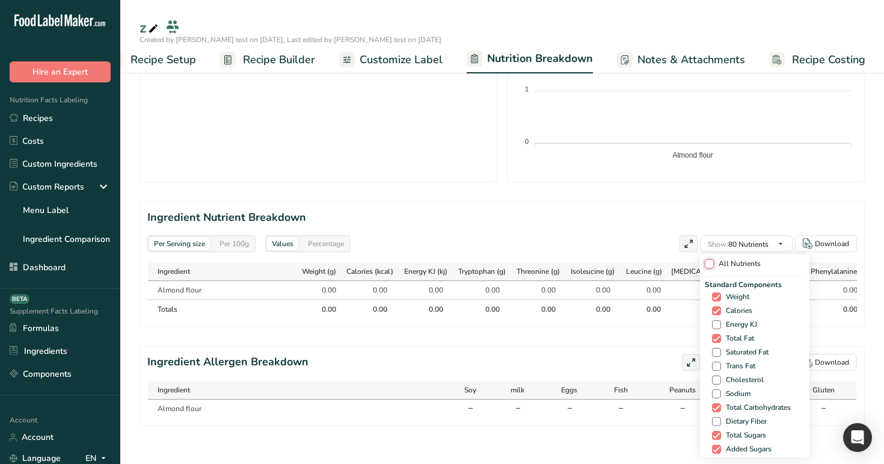
checkbox input "false"
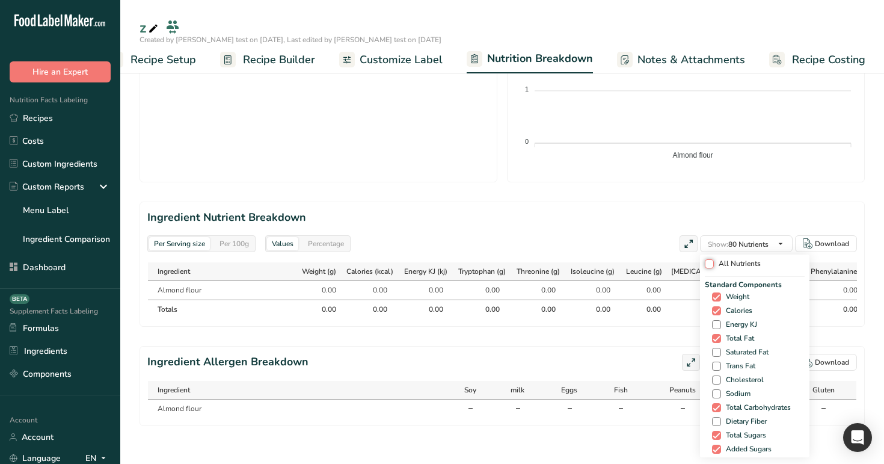
checkbox input "false"
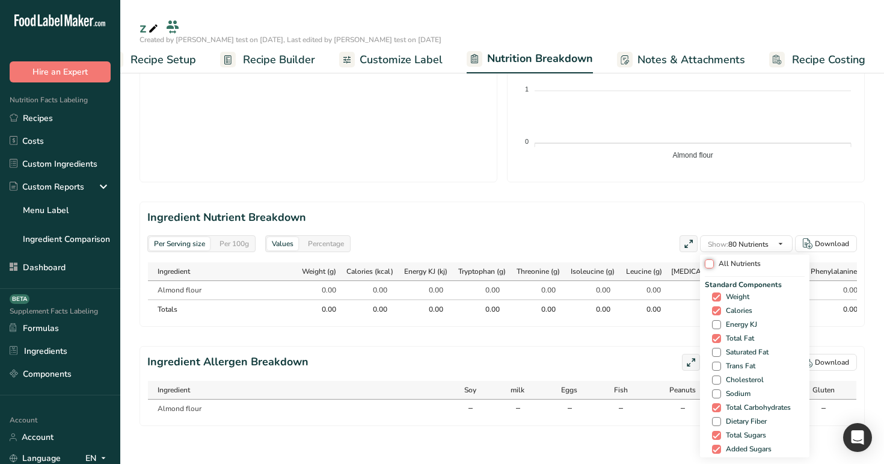
checkbox input "false"
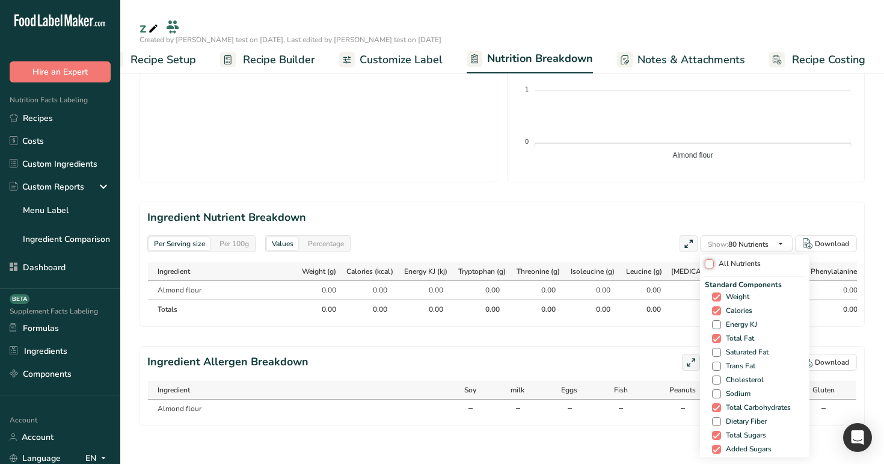
checkbox input "false"
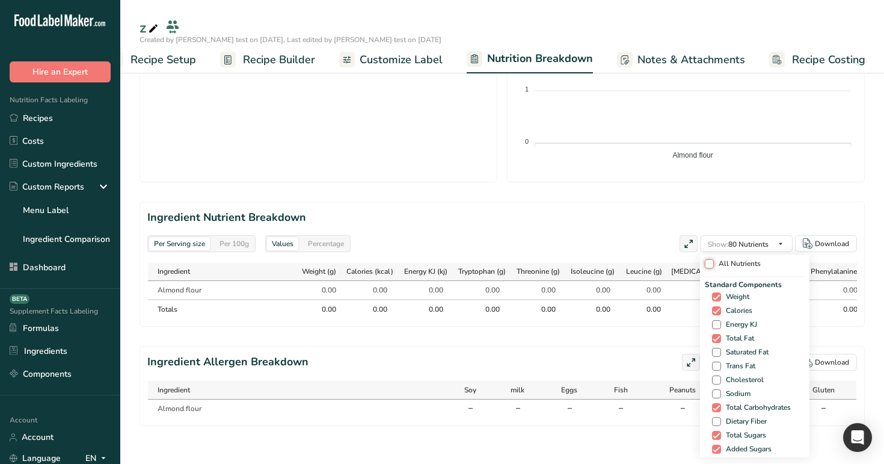
checkbox input "false"
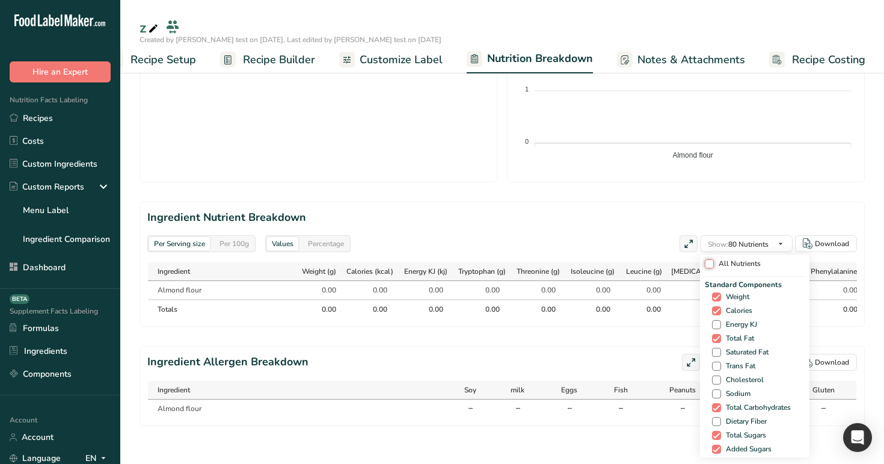
checkbox input "false"
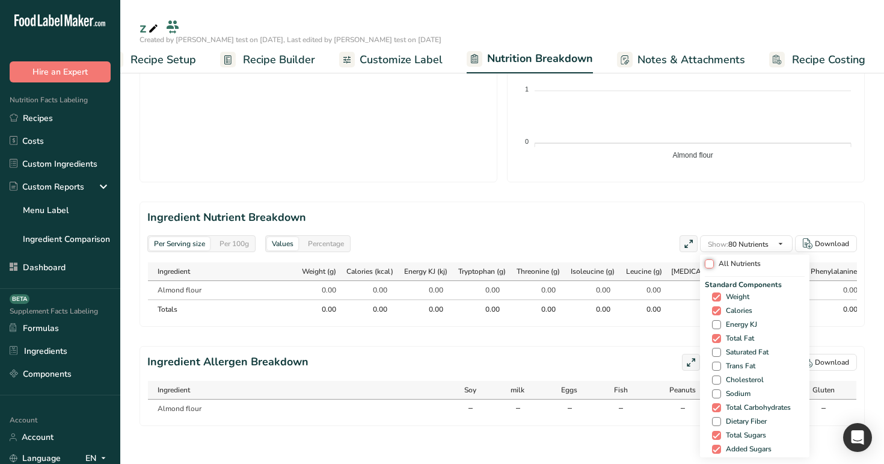
checkbox input "false"
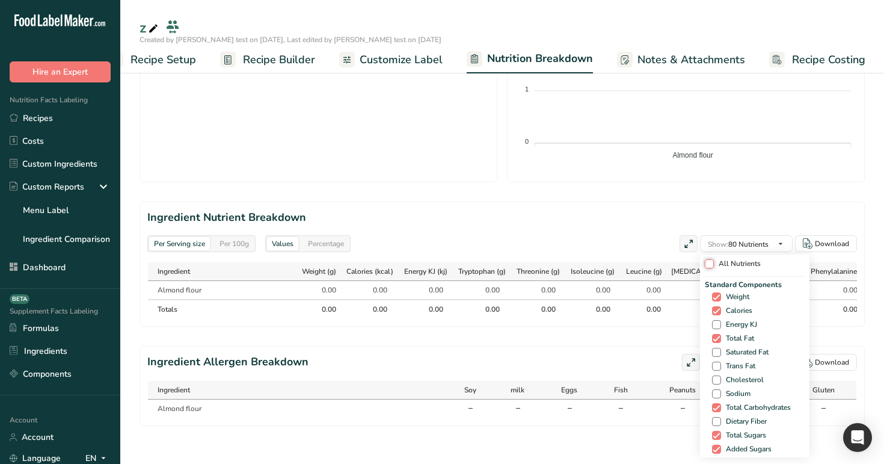
checkbox input "false"
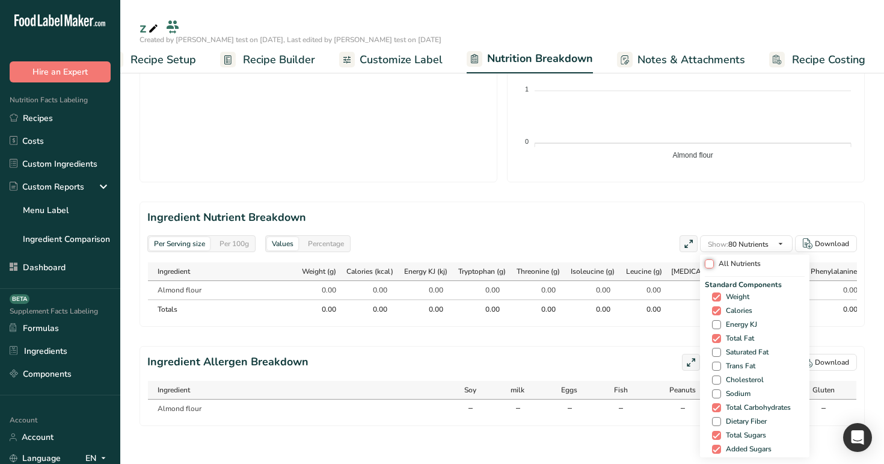
checkbox input "false"
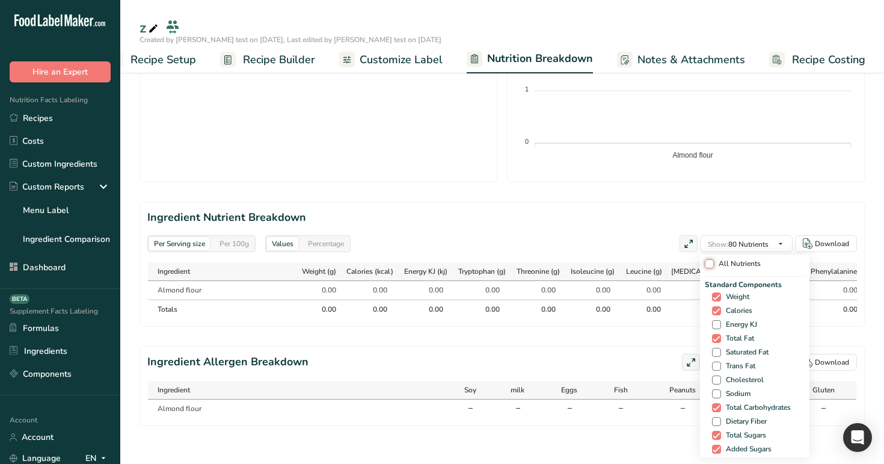
checkbox input "false"
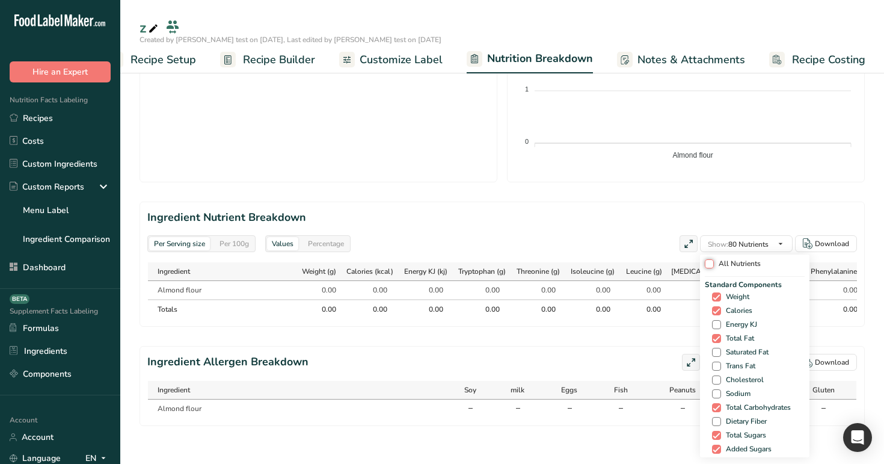
checkbox input "false"
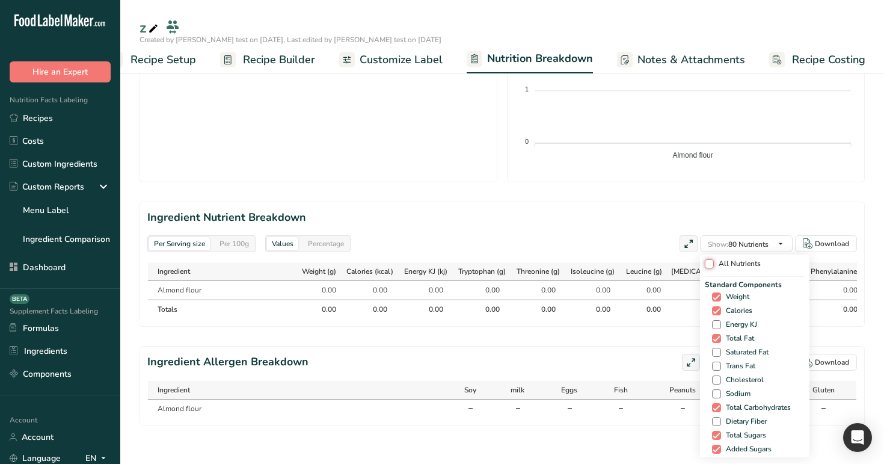
checkbox input "false"
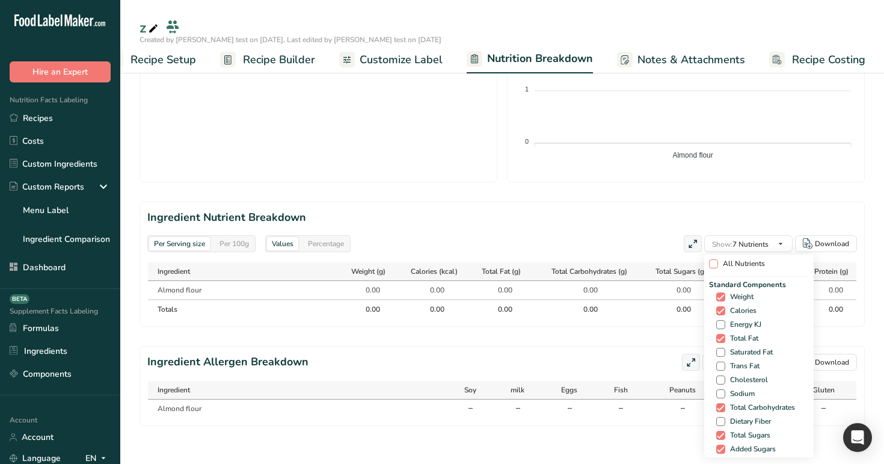
click at [738, 264] on span "All Nutrients" at bounding box center [741, 263] width 47 height 9
click at [717, 264] on input "All Nutrients" at bounding box center [713, 264] width 8 height 8
checkbox input "true"
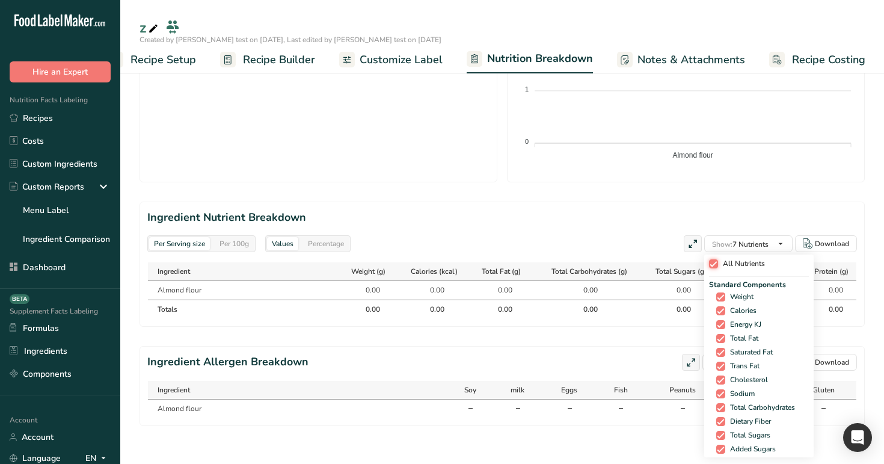
checkbox input "true"
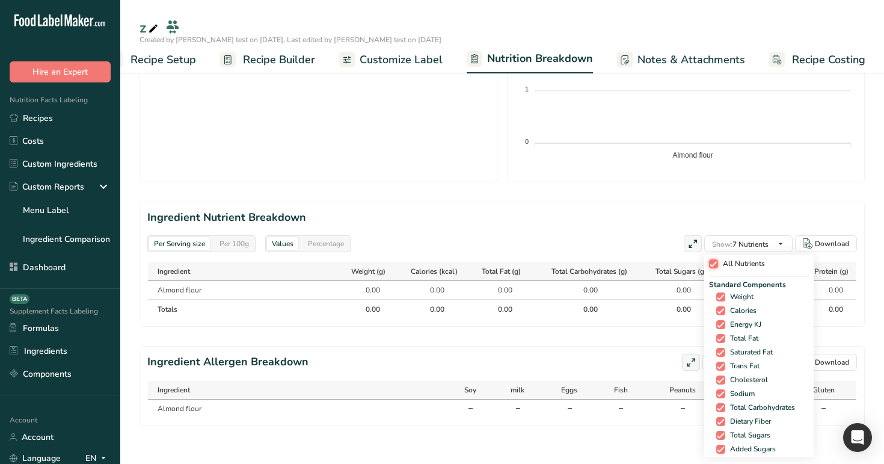
checkbox input "true"
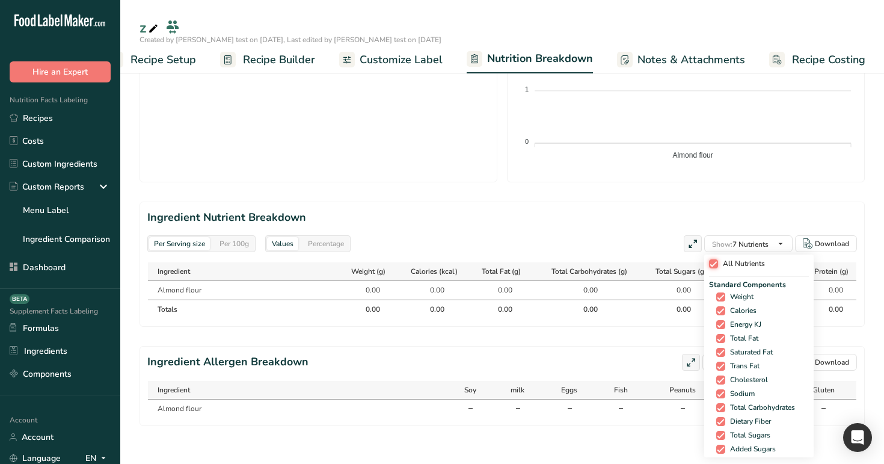
checkbox input "true"
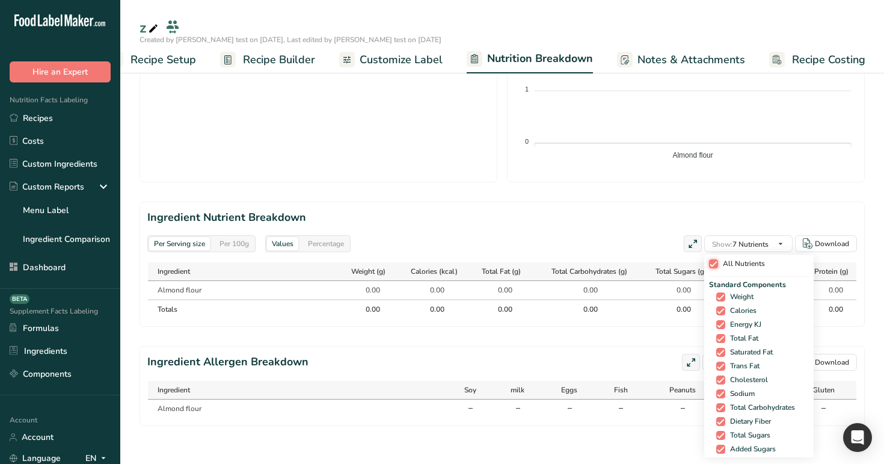
checkbox input "true"
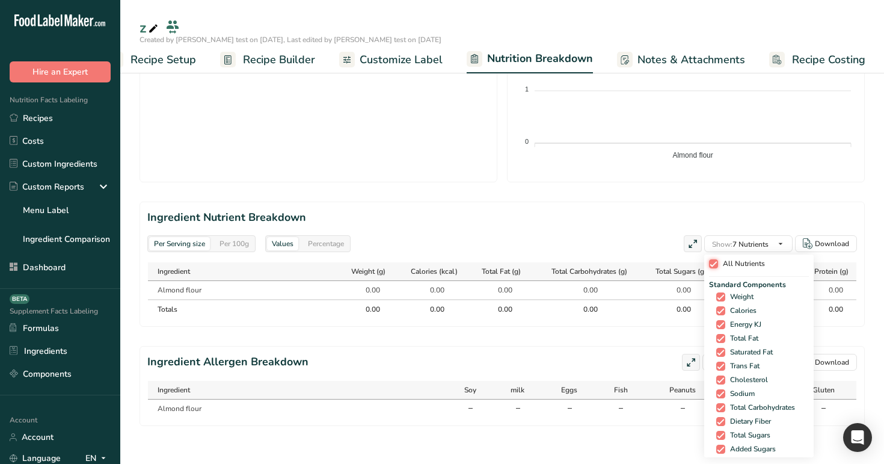
checkbox input "true"
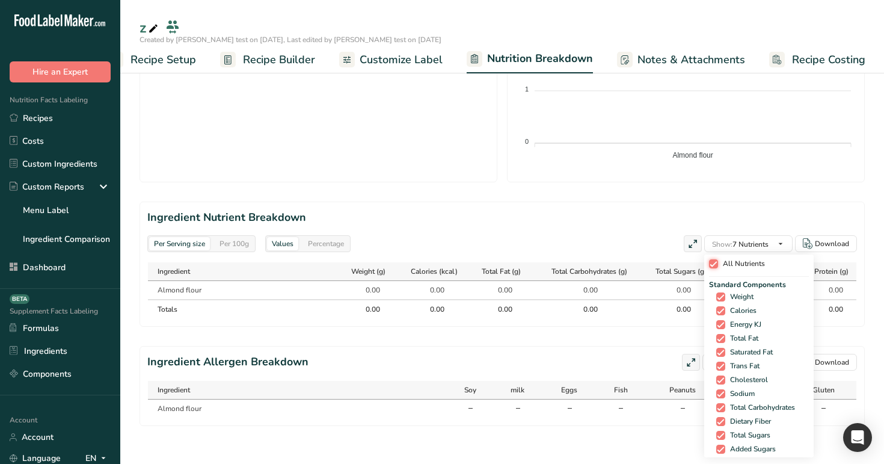
checkbox input "true"
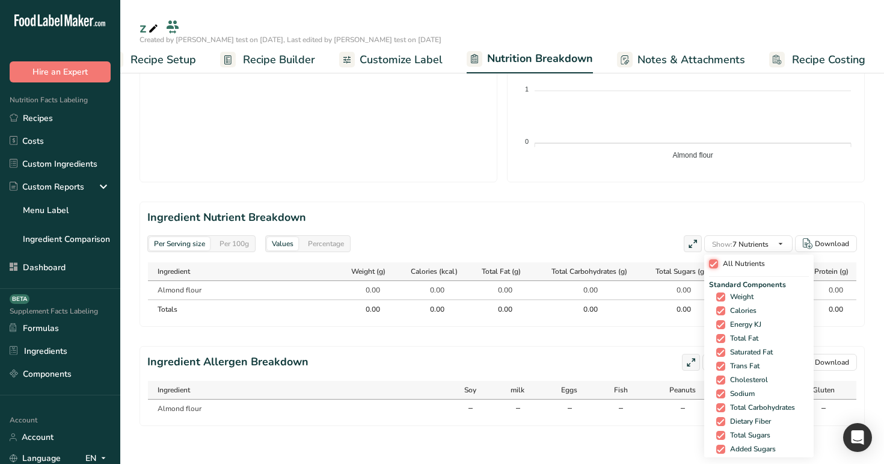
checkbox input "true"
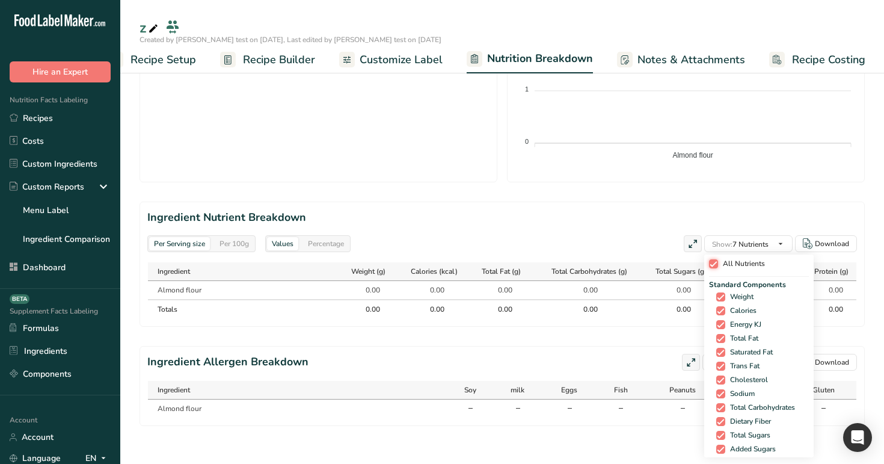
checkbox input "true"
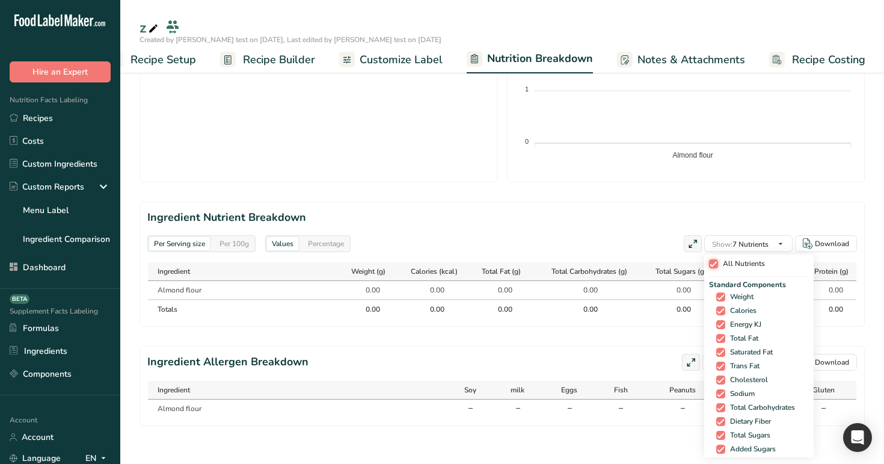
checkbox input "true"
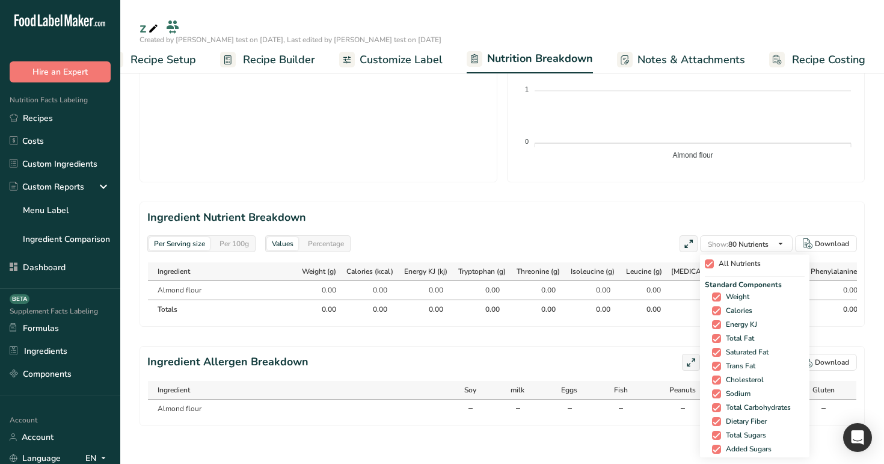
click at [738, 264] on span "All Nutrients" at bounding box center [737, 263] width 47 height 9
click at [713, 264] on input "All Nutrients" at bounding box center [709, 264] width 8 height 8
